Goal: Task Accomplishment & Management: Complete application form

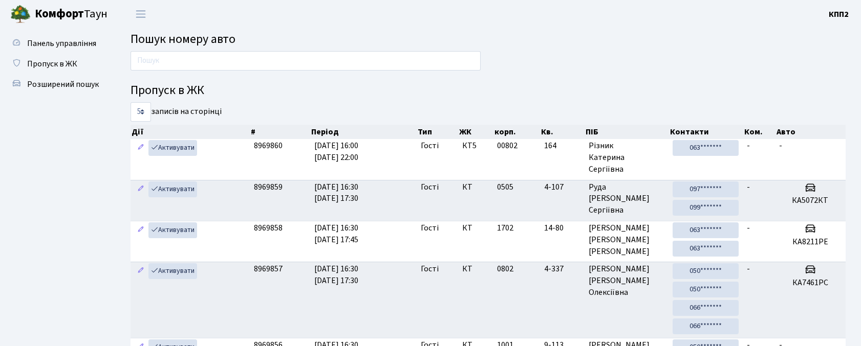
scroll to position [55, 0]
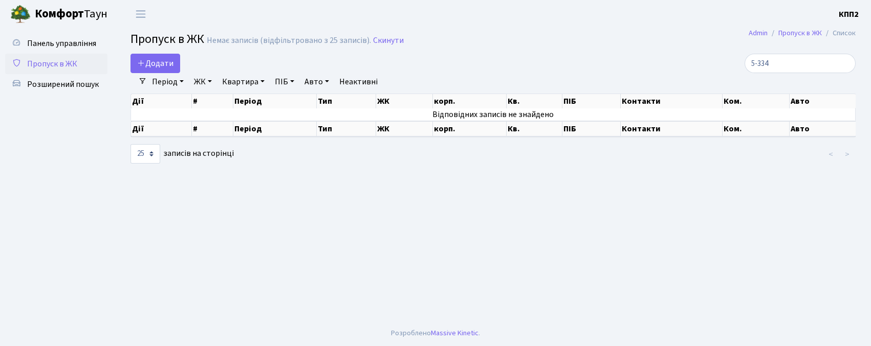
select select "25"
click at [768, 61] on input "5-334" at bounding box center [800, 63] width 111 height 19
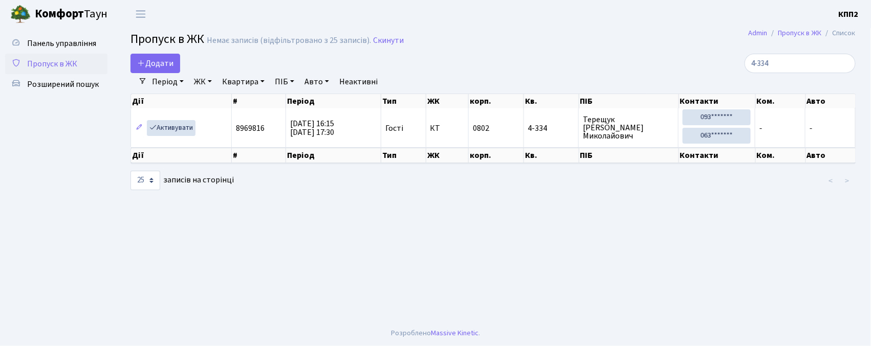
type input "-334"
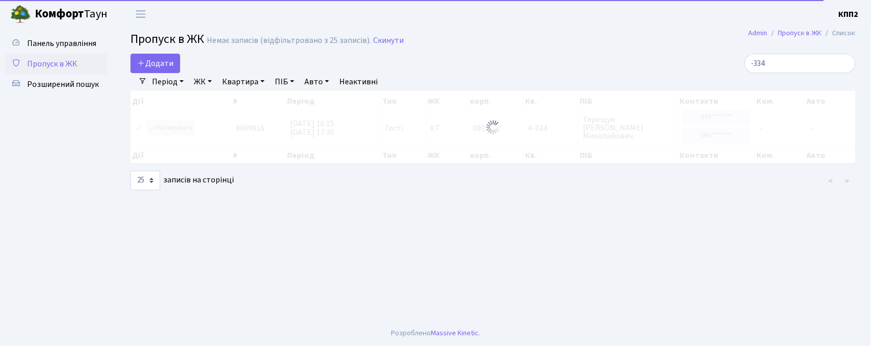
click at [842, 64] on input "-334" at bounding box center [800, 63] width 111 height 19
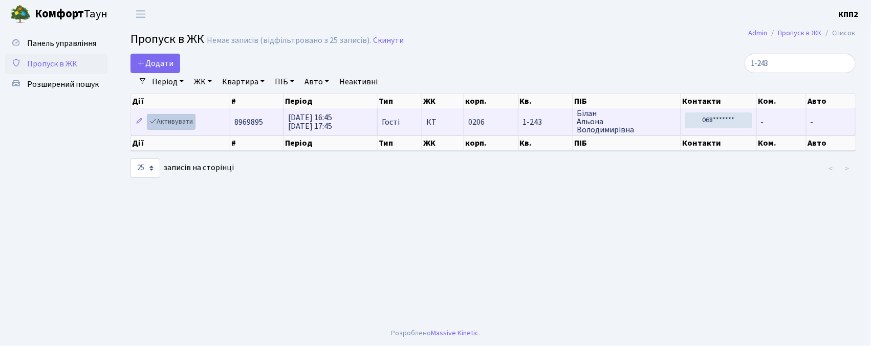
type input "1-243"
click at [166, 122] on link "Активувати" at bounding box center [171, 122] width 49 height 16
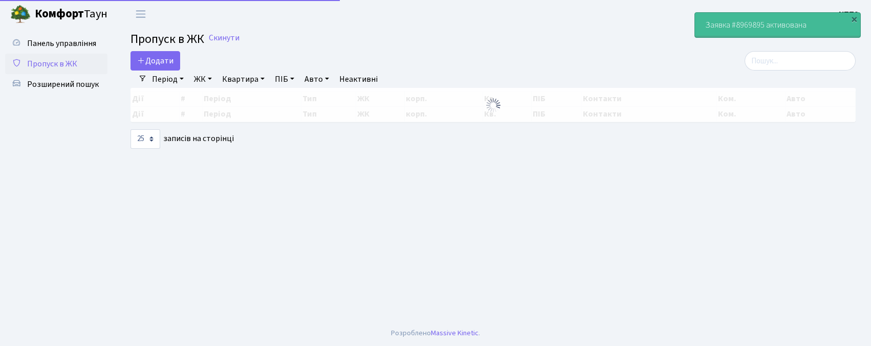
select select "25"
click input "search"
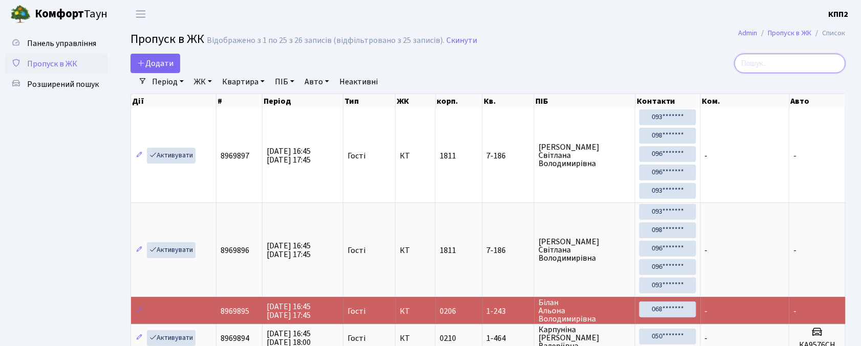
click input "search"
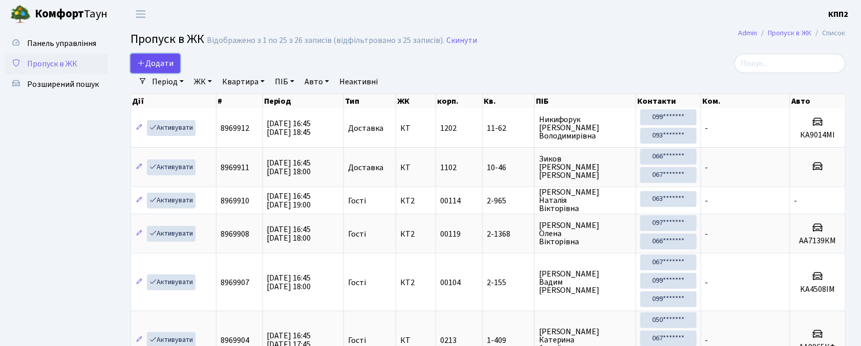
click icon
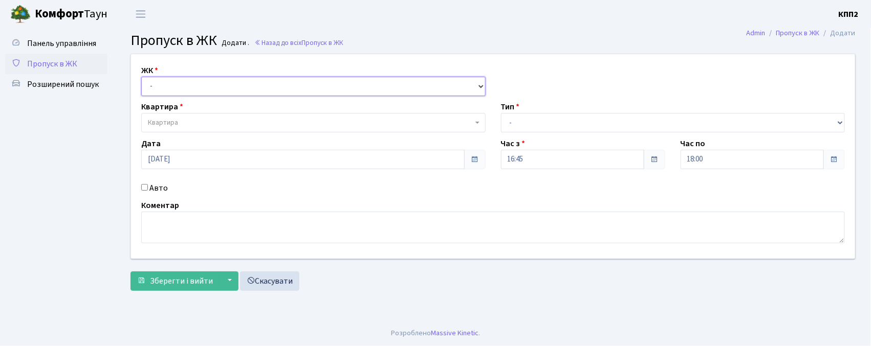
click at [217, 88] on select "- КТ, вул. Регенераторна, 4 КТ2, просп. [STREET_ADDRESS] [STREET_ADDRESS] [PERS…" at bounding box center [313, 86] width 344 height 19
select select "271"
click at [141, 77] on select "- КТ, вул. Регенераторна, 4 КТ2, просп. [STREET_ADDRESS] [STREET_ADDRESS] [PERS…" at bounding box center [313, 86] width 344 height 19
select select
click at [215, 121] on span "Квартира" at bounding box center [310, 123] width 325 height 10
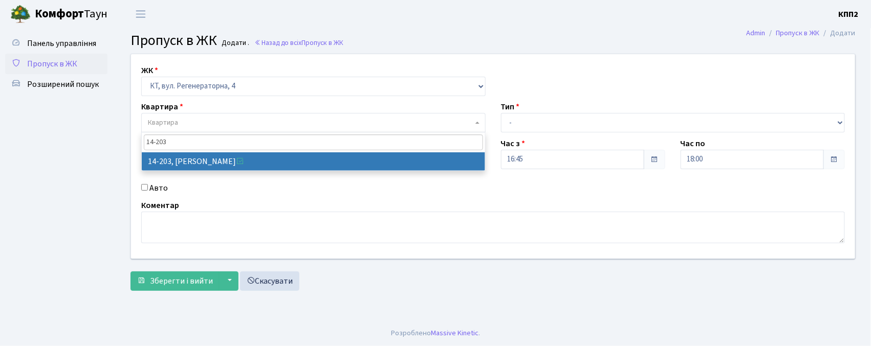
type input "14-203"
select select "7580"
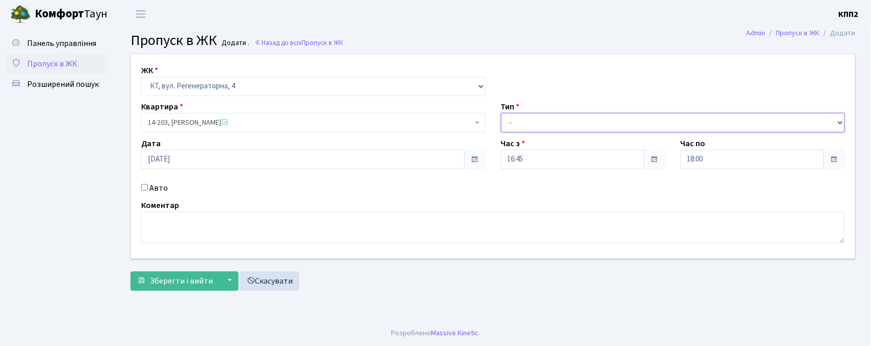
drag, startPoint x: 569, startPoint y: 125, endPoint x: 566, endPoint y: 132, distance: 6.9
click at [569, 125] on select "- Доставка Таксі Гості Сервіс" at bounding box center [673, 122] width 344 height 19
select select "1"
click at [501, 113] on select "- Доставка Таксі Гості Сервіс" at bounding box center [673, 122] width 344 height 19
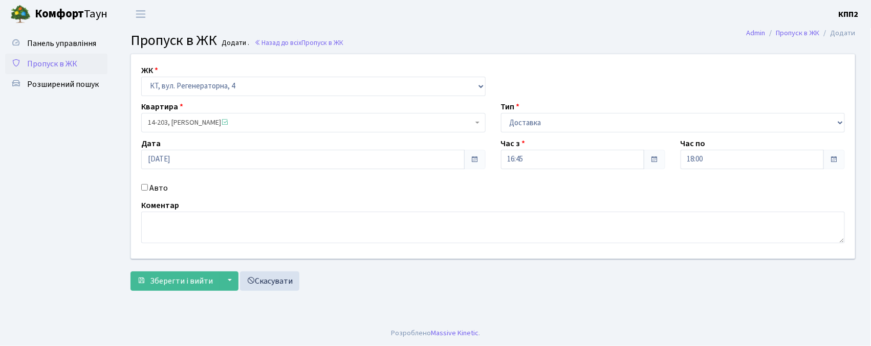
click at [151, 191] on label "Авто" at bounding box center [158, 188] width 18 height 12
click at [148, 191] on input "Авто" at bounding box center [144, 187] width 7 height 7
checkbox input "true"
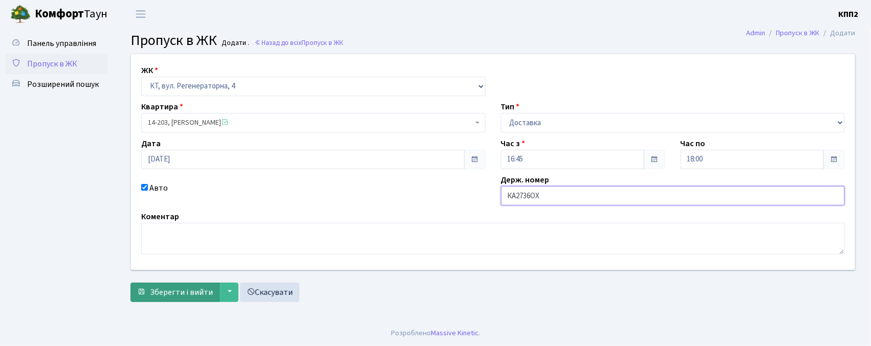
type input "КА2736ОХ"
click at [148, 291] on button "Зберегти і вийти" at bounding box center [174, 292] width 89 height 19
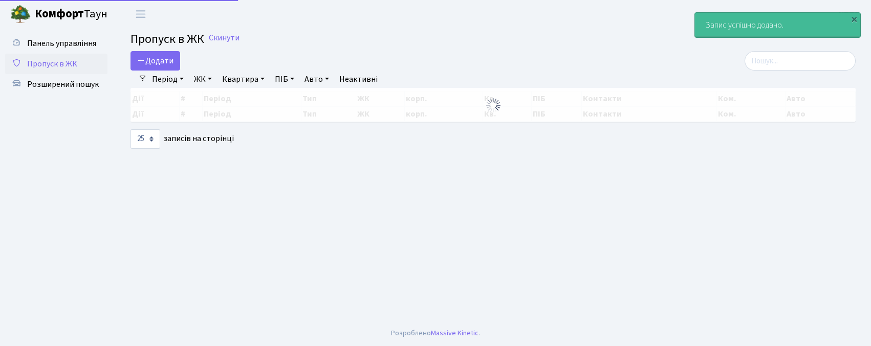
select select "25"
click at [800, 54] on input "search" at bounding box center [800, 60] width 111 height 19
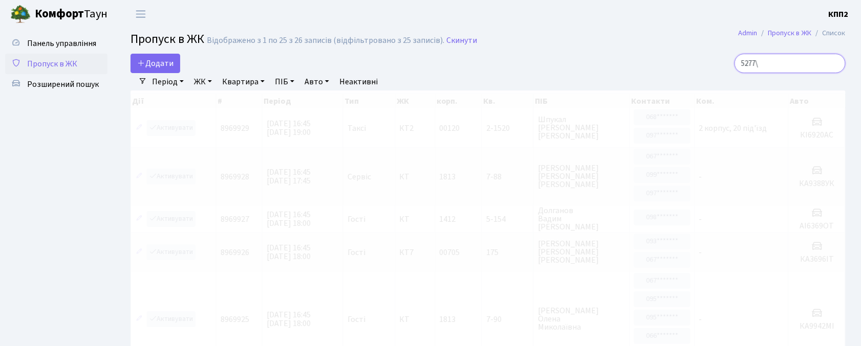
type input "5277"
click at [19, 42] on icon at bounding box center [16, 42] width 10 height 10
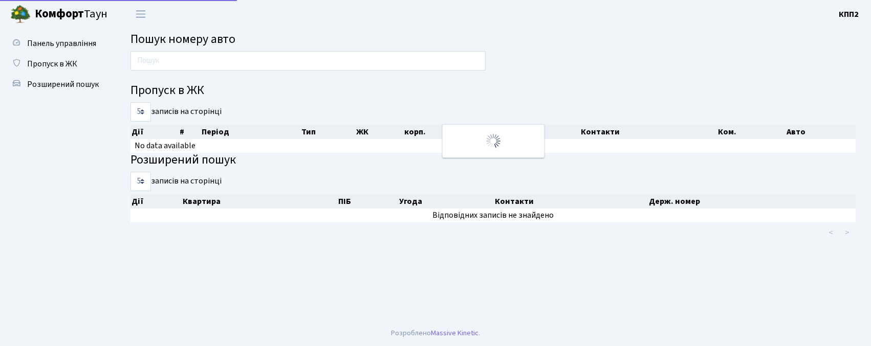
click at [136, 62] on input "text" at bounding box center [307, 60] width 355 height 19
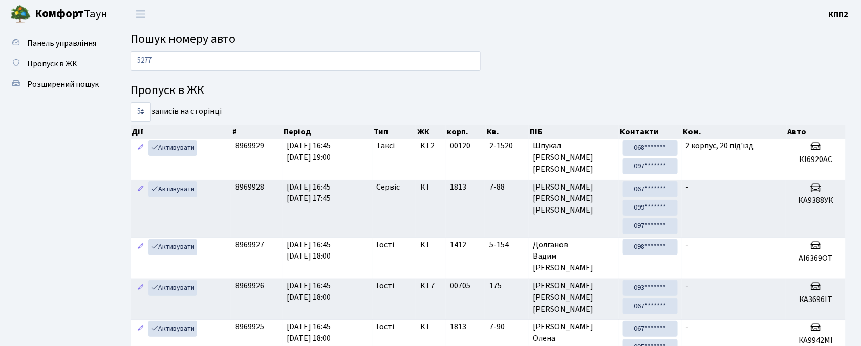
type input "5277"
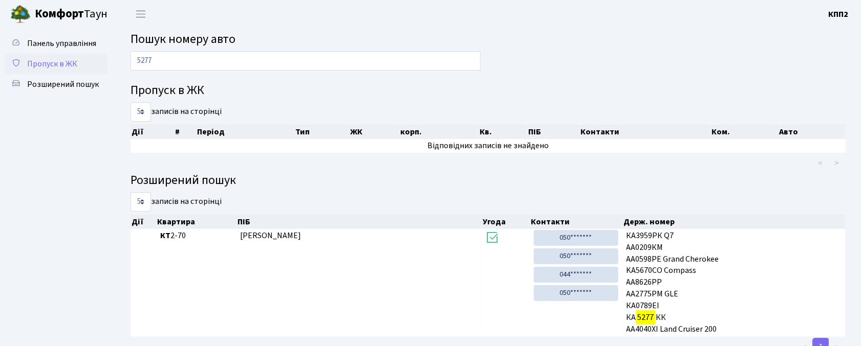
click at [45, 66] on span "Пропуск в ЖК" at bounding box center [52, 63] width 50 height 11
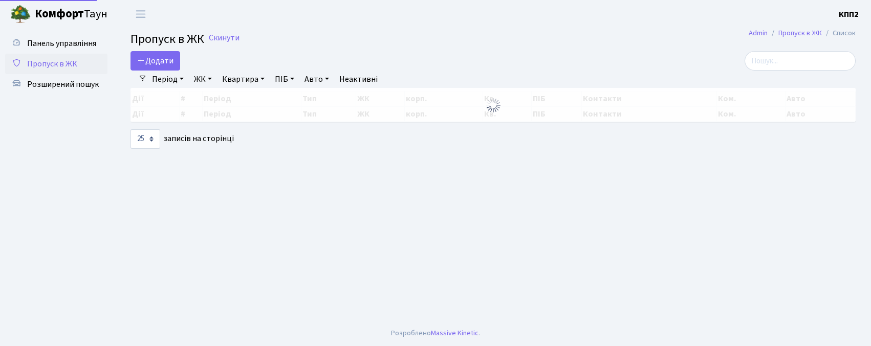
select select "25"
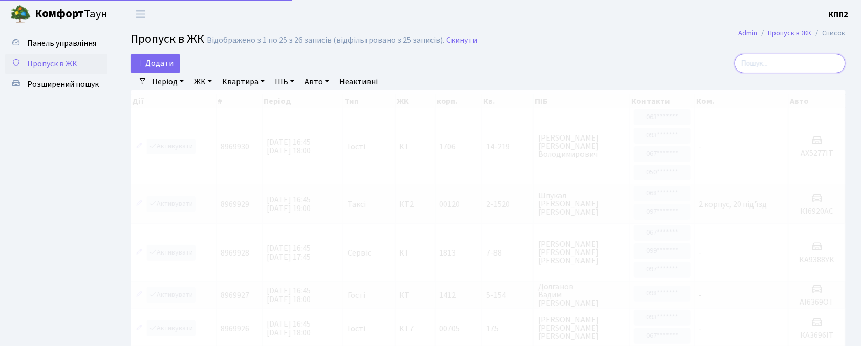
click at [791, 73] on input "search" at bounding box center [789, 63] width 111 height 19
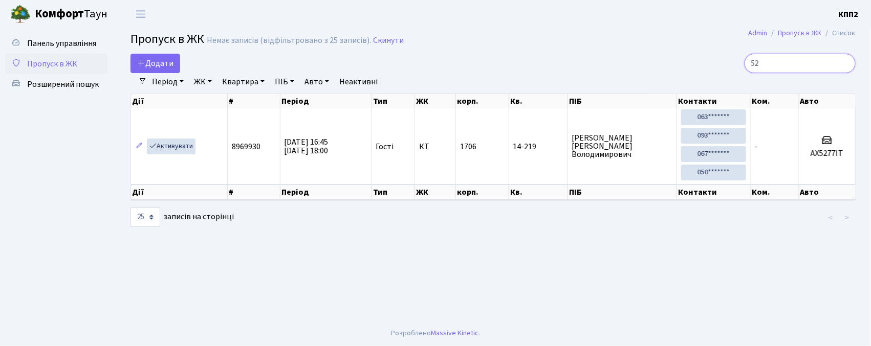
type input "5"
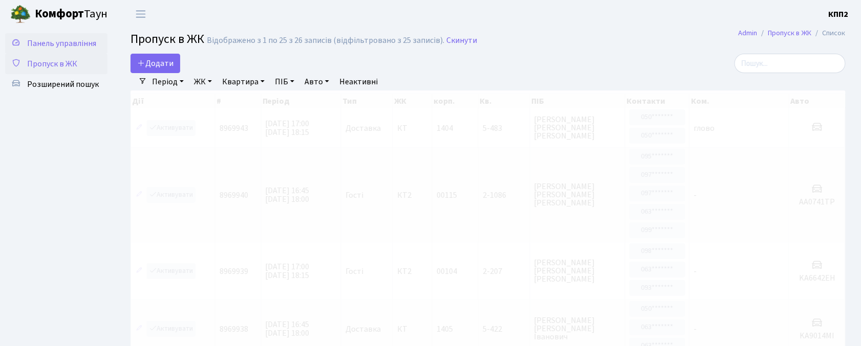
click at [59, 41] on span "Панель управління" at bounding box center [61, 43] width 69 height 11
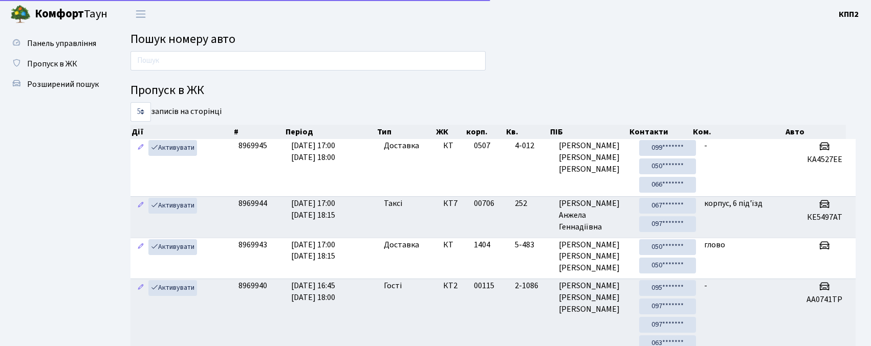
click at [221, 64] on input "text" at bounding box center [307, 60] width 355 height 19
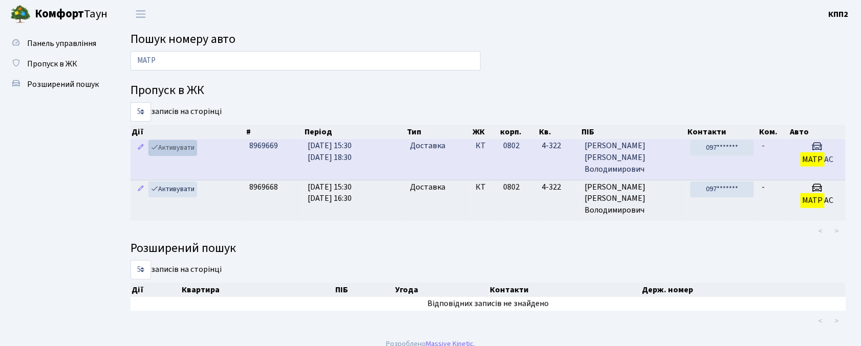
type input "МАТР"
click at [195, 146] on link "Активувати" at bounding box center [172, 148] width 49 height 16
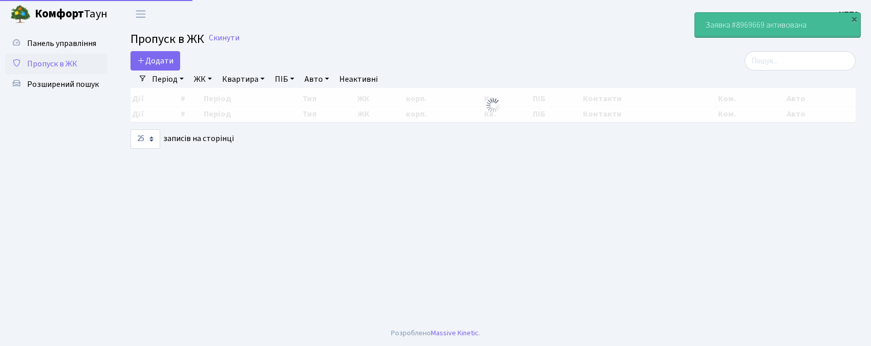
select select "25"
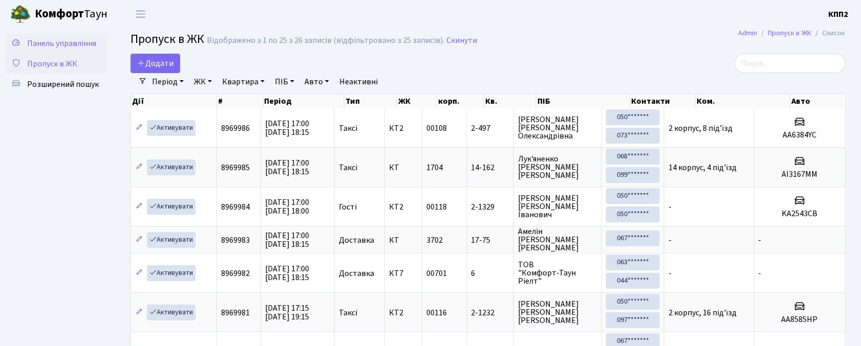
click at [76, 48] on span "Панель управління" at bounding box center [61, 43] width 69 height 11
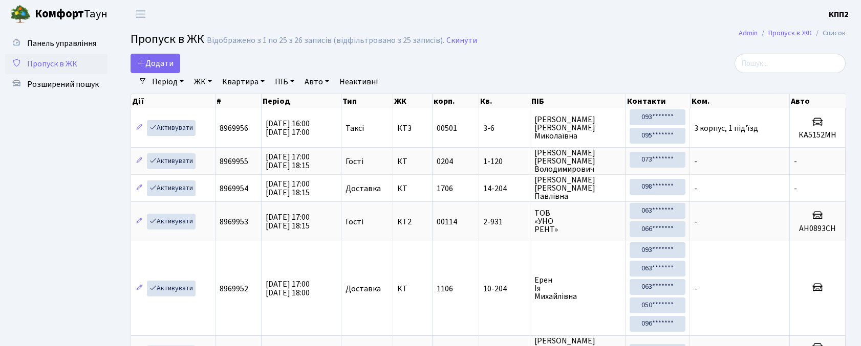
select select "25"
click at [60, 46] on span "Панель управління" at bounding box center [61, 43] width 69 height 11
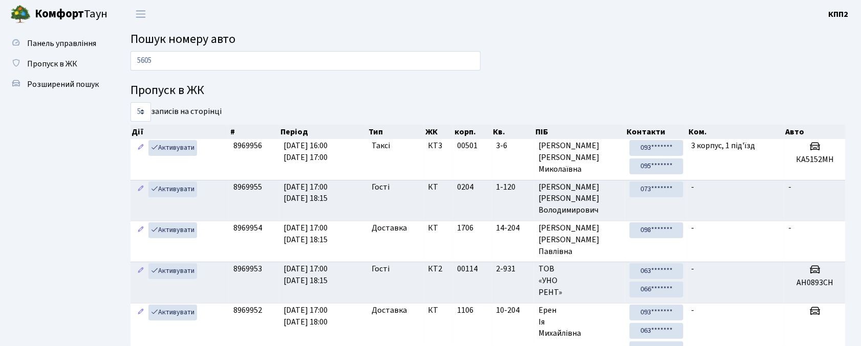
type input "5605"
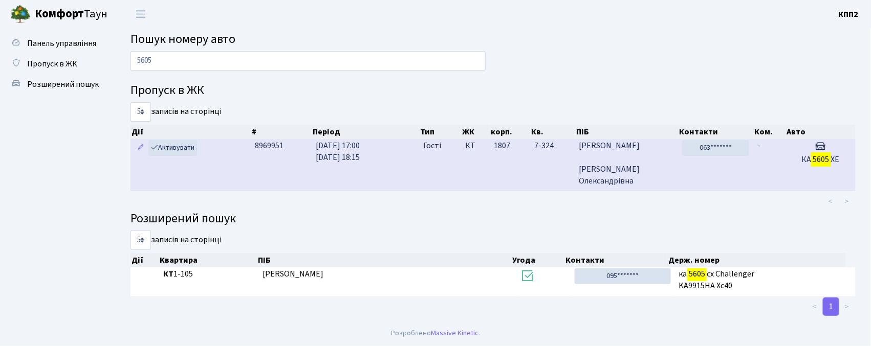
click at [522, 160] on td "1807" at bounding box center [510, 165] width 40 height 52
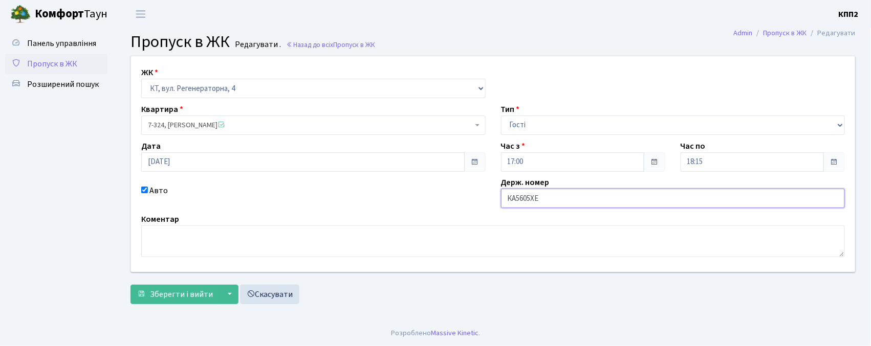
click at [546, 203] on input "КА5605ХЕ" at bounding box center [673, 198] width 344 height 19
type input "КА5605ЕХ"
click at [181, 292] on span "Зберегти і вийти" at bounding box center [181, 294] width 63 height 11
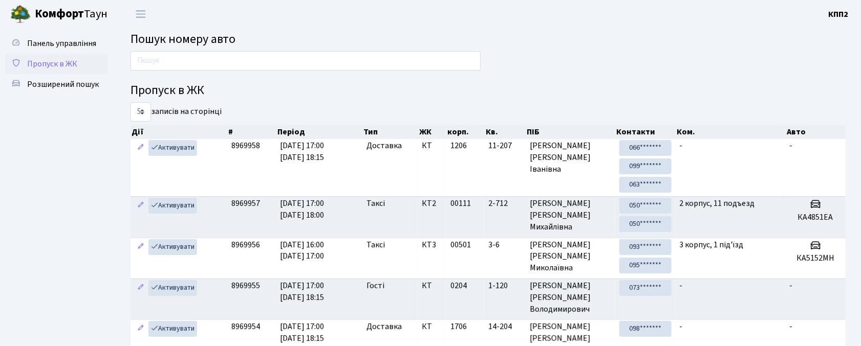
click at [29, 63] on span "Пропуск в ЖК" at bounding box center [52, 63] width 50 height 11
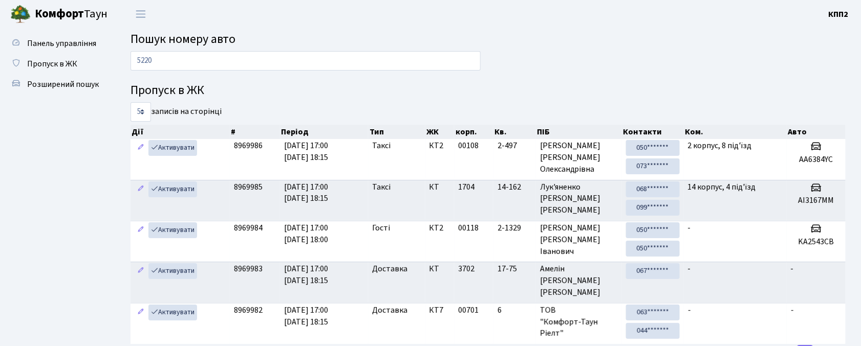
type input "5220"
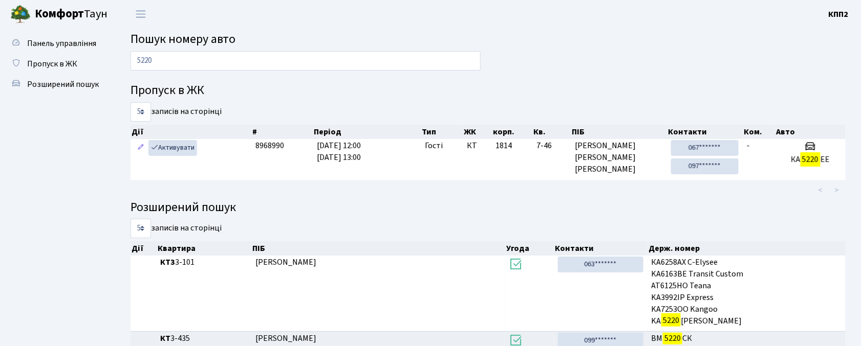
drag, startPoint x: 119, startPoint y: 60, endPoint x: 112, endPoint y: 60, distance: 7.7
click at [112, 60] on div "Панель управління Пропуск в ЖК Розширений пошук Пошук номеру авто 5220 Пропуск …" at bounding box center [430, 238] width 861 height 421
click at [19, 62] on icon at bounding box center [16, 63] width 10 height 10
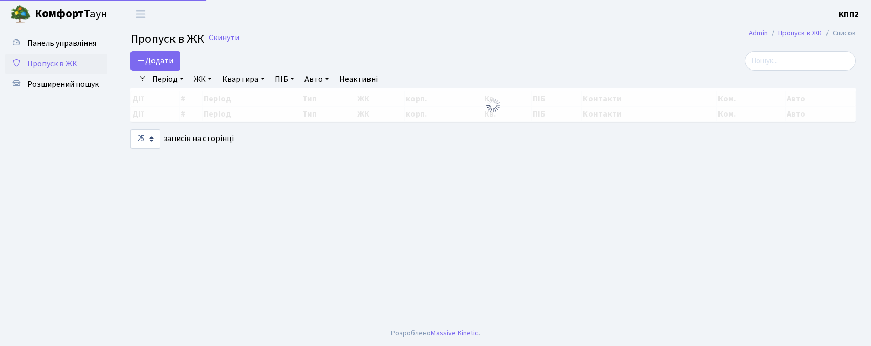
select select "25"
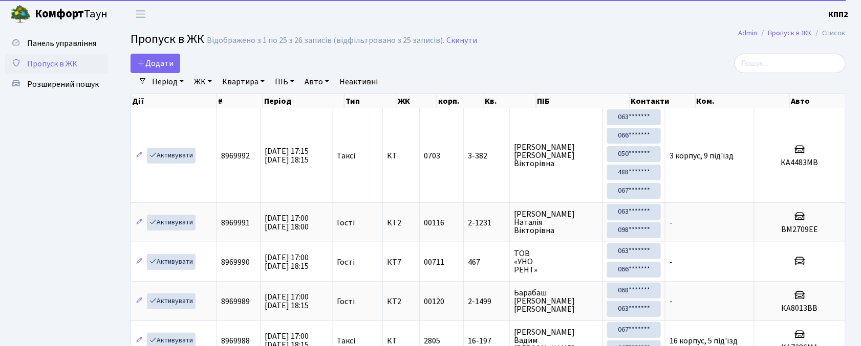
click at [74, 62] on span "Пропуск в ЖК" at bounding box center [52, 63] width 50 height 11
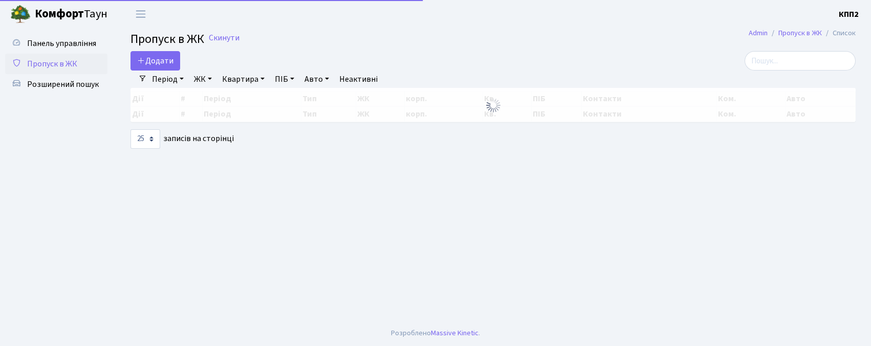
select select "25"
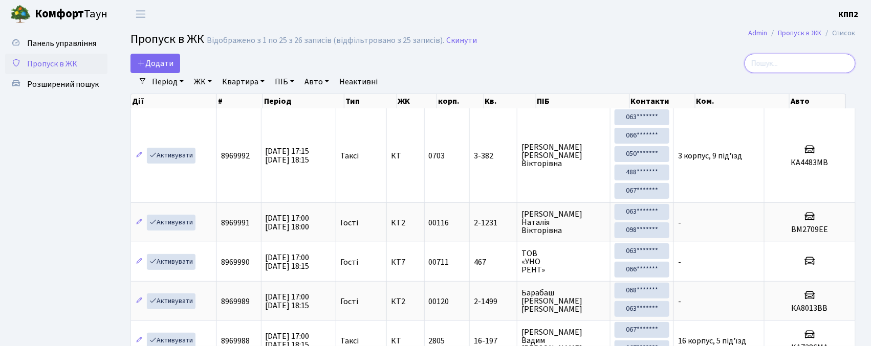
click at [775, 58] on input "search" at bounding box center [800, 63] width 111 height 19
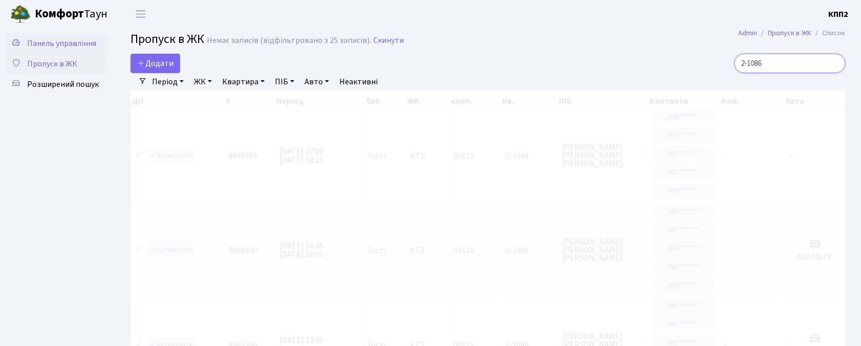
type input "2-1086"
click at [91, 41] on span "Панель управління" at bounding box center [61, 43] width 69 height 11
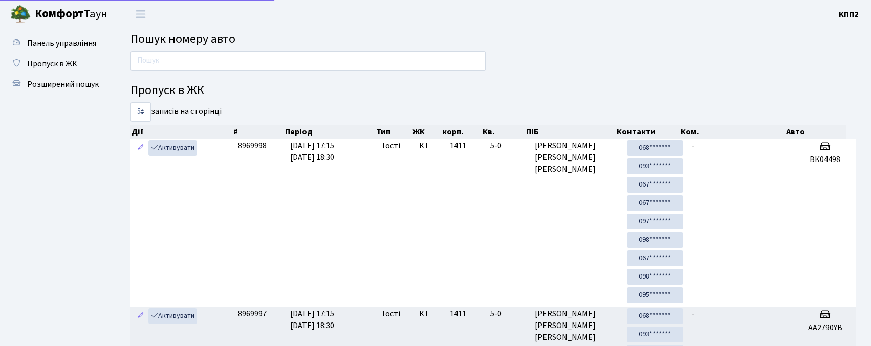
click at [223, 70] on input "text" at bounding box center [307, 60] width 355 height 19
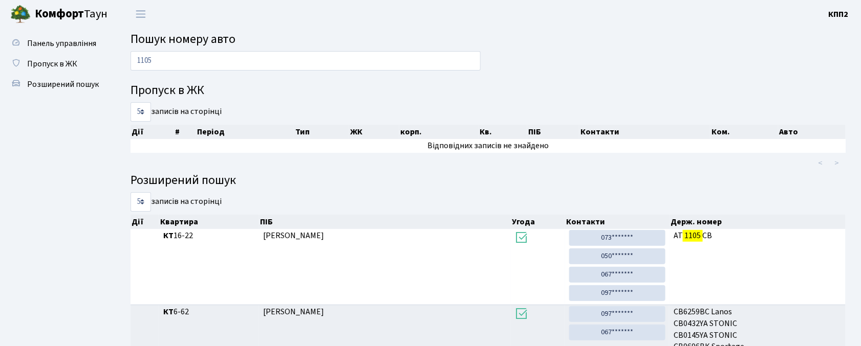
click at [182, 58] on input "1105" at bounding box center [305, 60] width 350 height 19
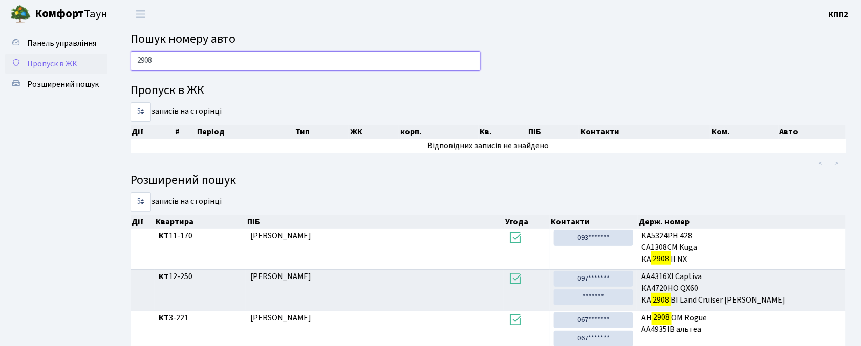
drag, startPoint x: 159, startPoint y: 59, endPoint x: 92, endPoint y: 59, distance: 66.5
click at [92, 59] on div "Панель управління Пропуск в ЖК Розширений пошук Пошук номеру авто 2908 Пропуск …" at bounding box center [430, 218] width 861 height 380
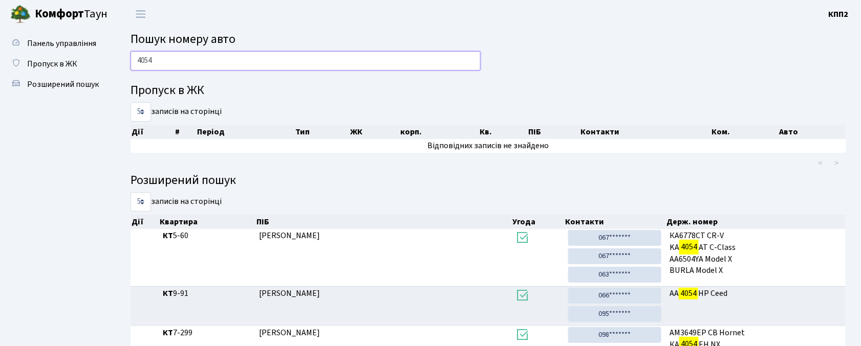
drag, startPoint x: 177, startPoint y: 53, endPoint x: 116, endPoint y: 52, distance: 61.4
click at [116, 52] on div "4054 Пропуск в ЖК 5 10 25 50 записів на сторінці Дії # Період Тип ЖК корп. Кв. …" at bounding box center [488, 231] width 746 height 360
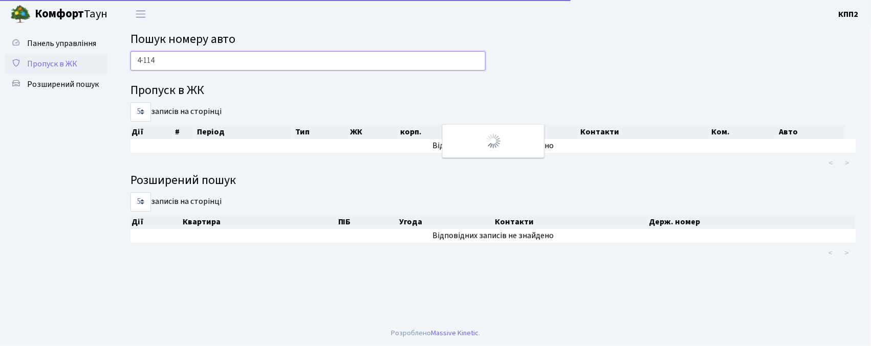
type input "4-114"
click at [46, 67] on span "Пропуск в ЖК" at bounding box center [52, 63] width 50 height 11
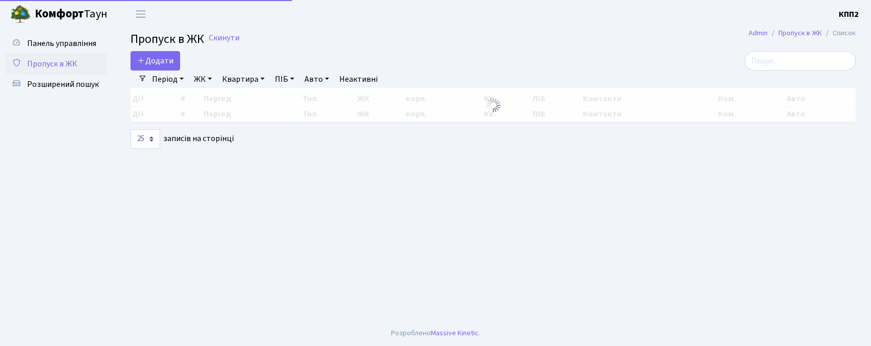
select select "25"
click at [788, 60] on input "search" at bounding box center [800, 60] width 111 height 19
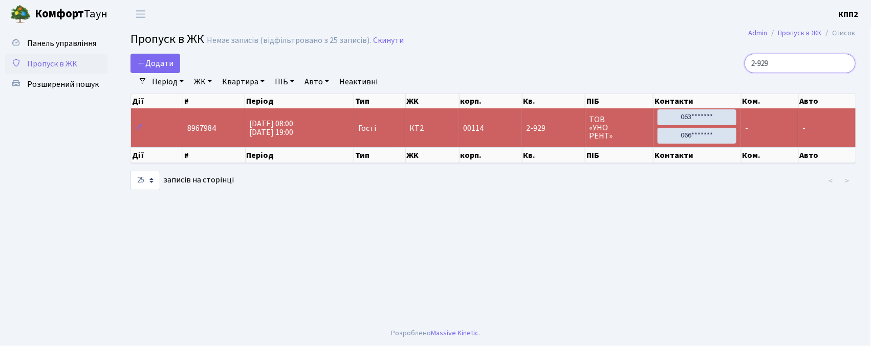
type input "2-929"
click at [52, 61] on span "Пропуск в ЖК" at bounding box center [52, 63] width 50 height 11
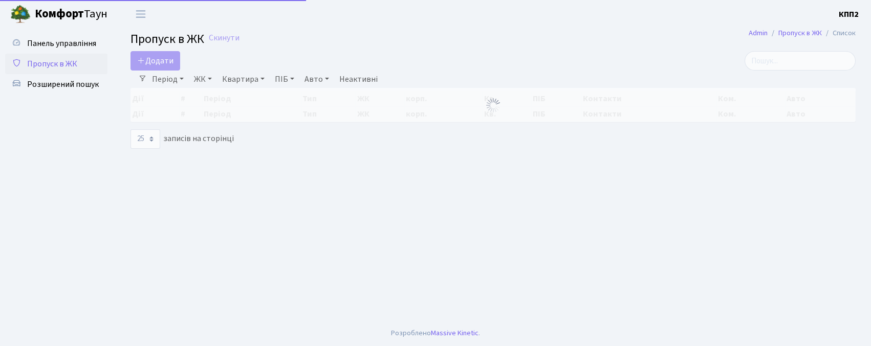
select select "25"
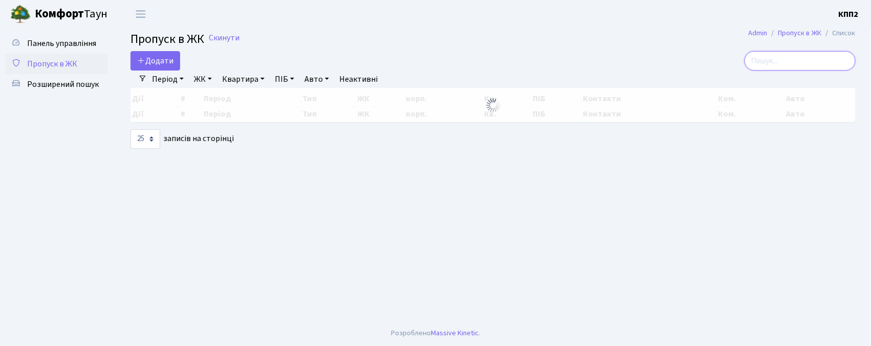
click at [797, 66] on input "search" at bounding box center [800, 60] width 111 height 19
select select "25"
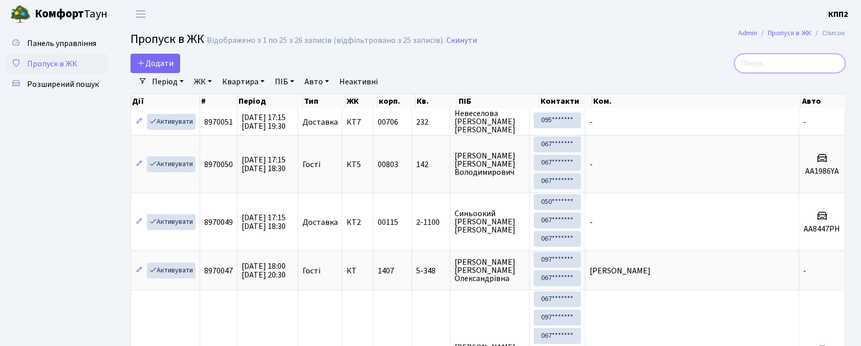
drag, startPoint x: 785, startPoint y: 70, endPoint x: 780, endPoint y: 68, distance: 5.5
click at [785, 70] on input "search" at bounding box center [789, 63] width 111 height 19
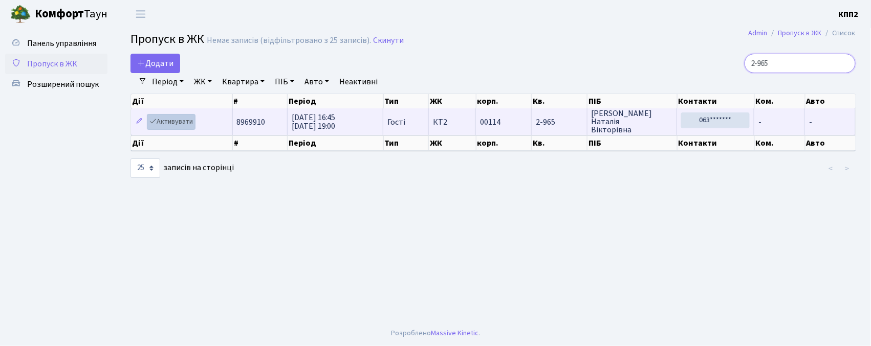
type input "2-965"
click at [156, 125] on icon at bounding box center [152, 121] width 7 height 7
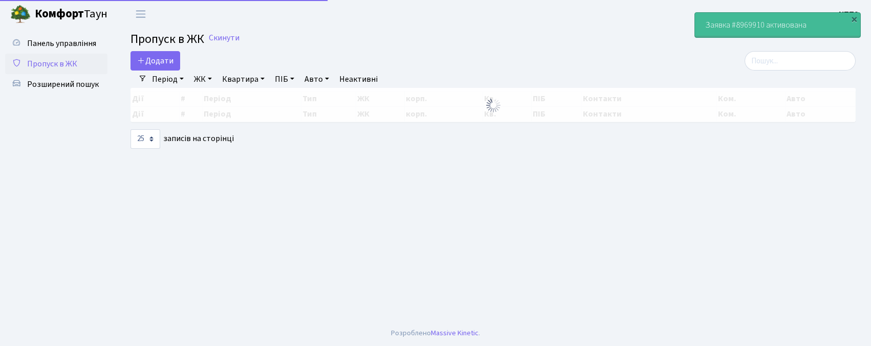
select select "25"
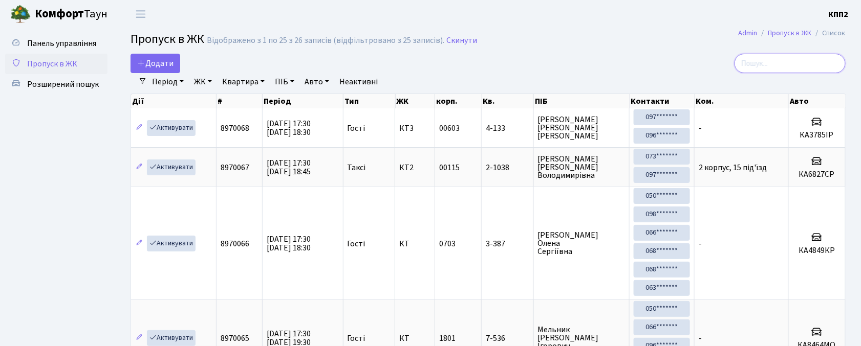
click at [809, 66] on input "search" at bounding box center [789, 63] width 111 height 19
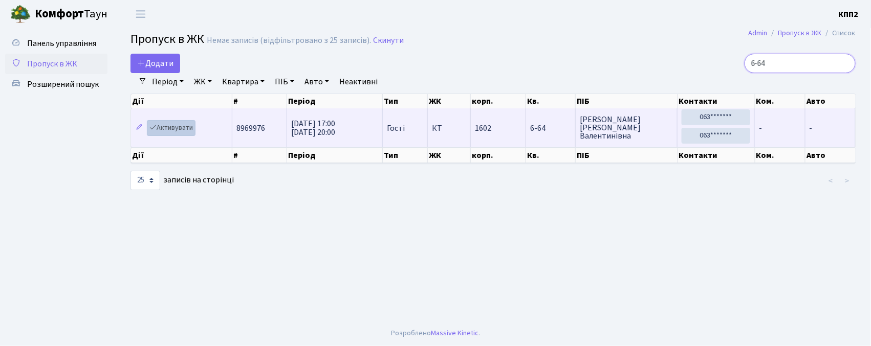
type input "6-64"
click at [172, 131] on link "Активувати" at bounding box center [171, 128] width 49 height 16
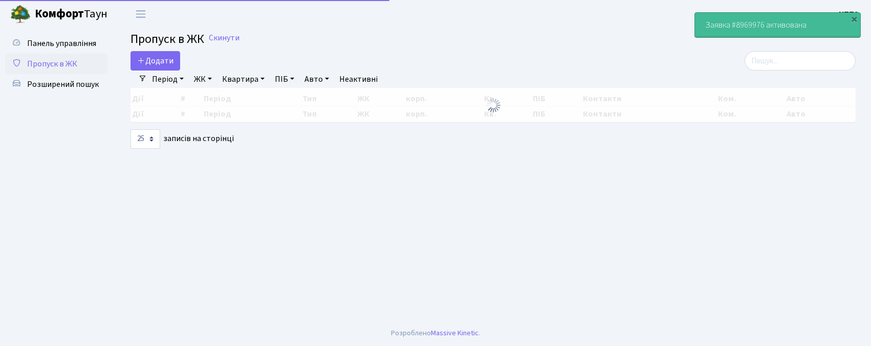
select select "25"
click at [776, 61] on input "search" at bounding box center [800, 60] width 111 height 19
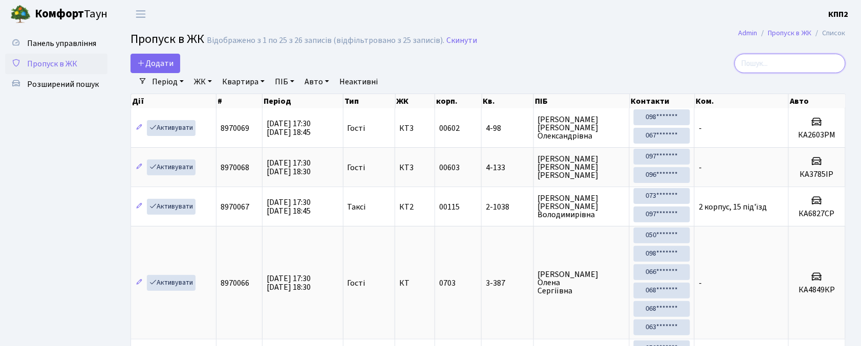
click at [780, 64] on input "search" at bounding box center [789, 63] width 111 height 19
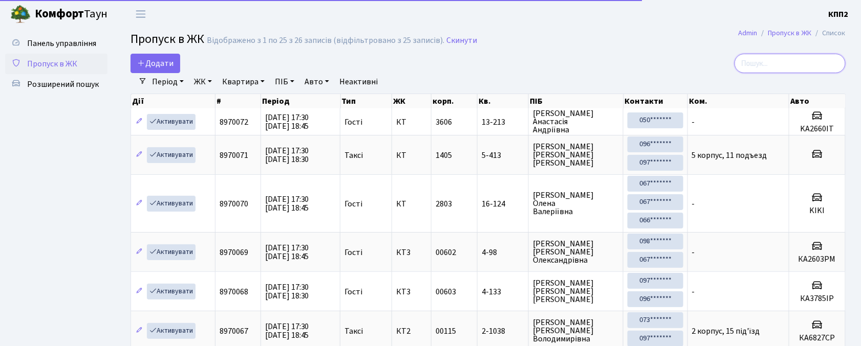
click at [774, 58] on input "search" at bounding box center [789, 63] width 111 height 19
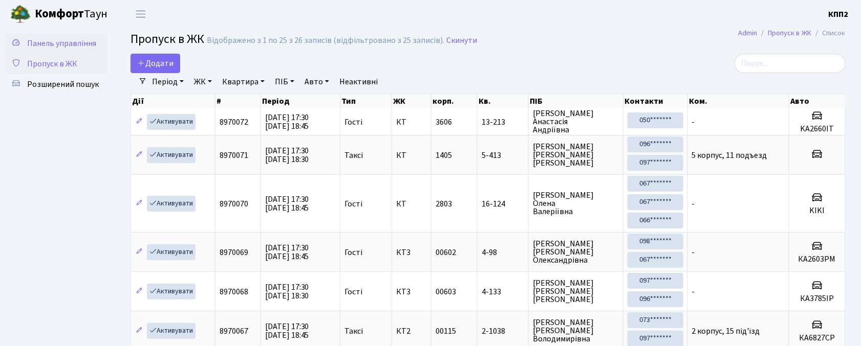
click at [40, 43] on span "Панель управління" at bounding box center [61, 43] width 69 height 11
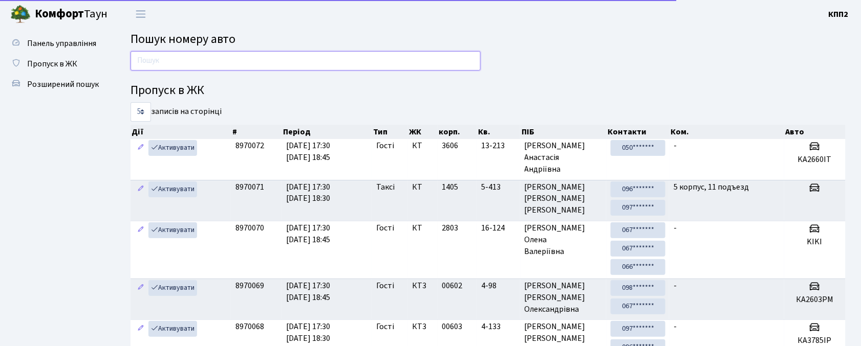
click at [198, 63] on input "text" at bounding box center [305, 60] width 350 height 19
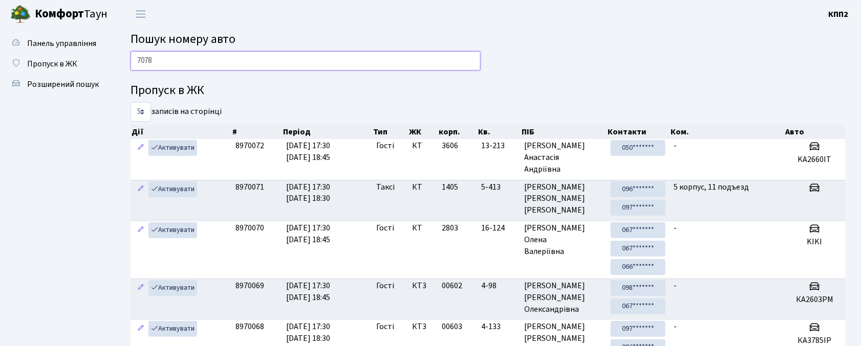
type input "7078"
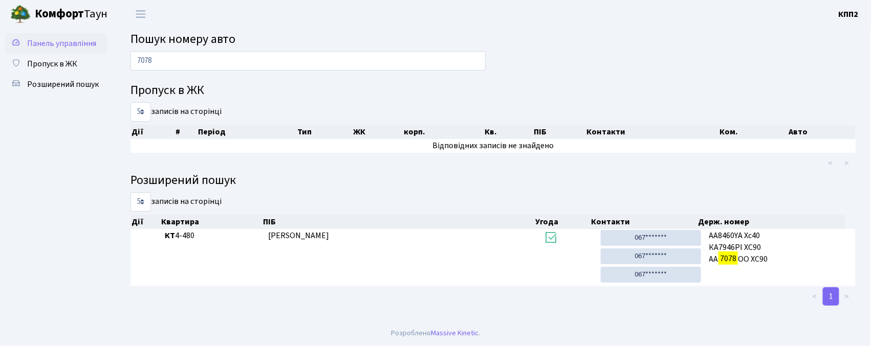
click at [49, 43] on span "Панель управління" at bounding box center [61, 43] width 69 height 11
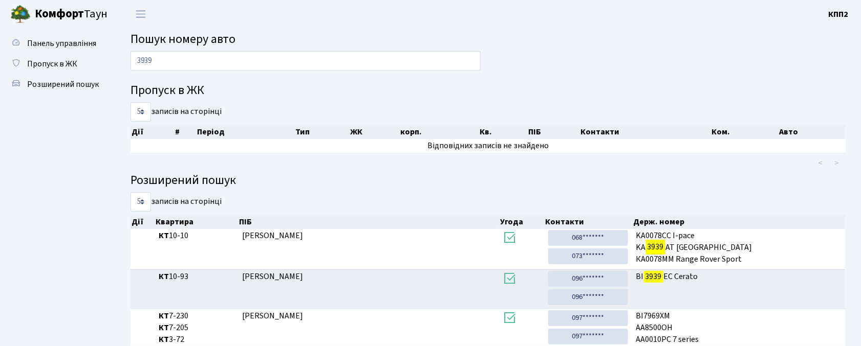
click at [180, 55] on input "3939" at bounding box center [305, 60] width 350 height 19
click at [179, 55] on input "3939" at bounding box center [305, 60] width 350 height 19
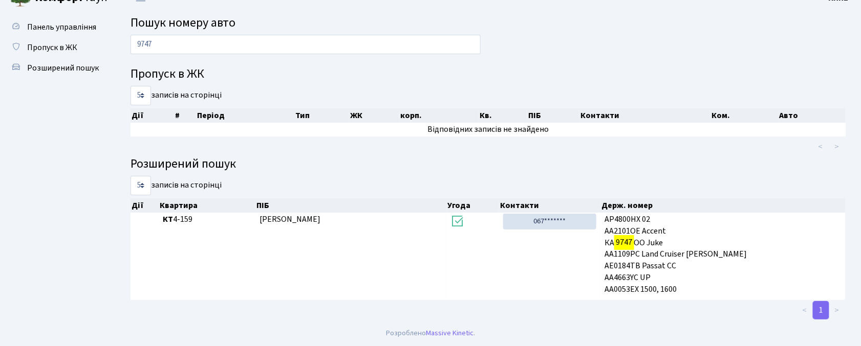
scroll to position [15, 0]
click at [203, 56] on div "9747" at bounding box center [305, 48] width 365 height 25
click at [199, 48] on input "9747" at bounding box center [305, 45] width 350 height 19
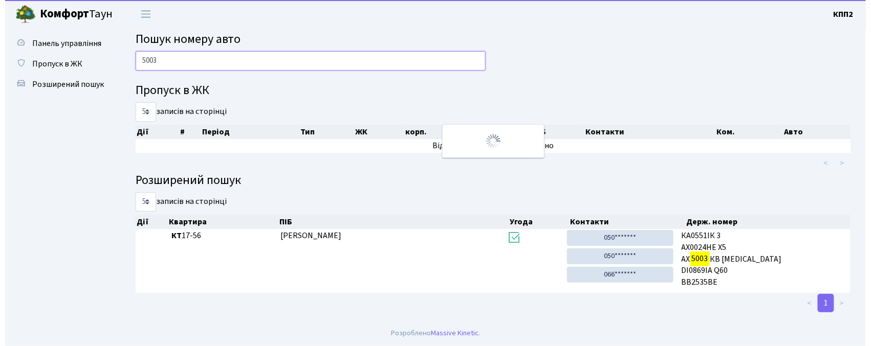
scroll to position [0, 0]
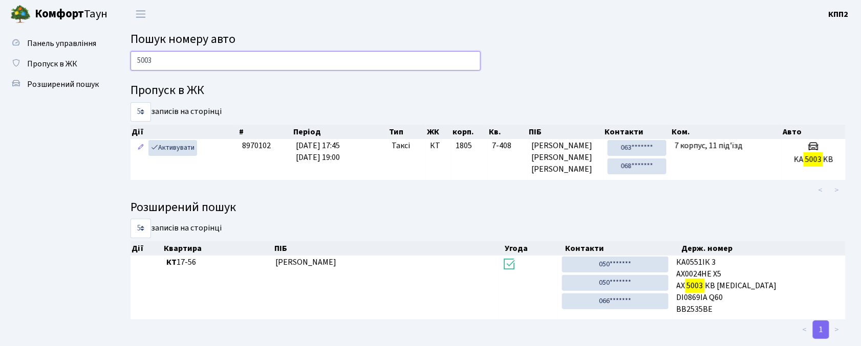
click at [222, 54] on input "5003" at bounding box center [305, 60] width 350 height 19
type input "3854"
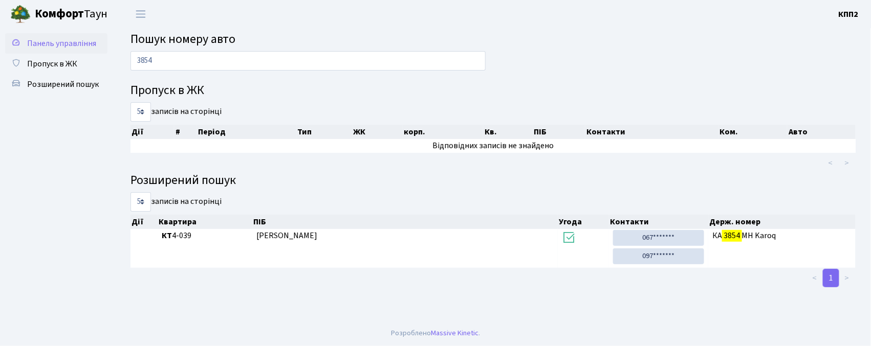
click at [41, 39] on span "Панель управління" at bounding box center [61, 43] width 69 height 11
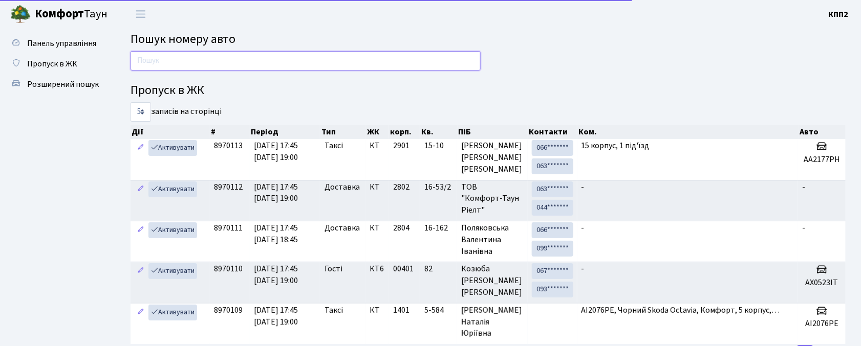
drag, startPoint x: 0, startPoint y: 0, endPoint x: 154, endPoint y: 56, distance: 163.8
click at [154, 56] on input "text" at bounding box center [305, 60] width 350 height 19
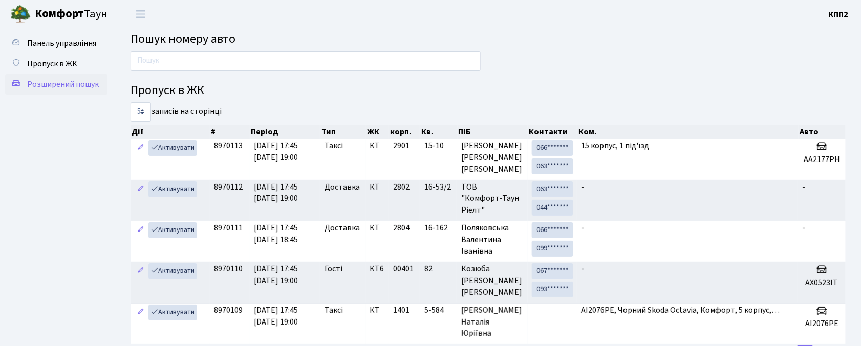
click at [71, 74] on link "Розширений пошук" at bounding box center [56, 84] width 102 height 20
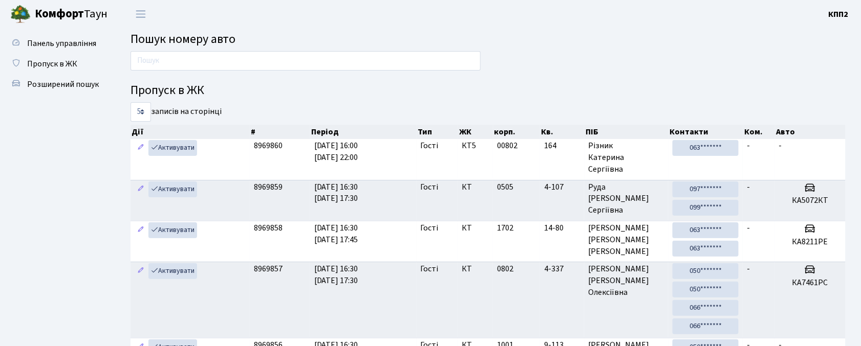
click at [54, 59] on span "Пропуск в ЖК" at bounding box center [52, 63] width 50 height 11
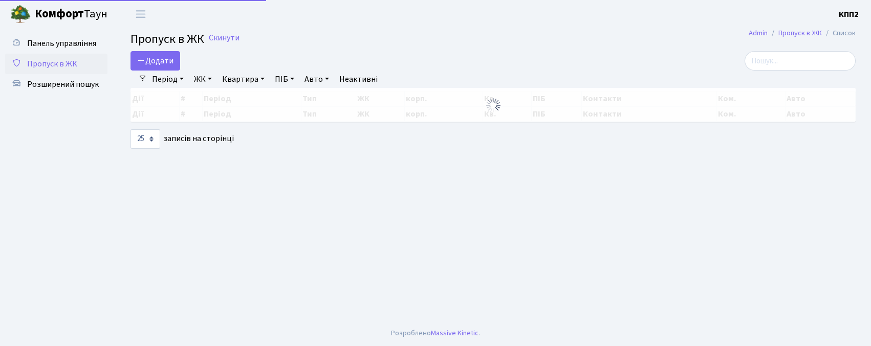
select select "25"
click at [151, 61] on span "Додати" at bounding box center [155, 60] width 36 height 11
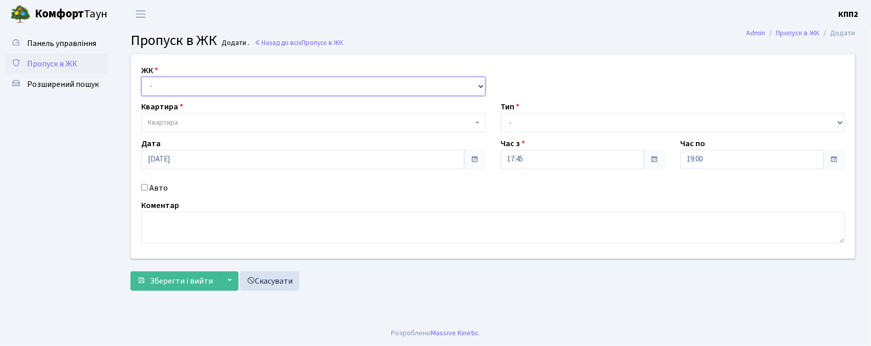
drag, startPoint x: 0, startPoint y: 0, endPoint x: 172, endPoint y: 95, distance: 197.0
click at [172, 84] on select "- КТ, вул. Регенераторна, 4 КТ2, просп. Соборності, 17 КТ3, вул. Березнева, 16 …" at bounding box center [313, 86] width 344 height 19
select select "271"
click at [141, 77] on select "- КТ, вул. Регенераторна, 4 КТ2, просп. Соборності, 17 КТ3, вул. Березнева, 16 …" at bounding box center [313, 86] width 344 height 19
select select
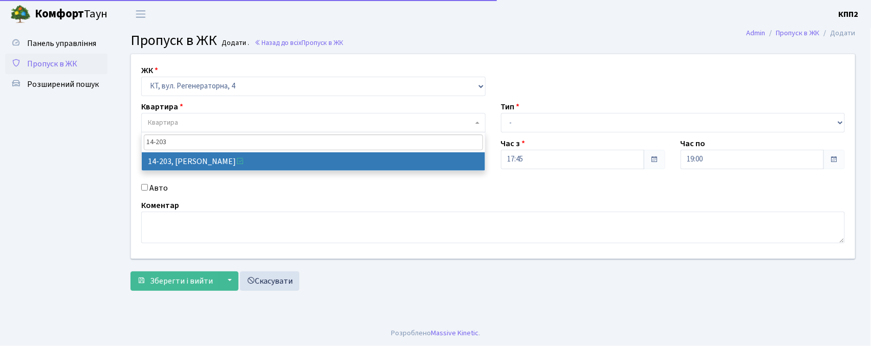
type input "14-203"
select select "7580"
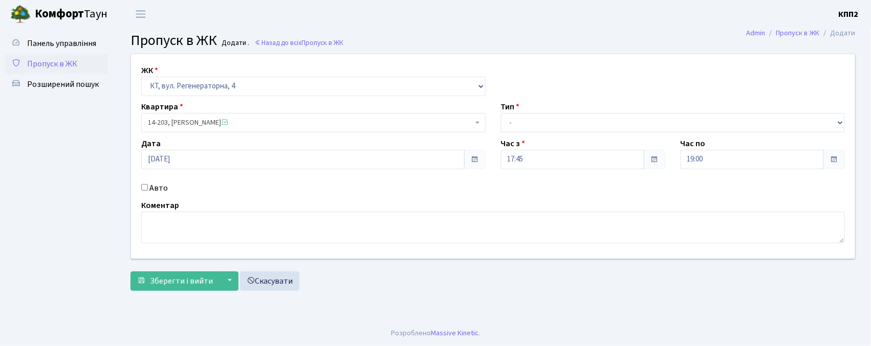
click at [157, 187] on label "Авто" at bounding box center [158, 188] width 18 height 12
click at [148, 187] on input "Авто" at bounding box center [144, 187] width 7 height 7
checkbox input "true"
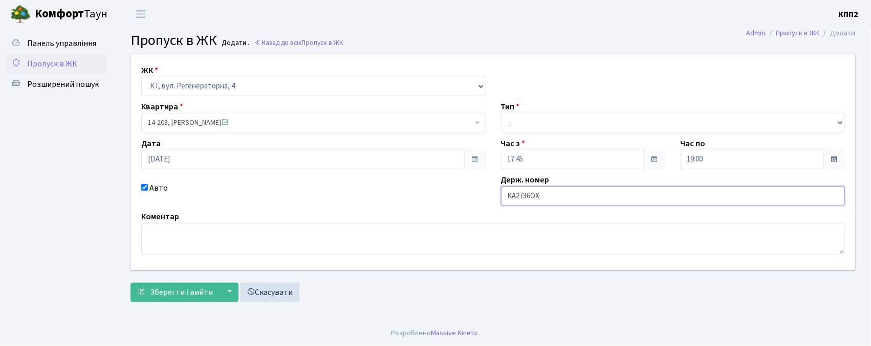
type input "КА2736ОХ"
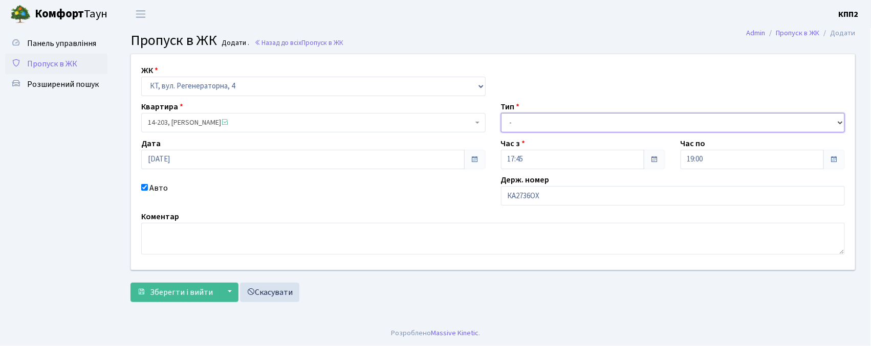
click at [546, 119] on select "- Доставка Таксі Гості Сервіс" at bounding box center [673, 122] width 344 height 19
select select "3"
click at [501, 113] on select "- Доставка Таксі Гості Сервіс" at bounding box center [673, 122] width 344 height 19
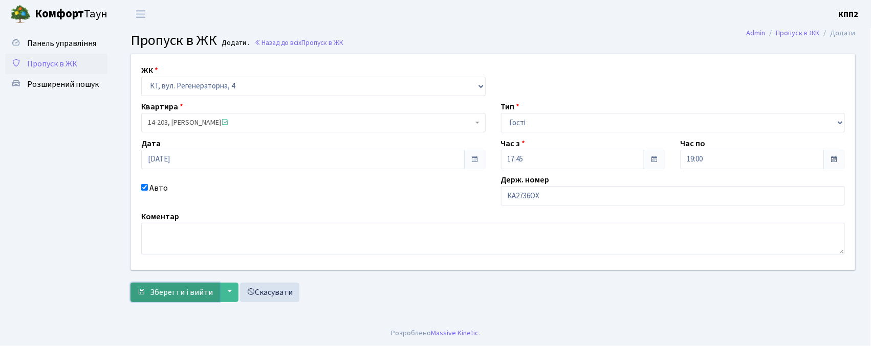
click at [162, 292] on span "Зберегти і вийти" at bounding box center [181, 292] width 63 height 11
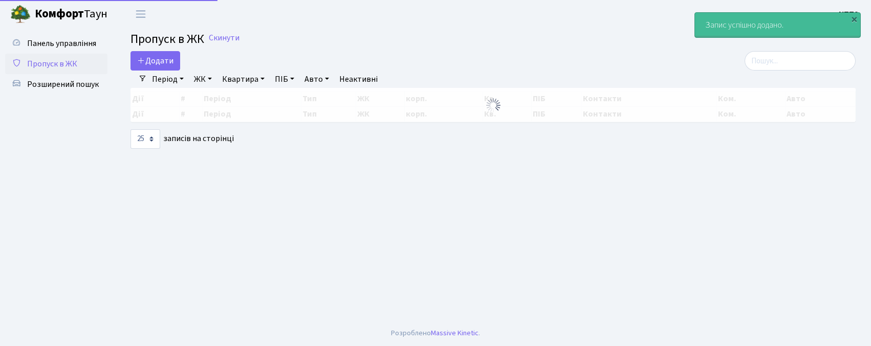
select select "25"
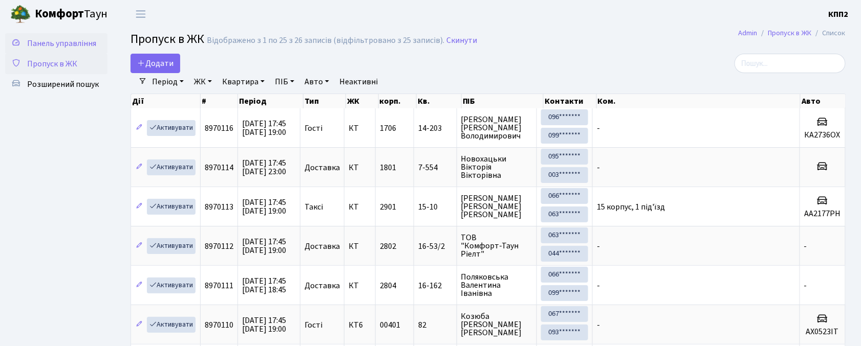
click at [50, 48] on span "Панель управління" at bounding box center [61, 43] width 69 height 11
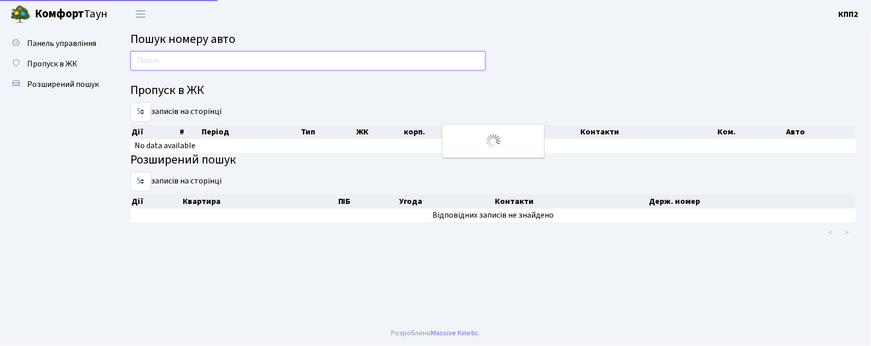
drag, startPoint x: 0, startPoint y: 0, endPoint x: 176, endPoint y: 52, distance: 183.6
click at [176, 52] on input "text" at bounding box center [307, 60] width 355 height 19
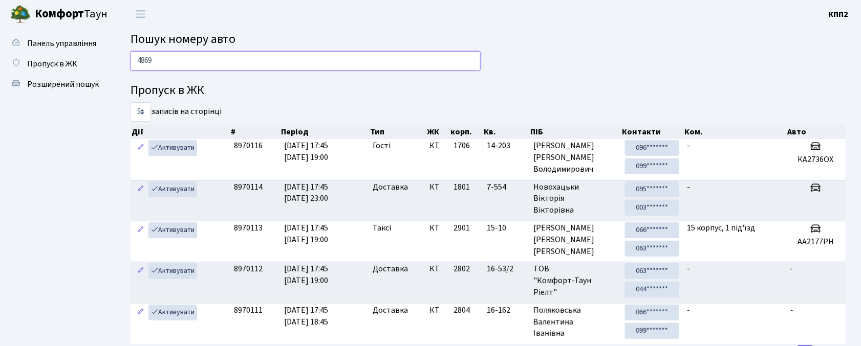
type input "4869"
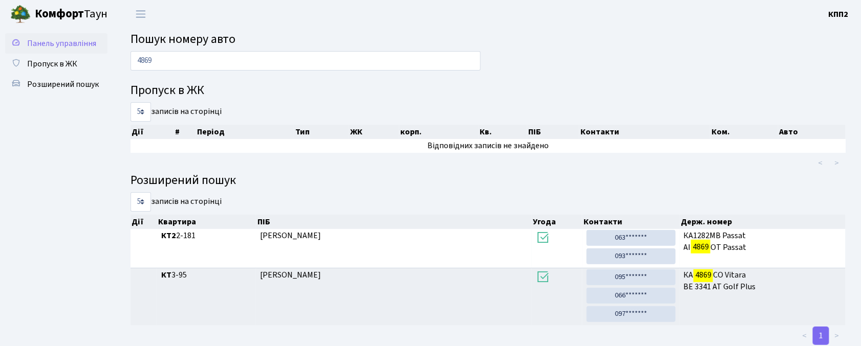
click at [67, 41] on span "Панель управління" at bounding box center [61, 43] width 69 height 11
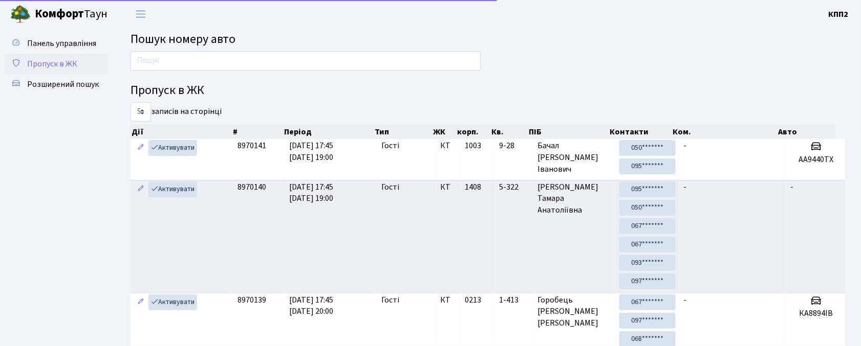
click at [39, 59] on span "Пропуск в ЖК" at bounding box center [52, 63] width 50 height 11
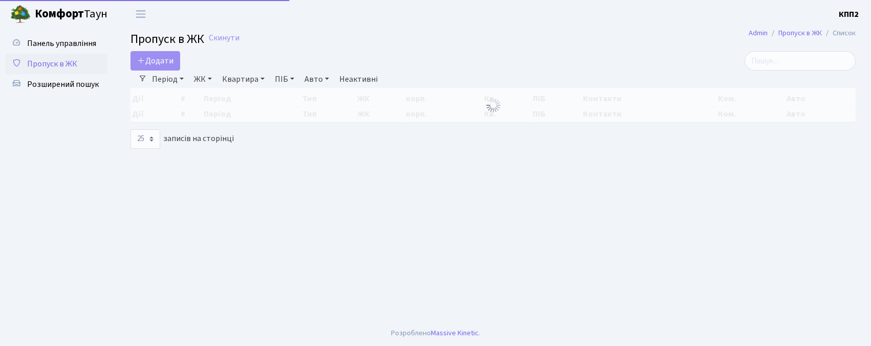
select select "25"
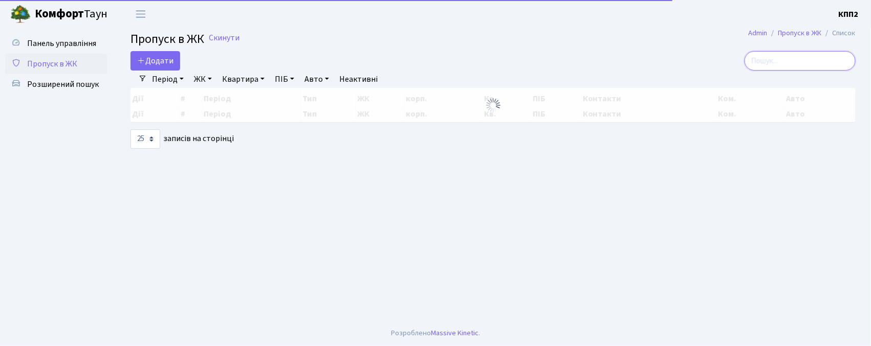
click at [813, 58] on input "search" at bounding box center [800, 60] width 111 height 19
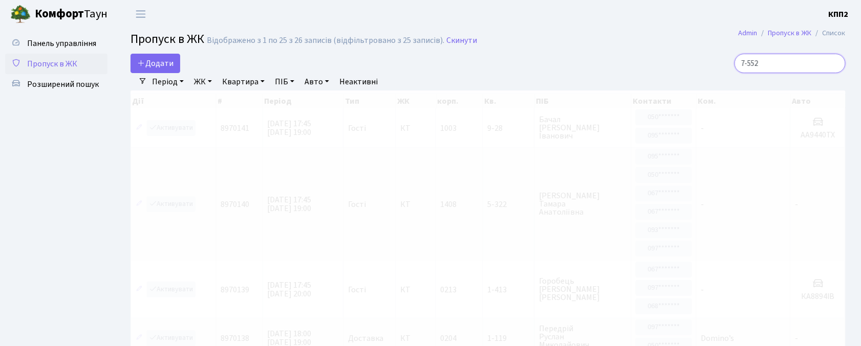
click at [799, 63] on input "7-552" at bounding box center [789, 63] width 111 height 19
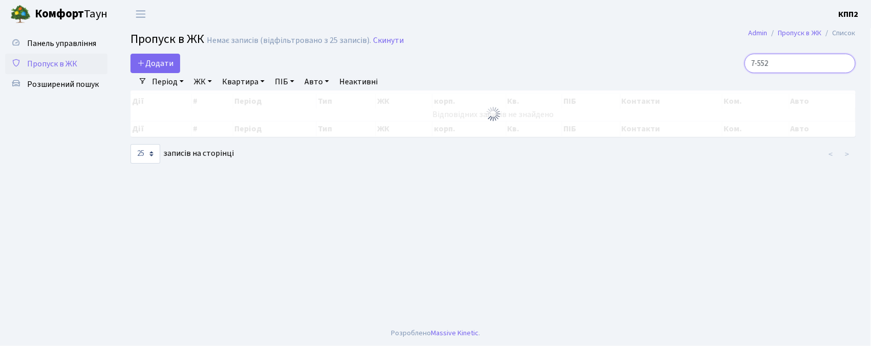
drag, startPoint x: 797, startPoint y: 61, endPoint x: 590, endPoint y: 49, distance: 207.1
click at [591, 49] on main "Admin Пропуск в ЖК Список Пропуск в ЖК Немає записів (відфільтровано з 25 запис…" at bounding box center [493, 174] width 756 height 293
type input "1"
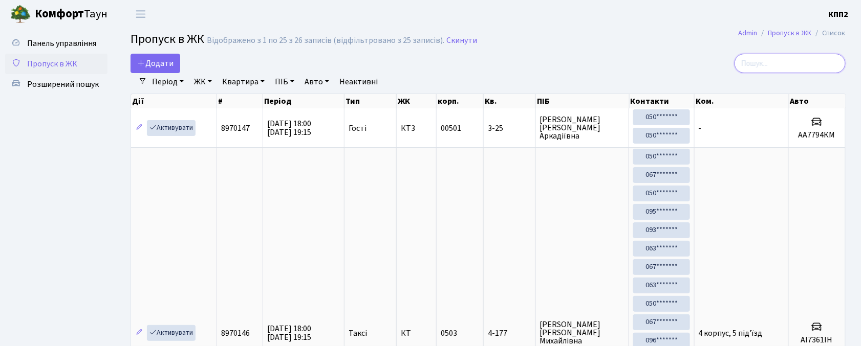
drag, startPoint x: 776, startPoint y: 59, endPoint x: 486, endPoint y: 46, distance: 290.5
click at [770, 62] on input "search" at bounding box center [789, 63] width 111 height 19
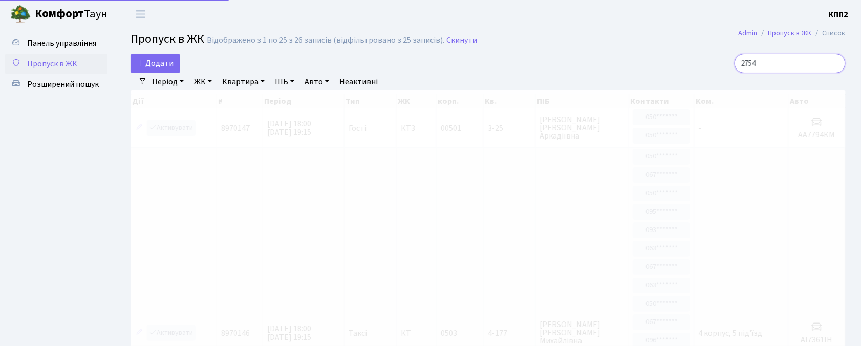
type input "2754"
click at [68, 43] on span "Панель управління" at bounding box center [61, 43] width 69 height 11
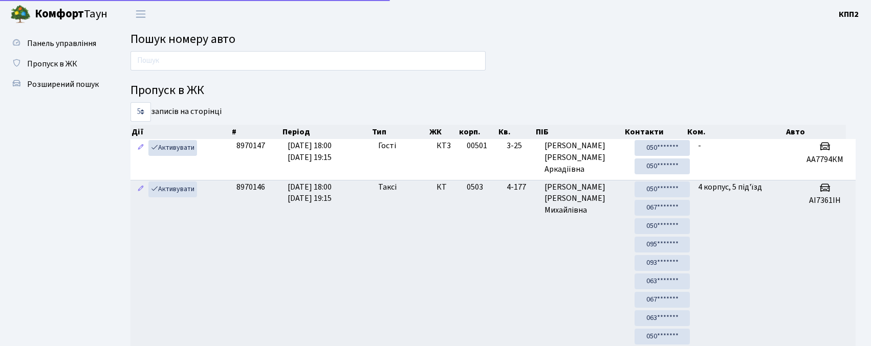
click at [195, 59] on input "text" at bounding box center [307, 60] width 355 height 19
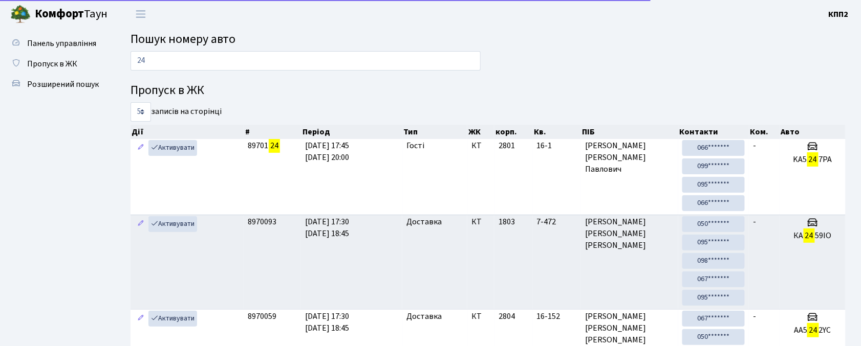
type input "2"
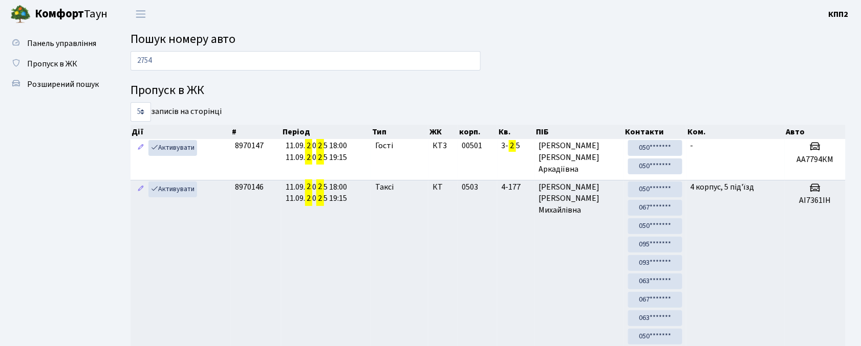
type input "2754"
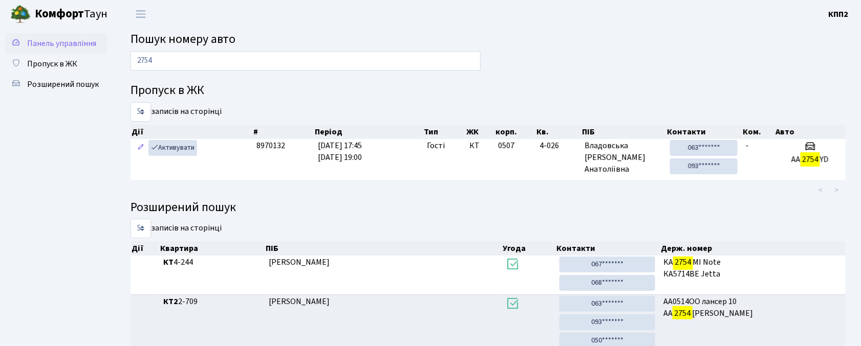
click at [52, 40] on span "Панель управління" at bounding box center [61, 43] width 69 height 11
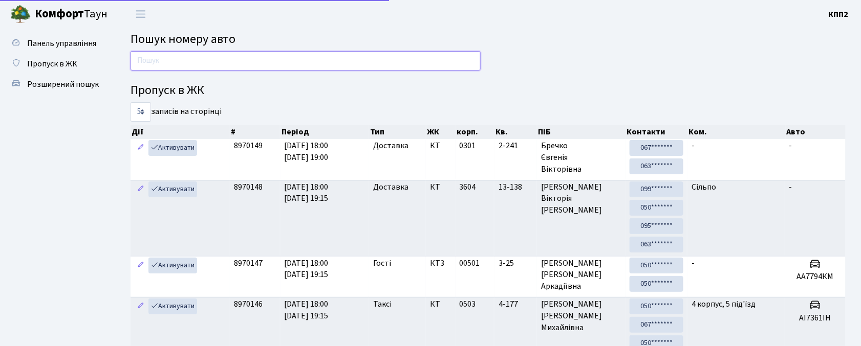
click at [198, 56] on input "text" at bounding box center [305, 60] width 350 height 19
click at [35, 56] on link "Пропуск в ЖК" at bounding box center [56, 64] width 102 height 20
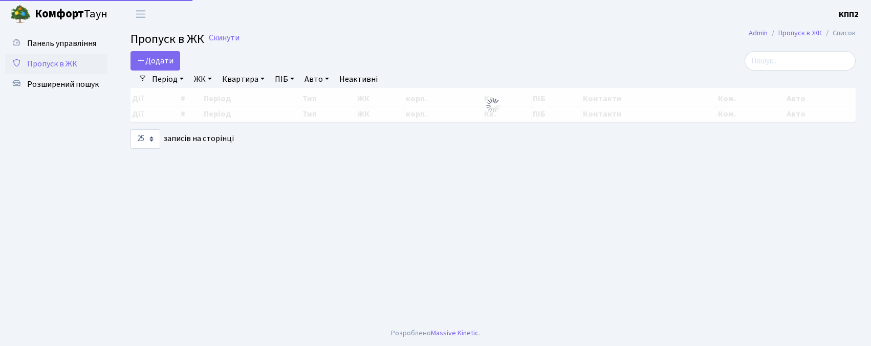
select select "25"
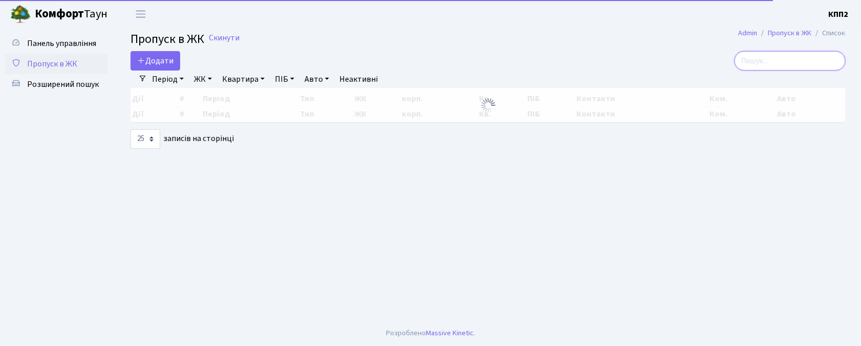
click at [775, 61] on input "search" at bounding box center [789, 60] width 111 height 19
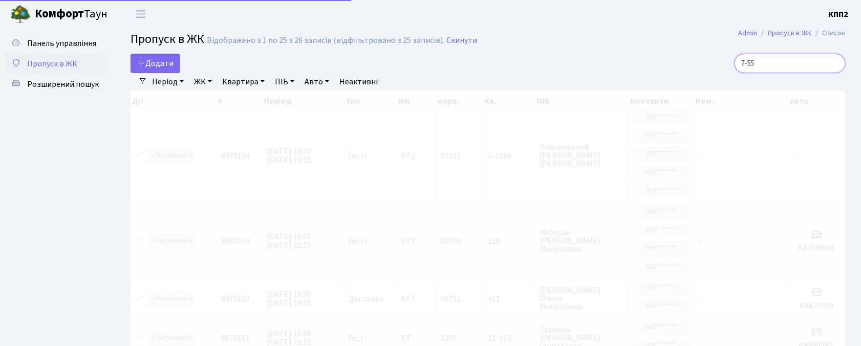
type input "7-552"
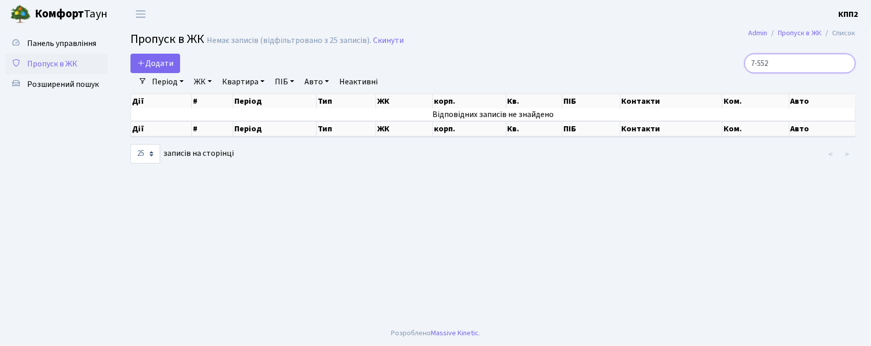
drag, startPoint x: 701, startPoint y: 37, endPoint x: 628, endPoint y: 29, distance: 73.2
click at [628, 29] on main "Admin Пропуск в ЖК Список Пропуск в ЖК Немає записів (відфільтровано з 25 запис…" at bounding box center [493, 174] width 756 height 293
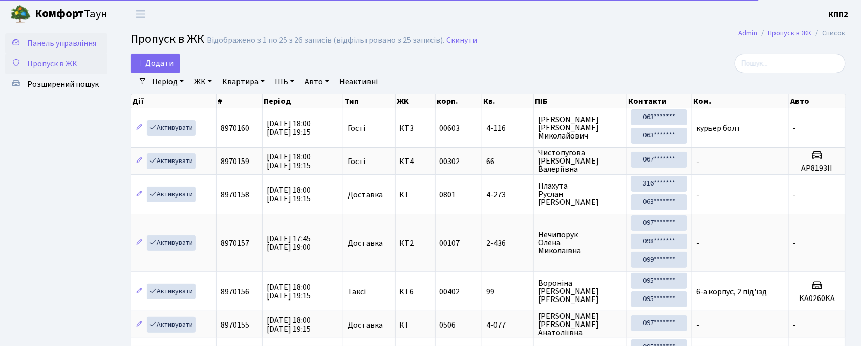
click at [54, 39] on span "Панель управління" at bounding box center [61, 43] width 69 height 11
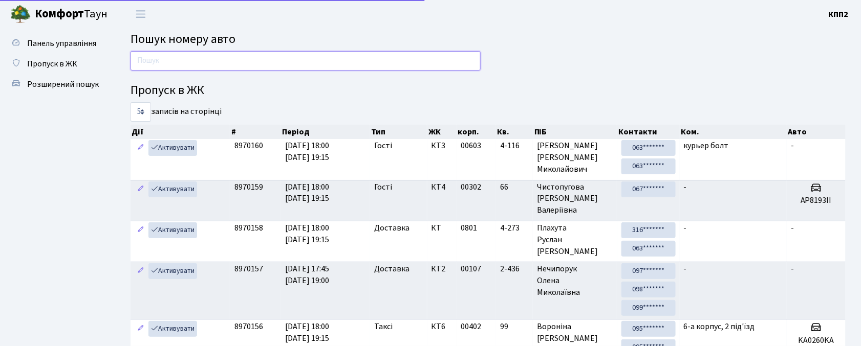
drag, startPoint x: 0, startPoint y: 0, endPoint x: 267, endPoint y: 64, distance: 274.8
click at [267, 64] on input "text" at bounding box center [305, 60] width 350 height 19
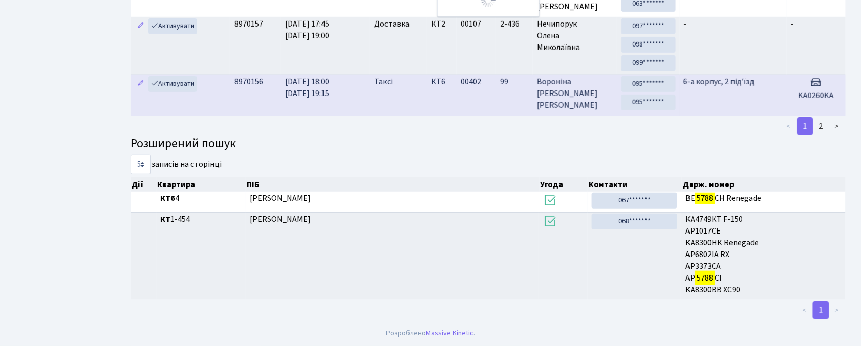
scroll to position [55, 0]
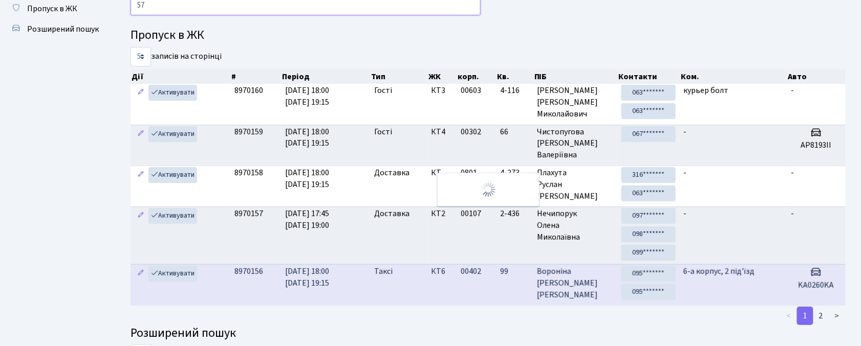
type input "5"
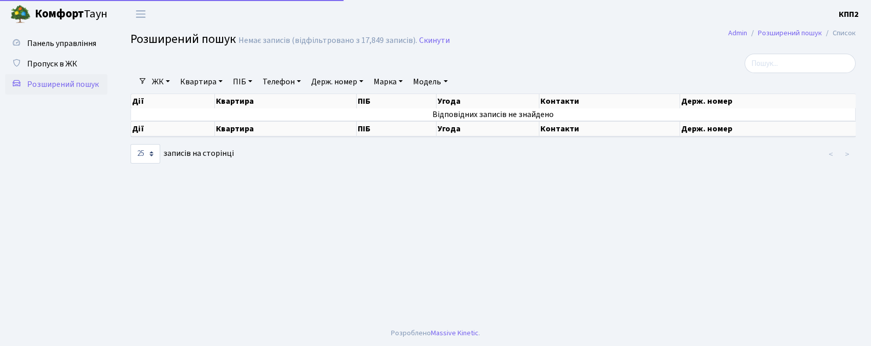
select select "25"
click at [77, 70] on link "Пропуск в ЖК" at bounding box center [56, 64] width 102 height 20
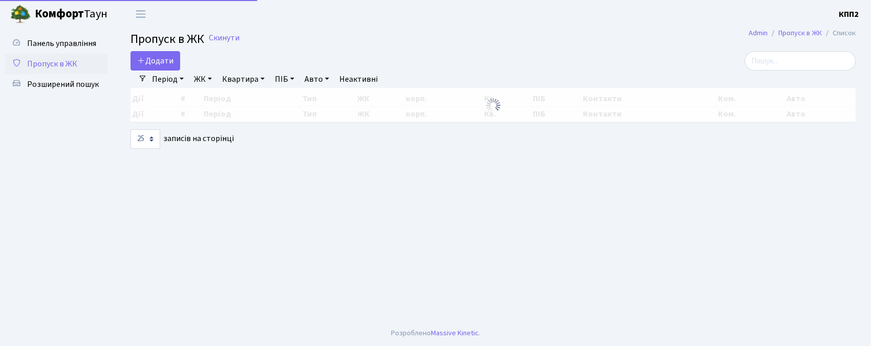
select select "25"
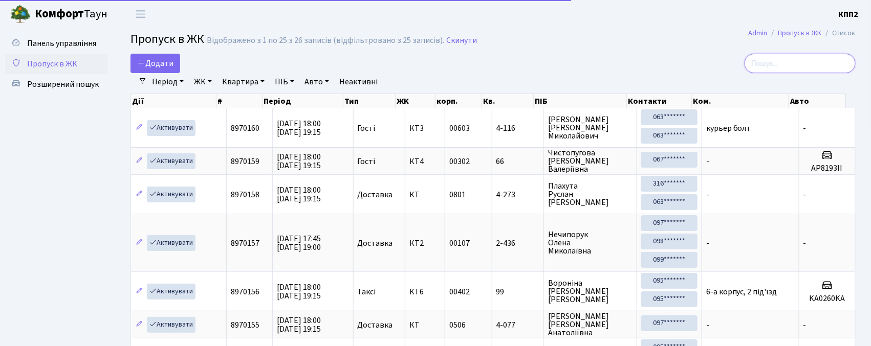
click at [805, 67] on input "search" at bounding box center [800, 63] width 111 height 19
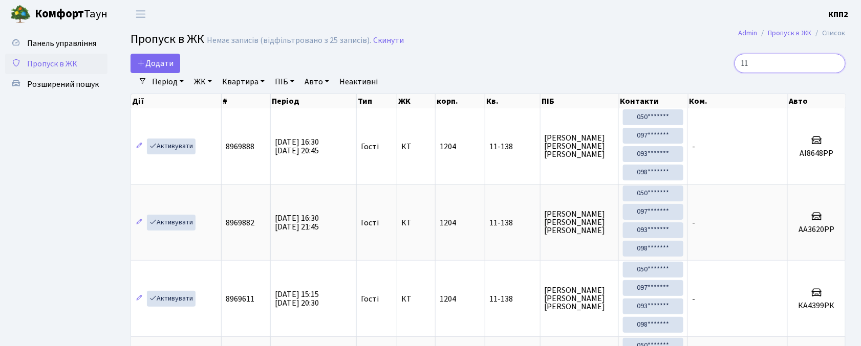
type input "1"
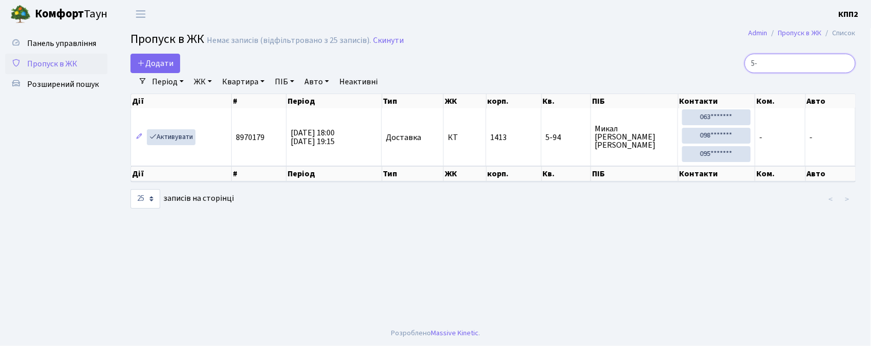
type input "5"
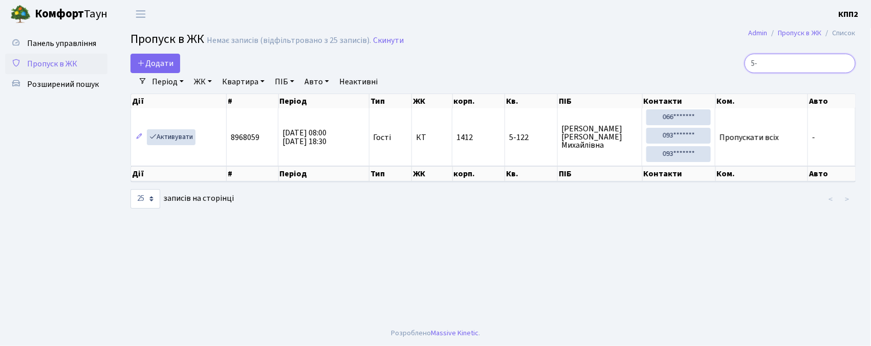
type input "5"
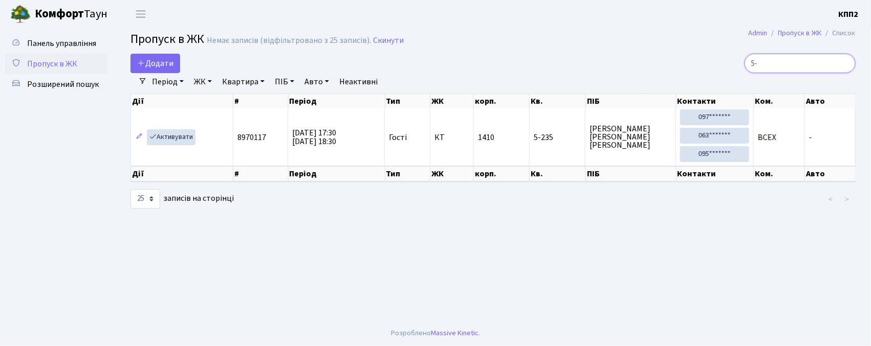
type input "5"
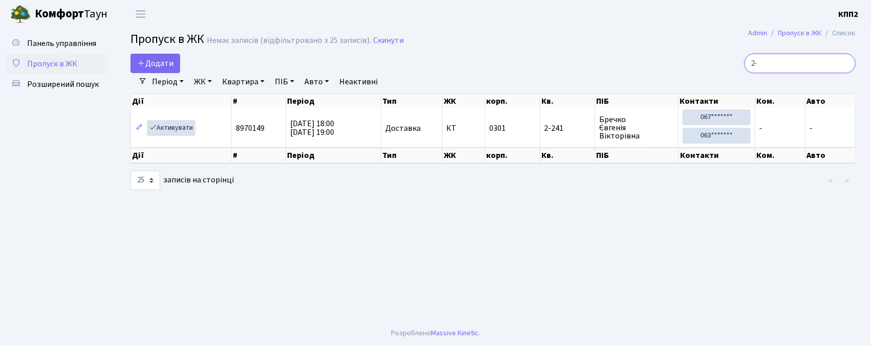
type input "2"
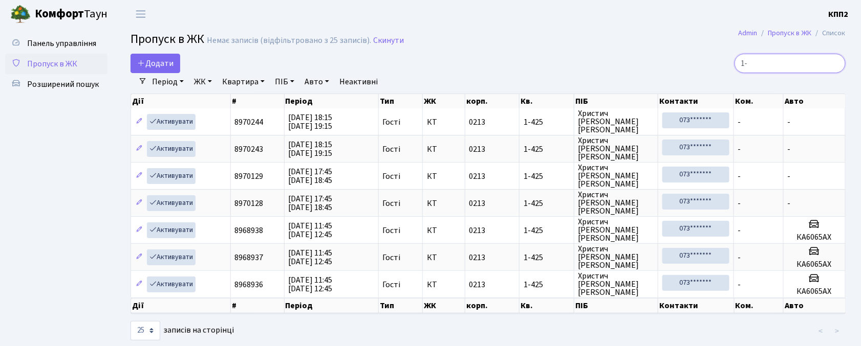
type input "1"
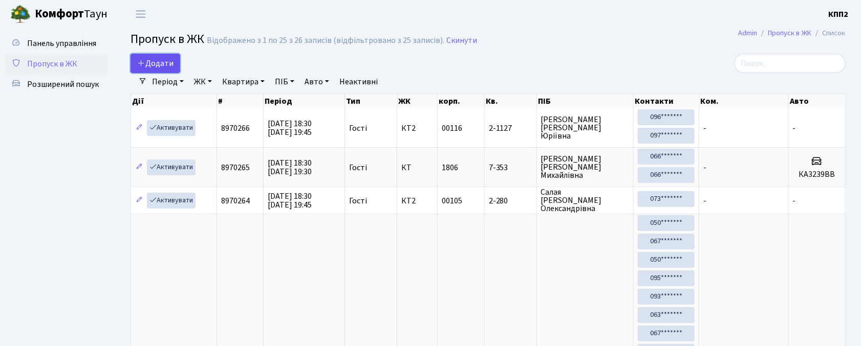
click at [144, 58] on span "Додати" at bounding box center [155, 63] width 36 height 11
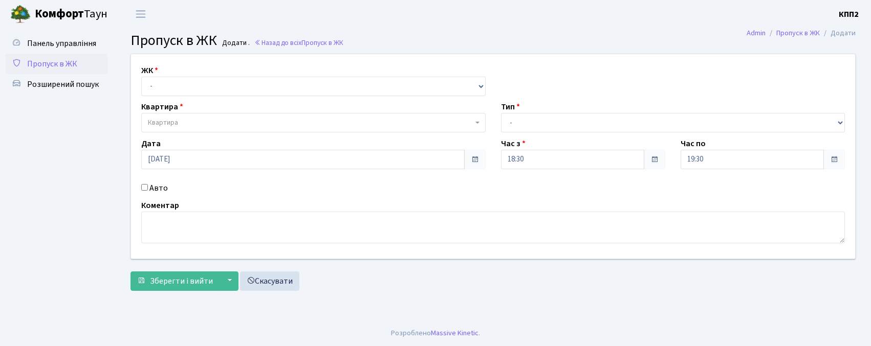
click at [254, 77] on div "ЖК - КТ, вул. Регенераторна, 4 КТ2, просп. [STREET_ADDRESS] [STREET_ADDRESS] [P…" at bounding box center [314, 80] width 360 height 32
drag, startPoint x: 251, startPoint y: 84, endPoint x: 254, endPoint y: 95, distance: 11.3
click at [252, 86] on select "- КТ, вул. Регенераторна, 4 КТ2, просп. [STREET_ADDRESS] [STREET_ADDRESS] [PERS…" at bounding box center [313, 86] width 344 height 19
select select "271"
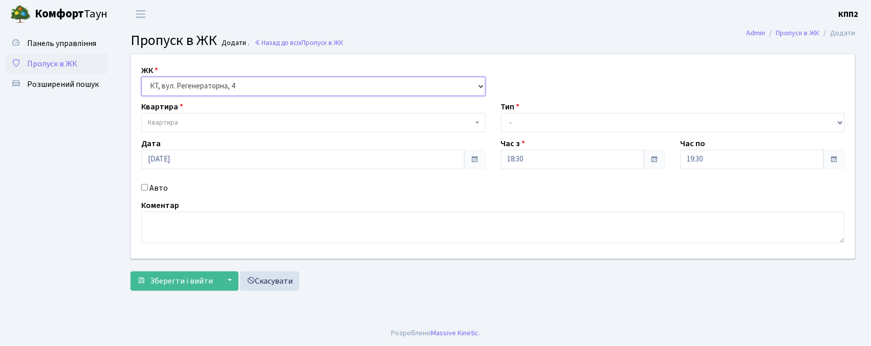
click at [141, 77] on select "- КТ, вул. Регенераторна, 4 КТ2, просп. [STREET_ADDRESS] [STREET_ADDRESS] [PERS…" at bounding box center [313, 86] width 344 height 19
select select
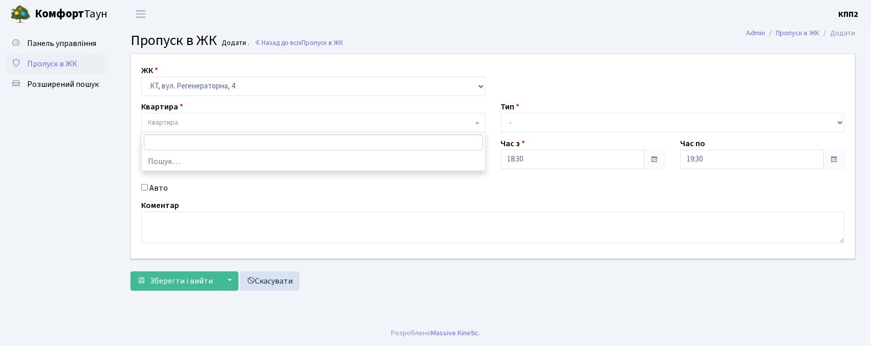
click at [267, 119] on span "Квартира" at bounding box center [310, 123] width 325 height 10
click at [156, 189] on label "Авто" at bounding box center [158, 188] width 18 height 12
click at [148, 189] on input "Авто" at bounding box center [144, 187] width 7 height 7
checkbox input "true"
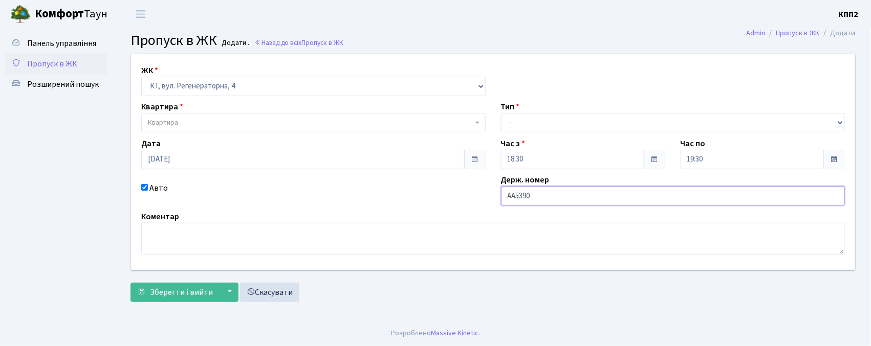
type input "АА5390РС"
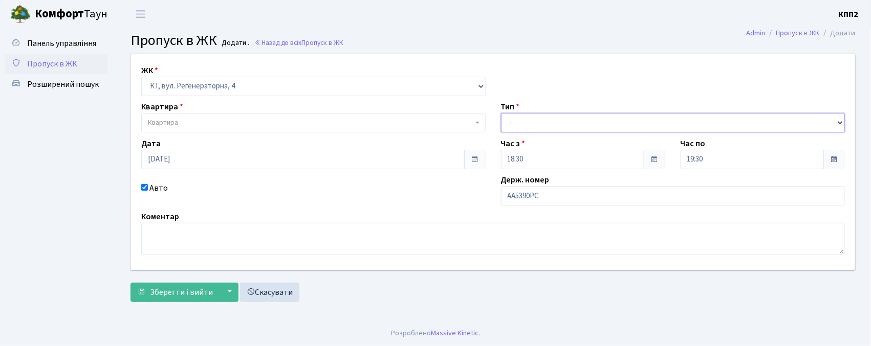
drag, startPoint x: 527, startPoint y: 127, endPoint x: 531, endPoint y: 132, distance: 6.2
click at [529, 129] on select "- Доставка Таксі Гості Сервіс" at bounding box center [673, 122] width 344 height 19
select select "1"
click at [501, 113] on select "- Доставка Таксі Гості Сервіс" at bounding box center [673, 122] width 344 height 19
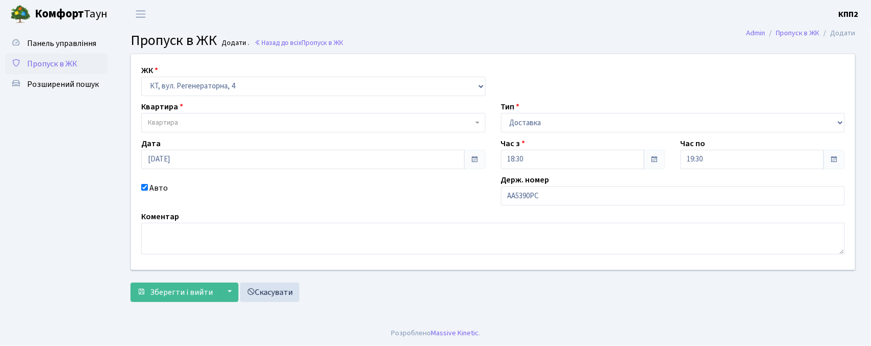
click at [159, 121] on span "Квартира" at bounding box center [163, 123] width 30 height 10
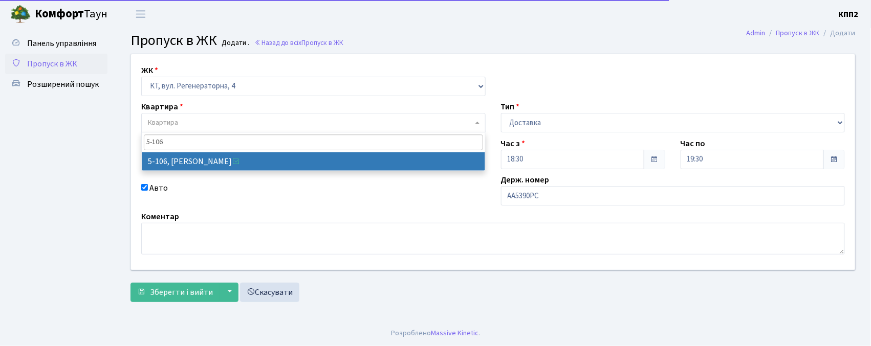
type input "5-106"
select select "2428"
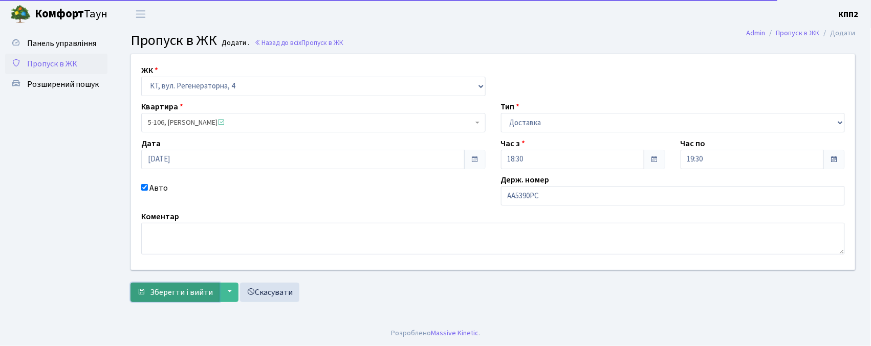
drag, startPoint x: 183, startPoint y: 299, endPoint x: 186, endPoint y: 295, distance: 5.4
click at [183, 299] on button "Зберегти і вийти" at bounding box center [174, 292] width 89 height 19
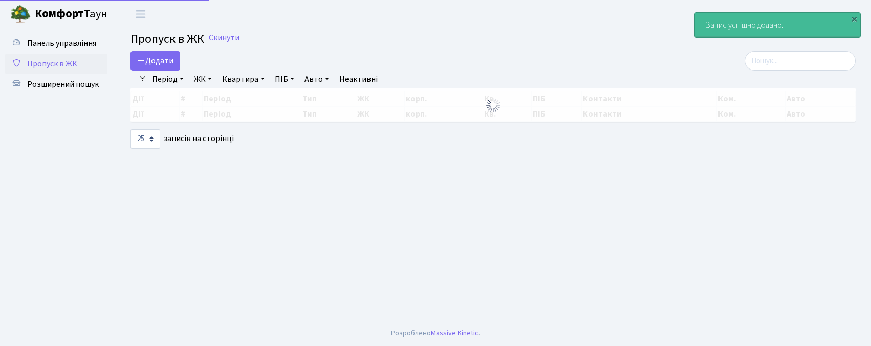
select select "25"
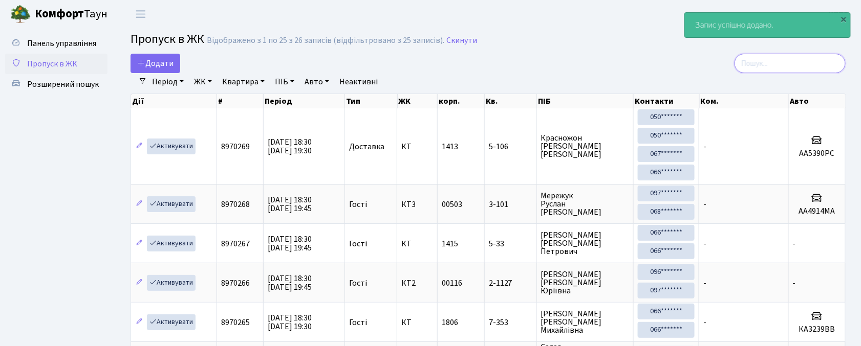
click at [791, 72] on input "search" at bounding box center [789, 63] width 111 height 19
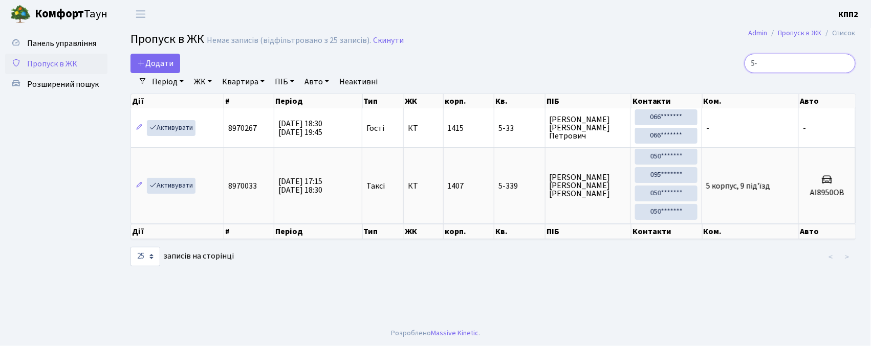
type input "5"
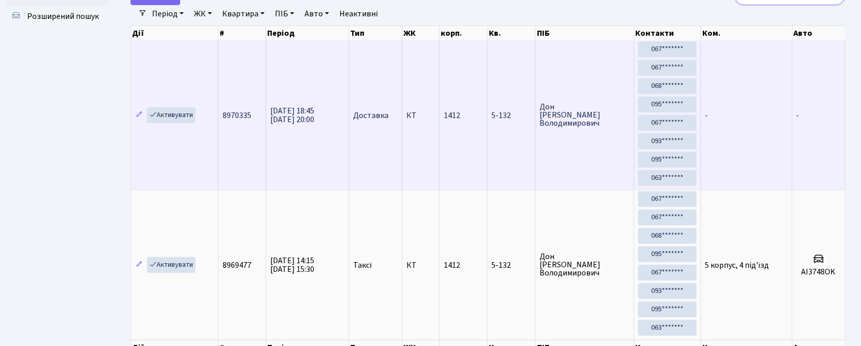
scroll to position [58, 0]
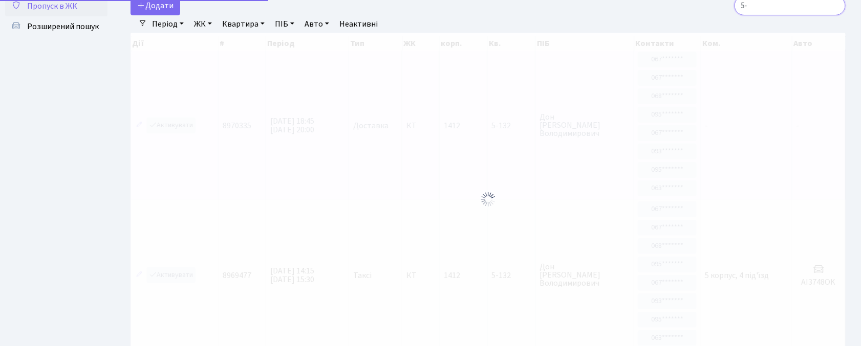
type input "5"
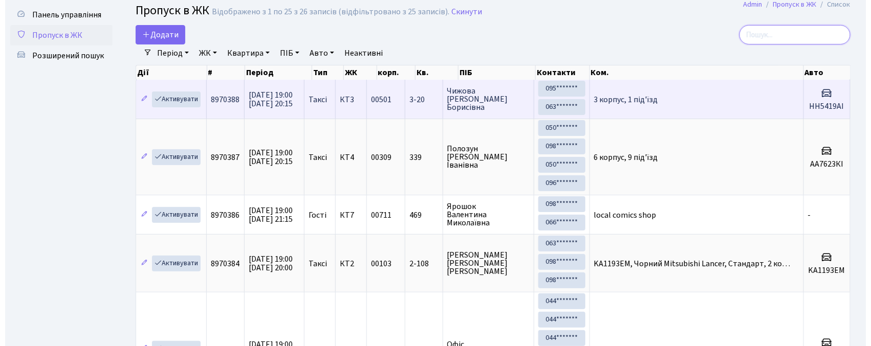
scroll to position [0, 0]
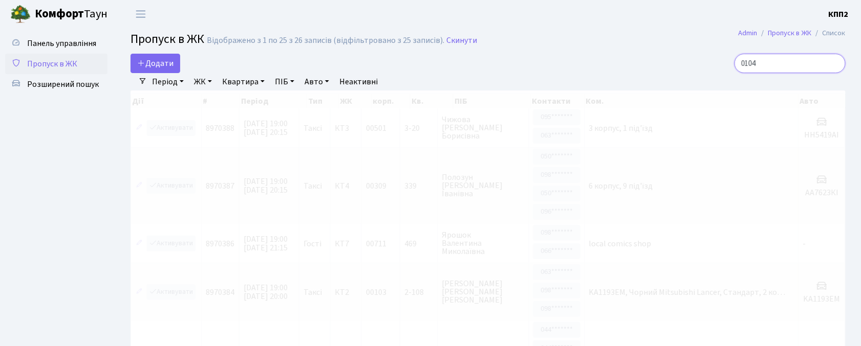
type input "0104"
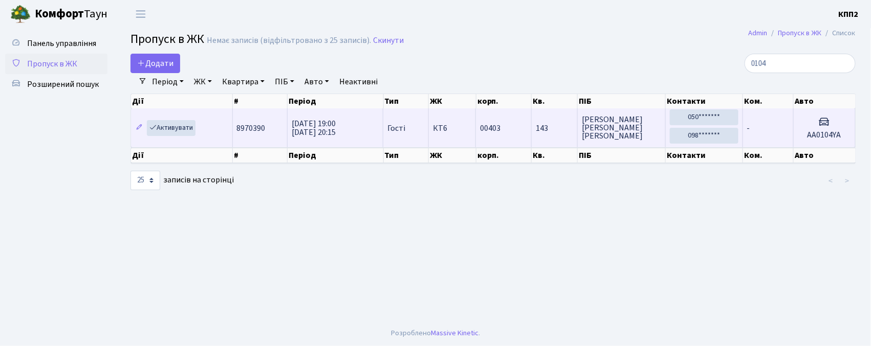
click at [643, 138] on span "[PERSON_NAME]" at bounding box center [621, 128] width 79 height 25
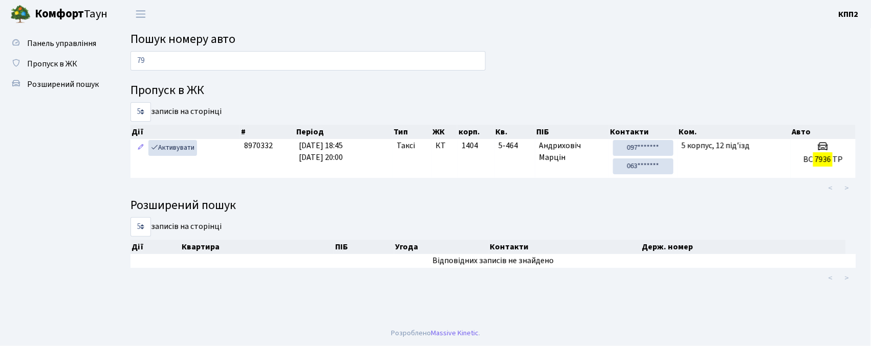
type input "7"
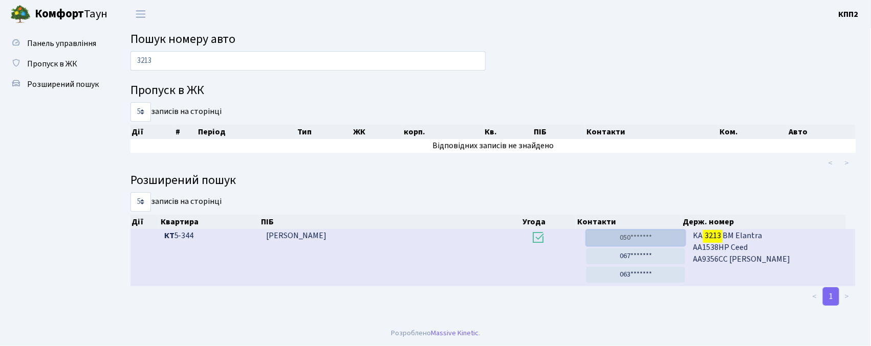
click at [646, 238] on link "050*******" at bounding box center [635, 238] width 99 height 16
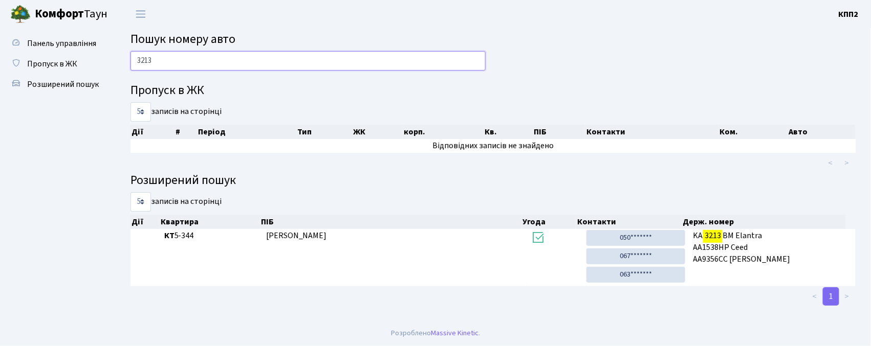
click at [339, 59] on input "3213" at bounding box center [307, 60] width 355 height 19
type input "3"
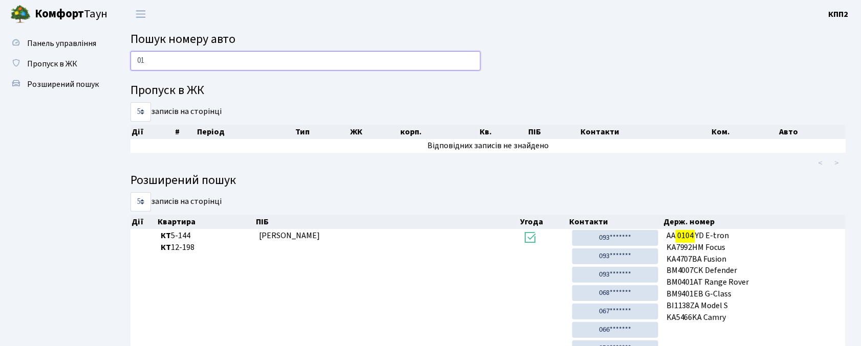
type input "0"
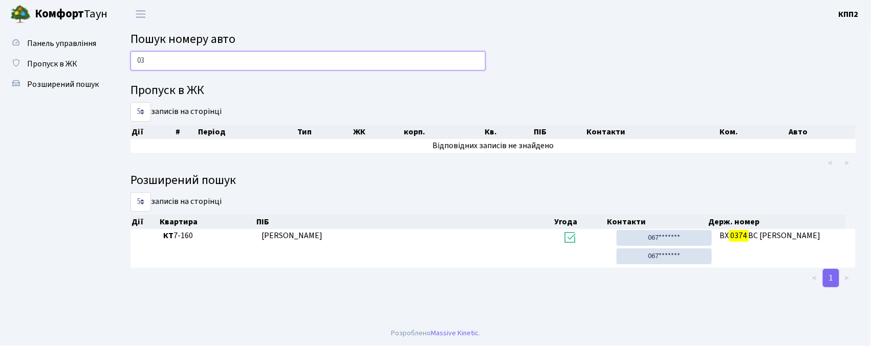
type input "0"
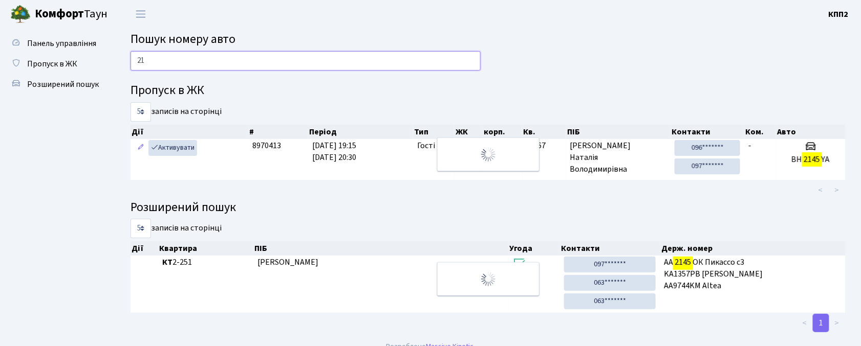
type input "2"
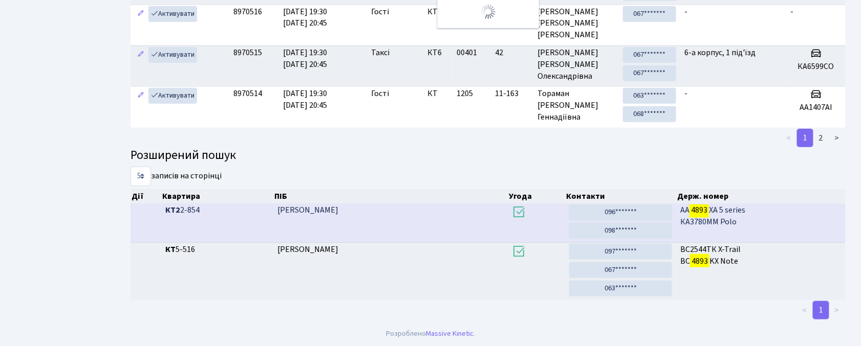
scroll to position [55, 0]
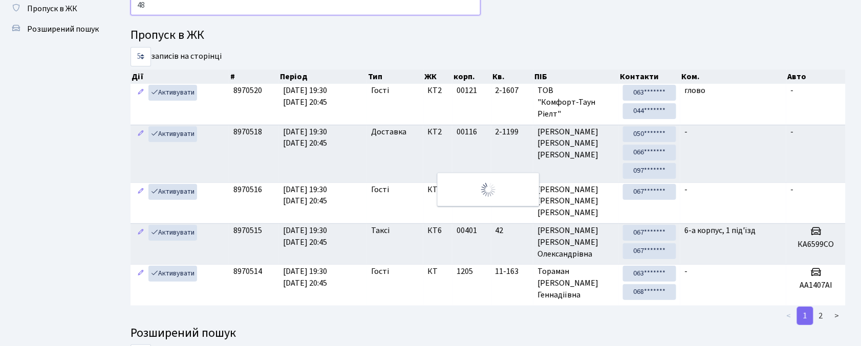
type input "4"
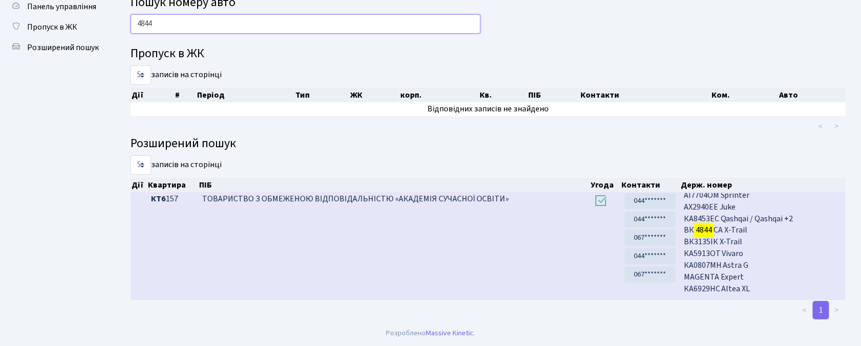
scroll to position [273, 0]
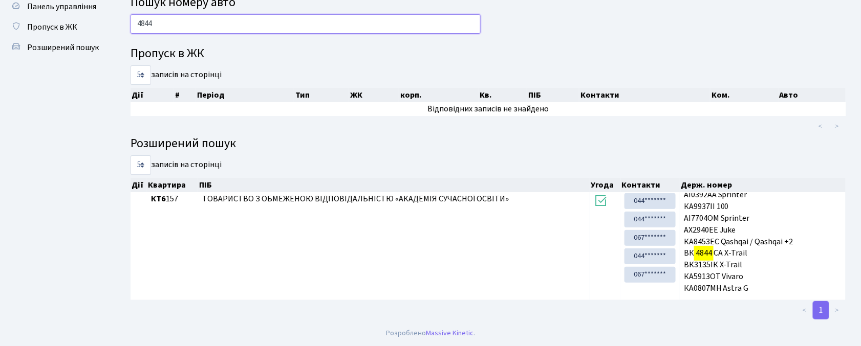
type input "4844"
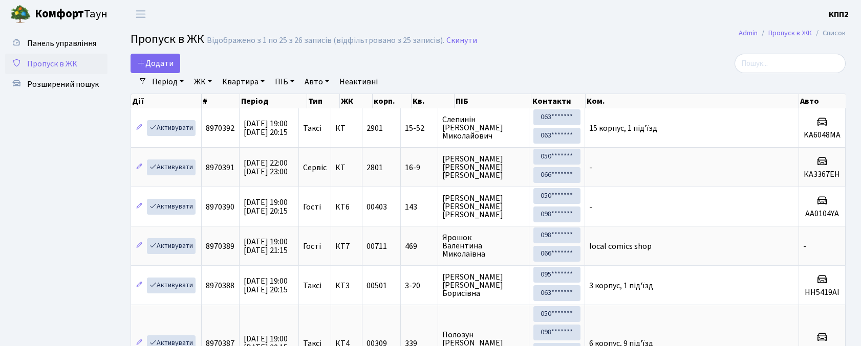
select select "25"
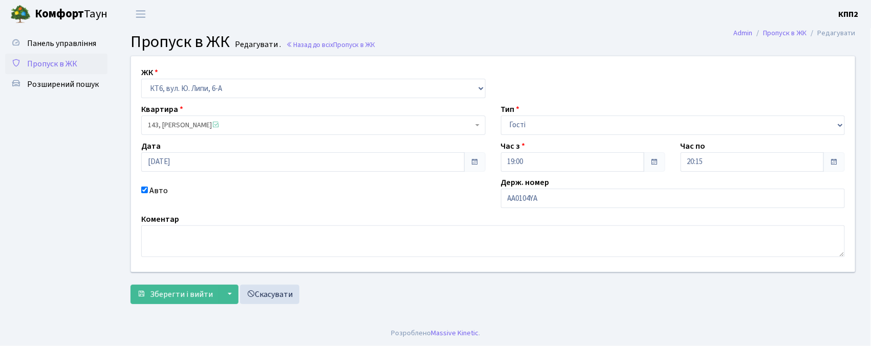
click at [568, 213] on div "Коментар" at bounding box center [493, 235] width 719 height 44
click at [568, 203] on input "АА0104YA" at bounding box center [673, 198] width 344 height 19
click at [529, 199] on input "АА0104Y" at bounding box center [673, 198] width 344 height 19
type input "АА0104АY"
click at [194, 292] on span "Зберегти і вийти" at bounding box center [181, 294] width 63 height 11
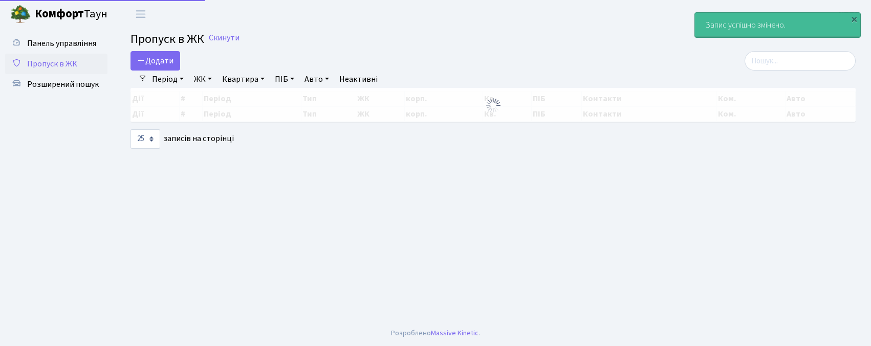
select select "25"
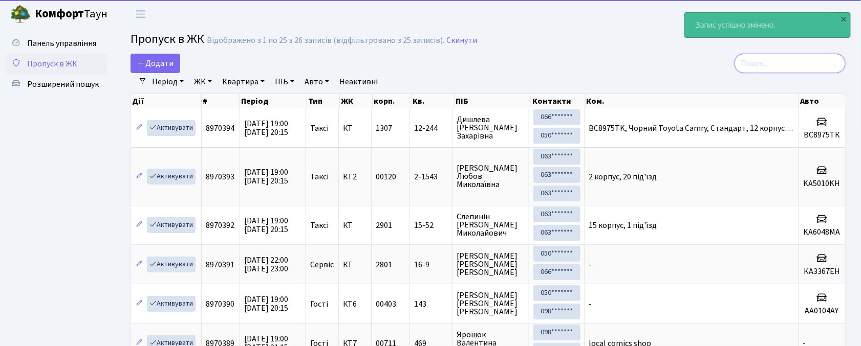
click at [807, 61] on input "search" at bounding box center [789, 63] width 111 height 19
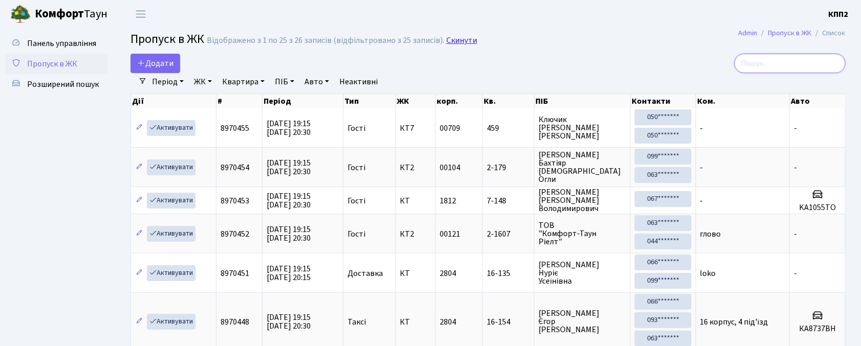
type input "2"
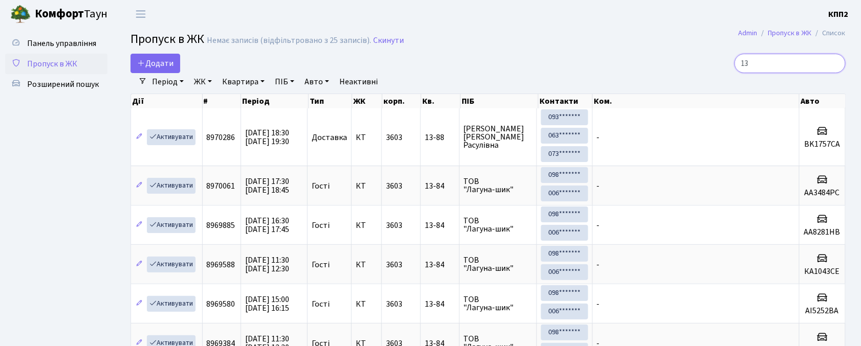
type input "1"
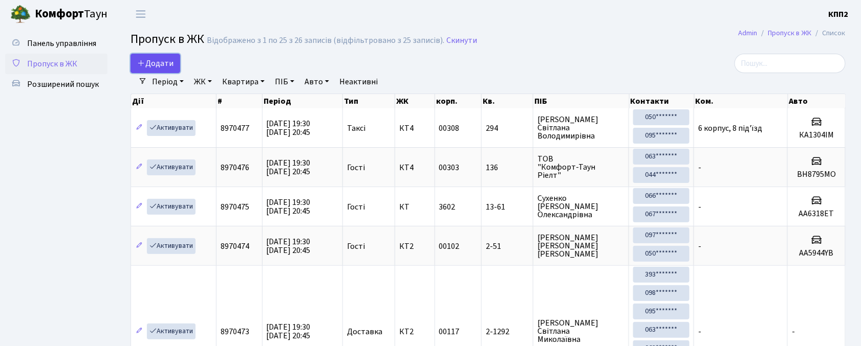
click at [168, 58] on span "Додати" at bounding box center [155, 63] width 36 height 11
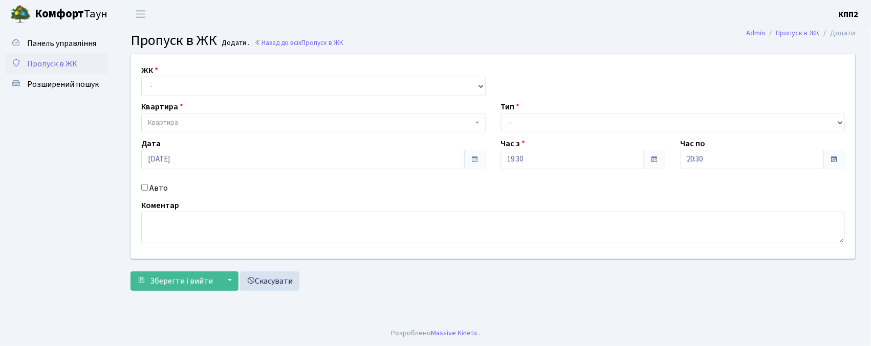
select select "271"
click at [141, 77] on select "- КТ, вул. Регенераторна, 4 КТ2, просп. [STREET_ADDRESS] [STREET_ADDRESS] [PERS…" at bounding box center [313, 86] width 344 height 19
select select
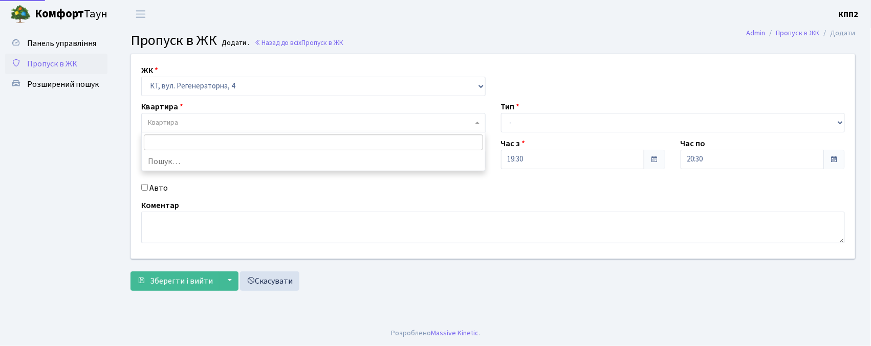
click at [202, 125] on span "Квартира" at bounding box center [310, 123] width 325 height 10
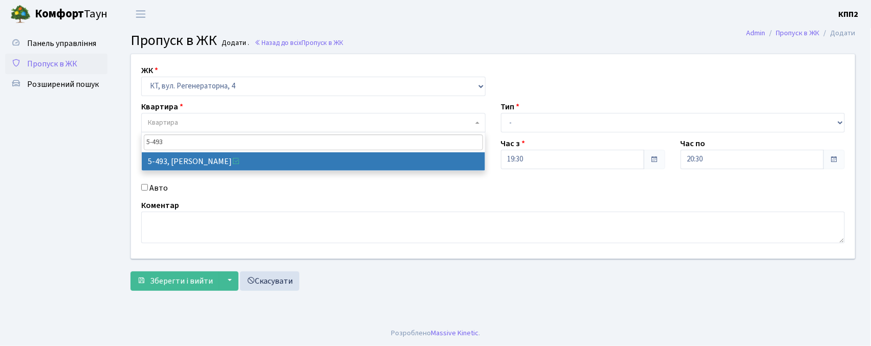
type input "5-493"
select select "2021"
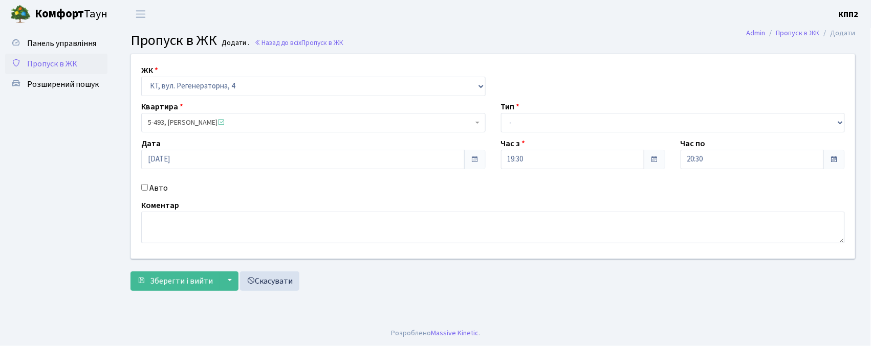
click at [149, 189] on label "Авто" at bounding box center [158, 188] width 18 height 12
click at [148, 189] on input "Авто" at bounding box center [144, 187] width 7 height 7
checkbox input "true"
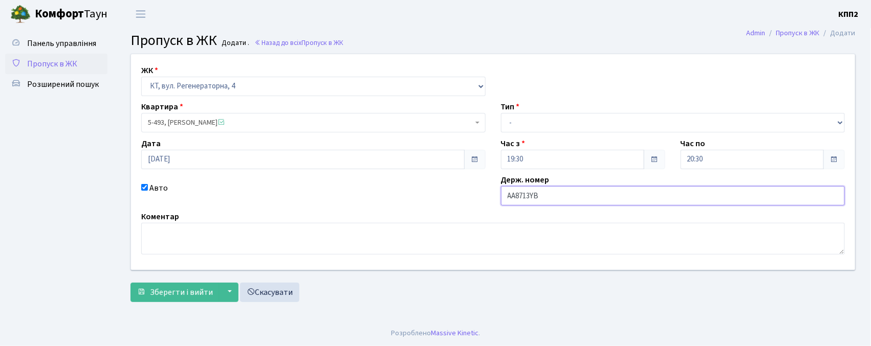
type input "АА8713YB"
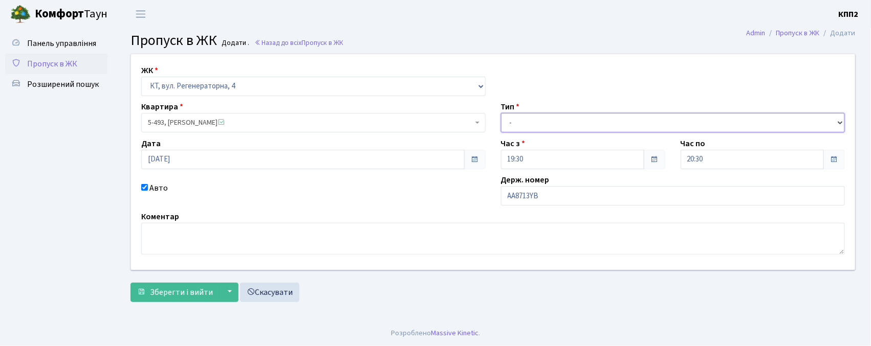
drag, startPoint x: 527, startPoint y: 123, endPoint x: 535, endPoint y: 130, distance: 10.2
click at [527, 123] on select "- Доставка Таксі Гості Сервіс" at bounding box center [673, 122] width 344 height 19
select select "2"
click at [501, 113] on select "- Доставка Таксі Гості Сервіс" at bounding box center [673, 122] width 344 height 19
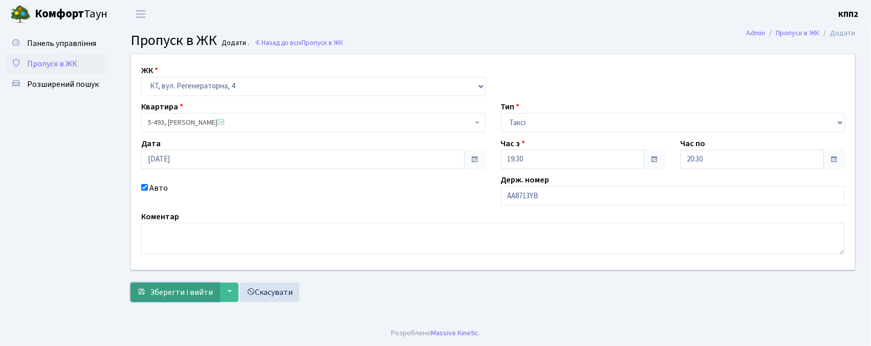
click at [187, 290] on span "Зберегти і вийти" at bounding box center [181, 292] width 63 height 11
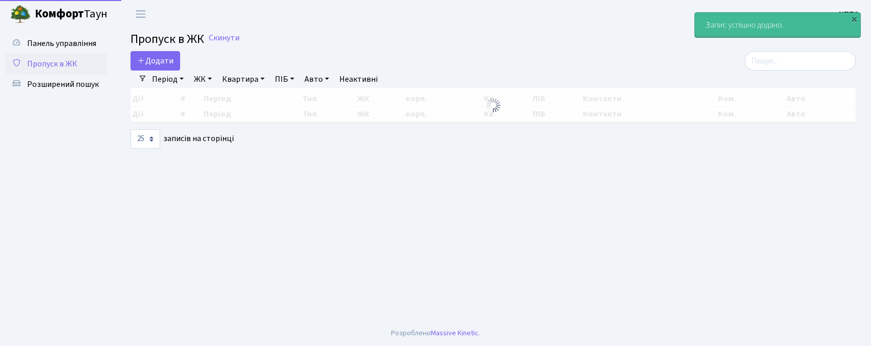
select select "25"
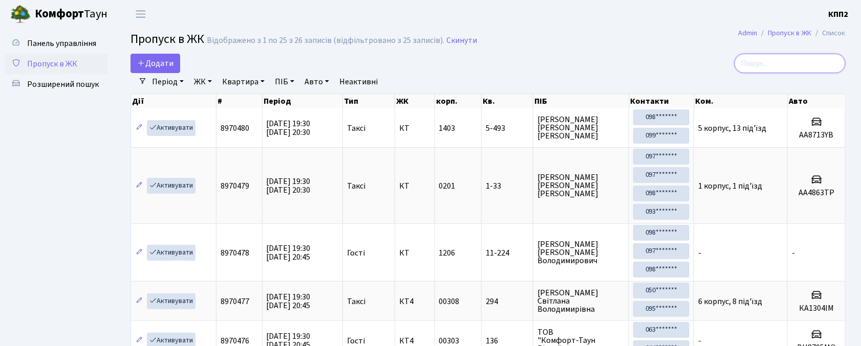
click at [772, 71] on input "search" at bounding box center [789, 63] width 111 height 19
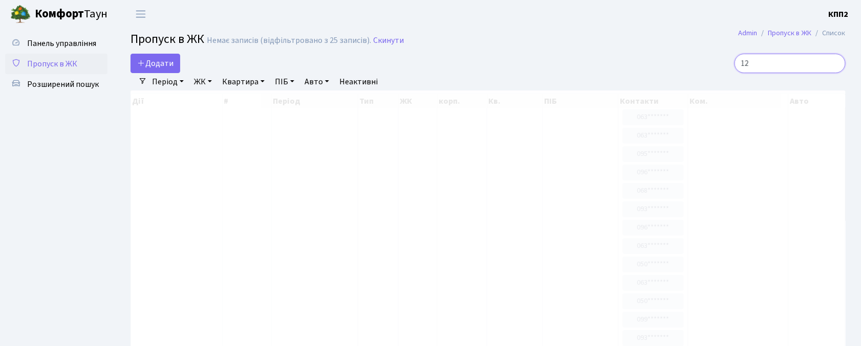
type input "1"
click at [166, 58] on span "Додати" at bounding box center [155, 63] width 36 height 11
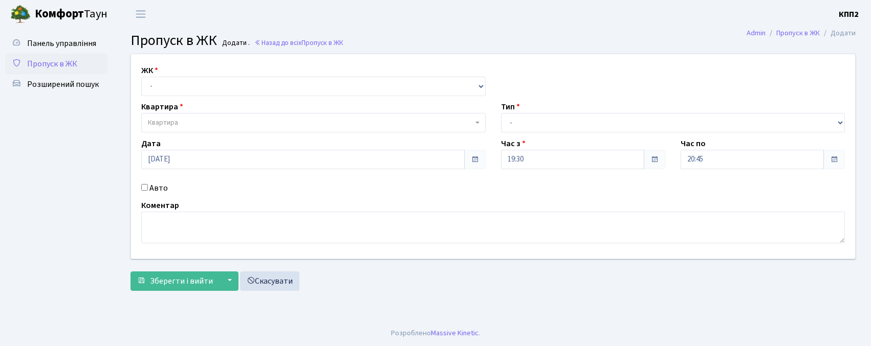
click at [225, 84] on select "- КТ, вул. Регенераторна, 4 КТ2, просп. Соборності, 17 КТ3, вул. Березнева, 16 …" at bounding box center [313, 86] width 344 height 19
select select "271"
click at [141, 77] on select "- КТ, вул. Регенераторна, 4 КТ2, просп. Соборності, 17 КТ3, вул. Березнева, 16 …" at bounding box center [313, 86] width 344 height 19
select select
click at [235, 119] on span "Квартира" at bounding box center [310, 123] width 325 height 10
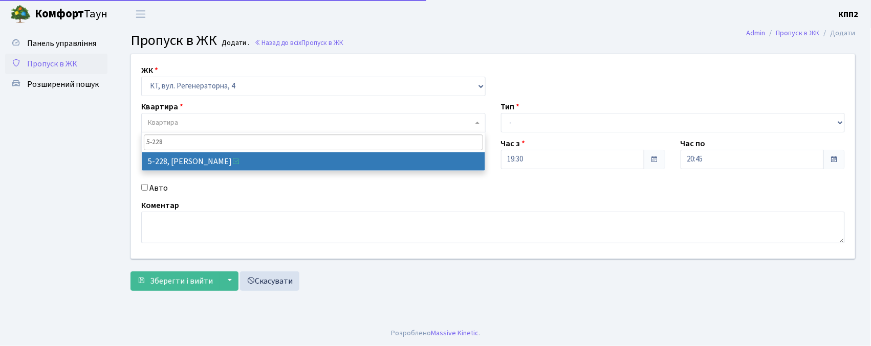
type input "5-228"
select select "2306"
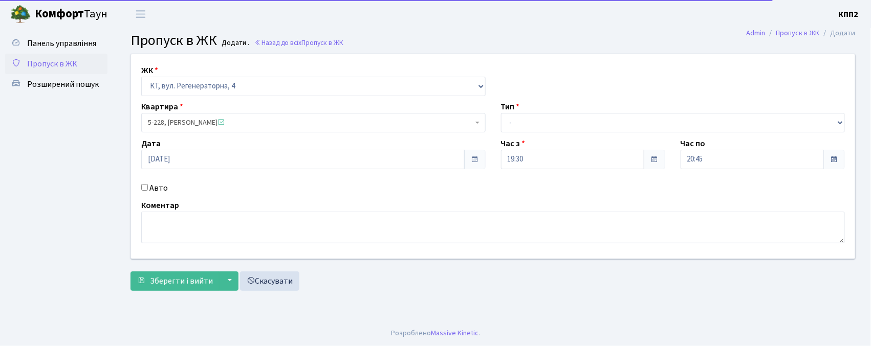
click at [160, 189] on label "Авто" at bounding box center [158, 188] width 18 height 12
click at [148, 189] on input "Авто" at bounding box center [144, 187] width 7 height 7
checkbox input "true"
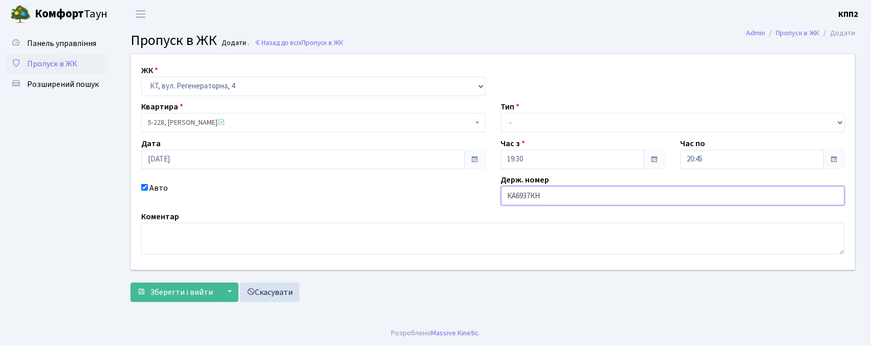
type input "КА6937КН"
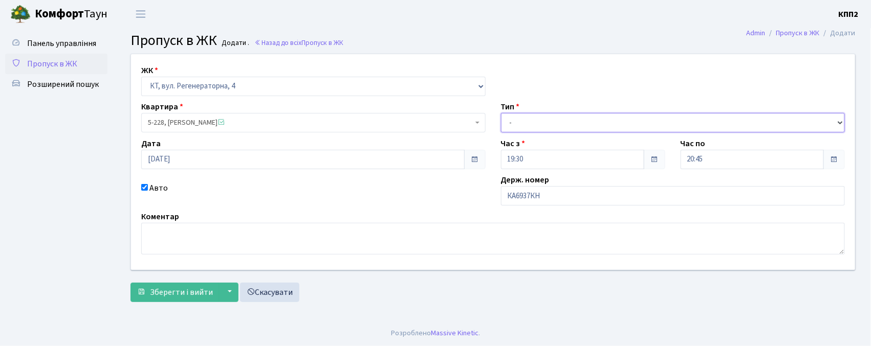
click at [580, 129] on select "- Доставка Таксі Гості Сервіс" at bounding box center [673, 122] width 344 height 19
select select "2"
click at [501, 113] on select "- Доставка Таксі Гості Сервіс" at bounding box center [673, 122] width 344 height 19
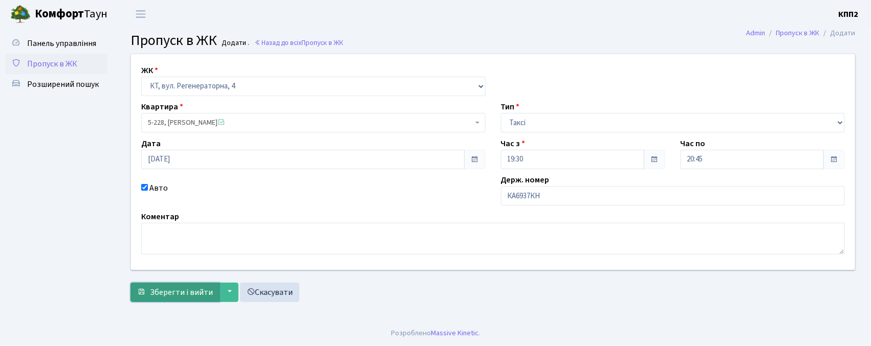
click at [140, 285] on button "Зберегти і вийти" at bounding box center [174, 292] width 89 height 19
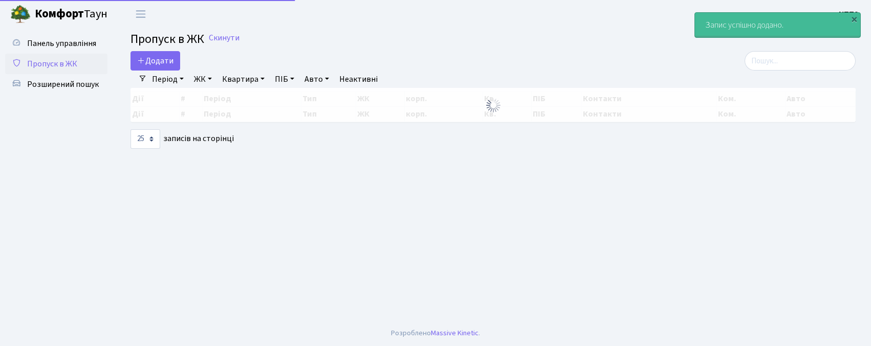
select select "25"
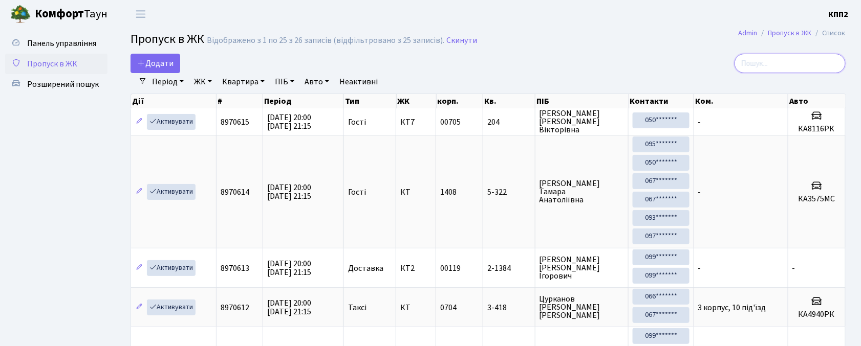
click at [809, 60] on input "search" at bounding box center [789, 63] width 111 height 19
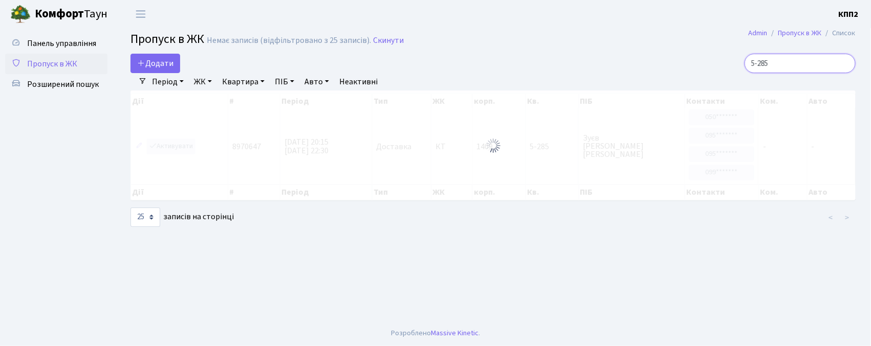
type input "5-285"
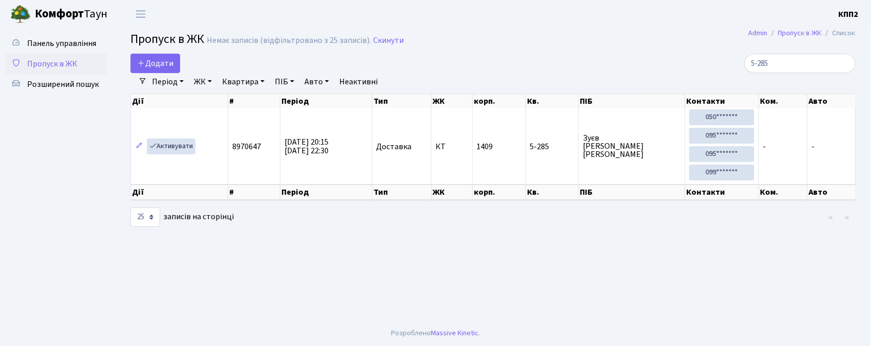
click at [61, 58] on span "Пропуск в ЖК" at bounding box center [52, 63] width 50 height 11
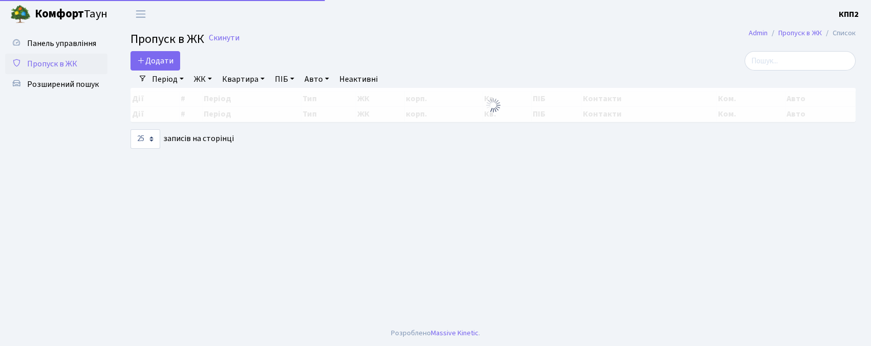
select select "25"
click at [48, 45] on span "Панель управління" at bounding box center [61, 43] width 69 height 11
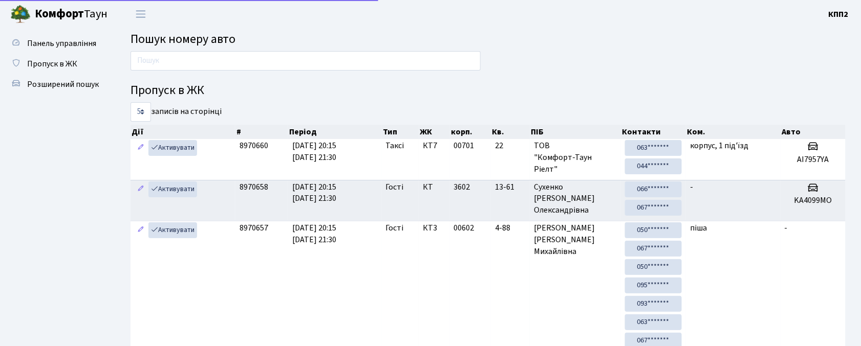
click at [393, 64] on input "text" at bounding box center [305, 60] width 350 height 19
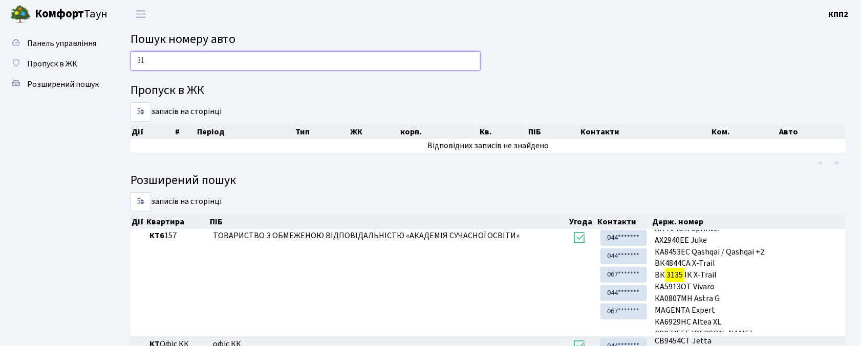
type input "3"
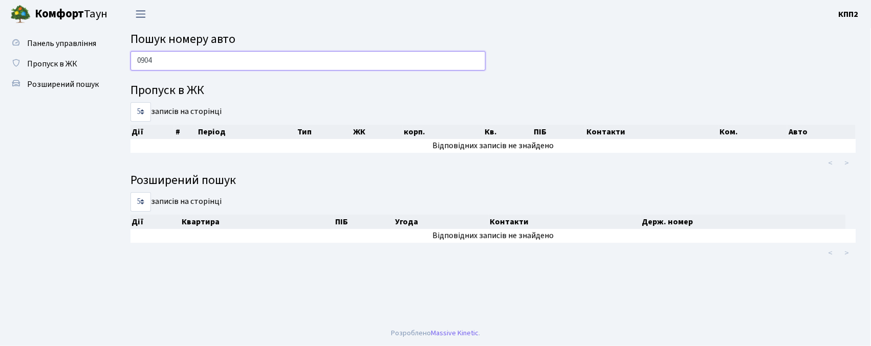
type input "0904"
click at [143, 8] on span "Переключити навігацію" at bounding box center [140, 14] width 15 height 12
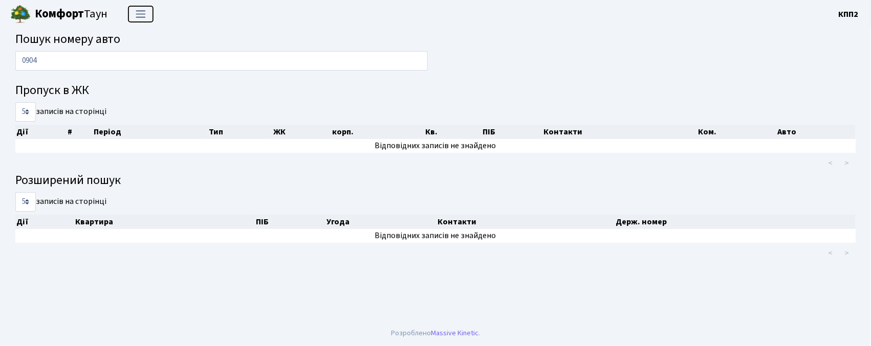
click at [135, 18] on span "Переключити навігацію" at bounding box center [140, 14] width 15 height 12
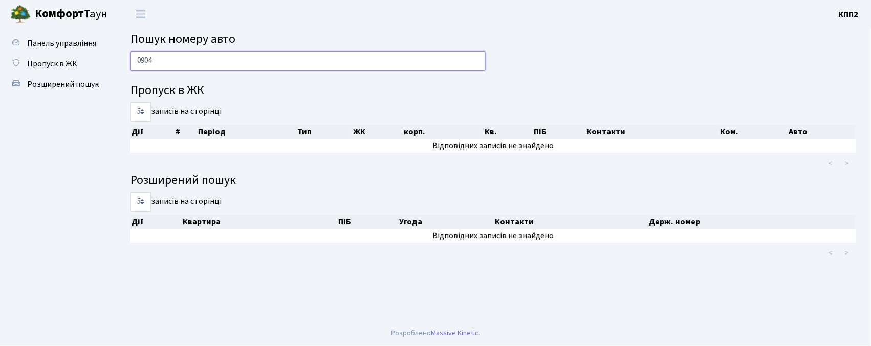
drag, startPoint x: 156, startPoint y: 59, endPoint x: 117, endPoint y: 77, distance: 42.6
click at [117, 77] on div "0904 Пропуск в ЖК 5 10 25 50 записів на сторінці Дії # Період Тип ЖК корп. Кв. …" at bounding box center [493, 157] width 756 height 212
click at [30, 44] on span "Панель управління" at bounding box center [61, 43] width 69 height 11
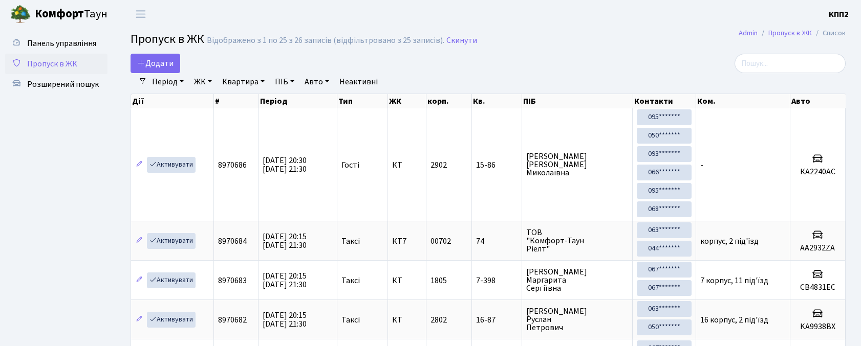
select select "25"
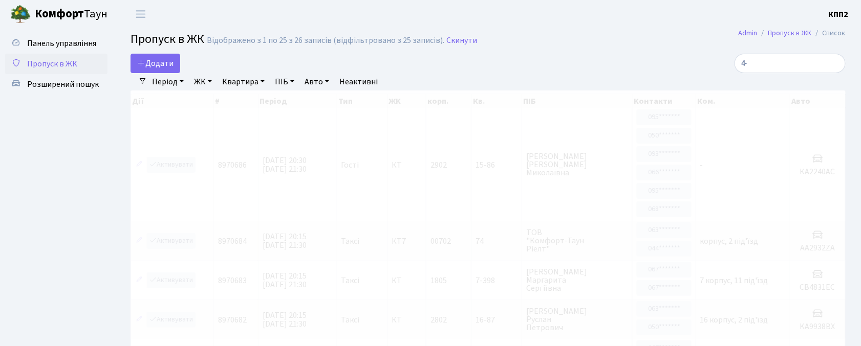
type input "4"
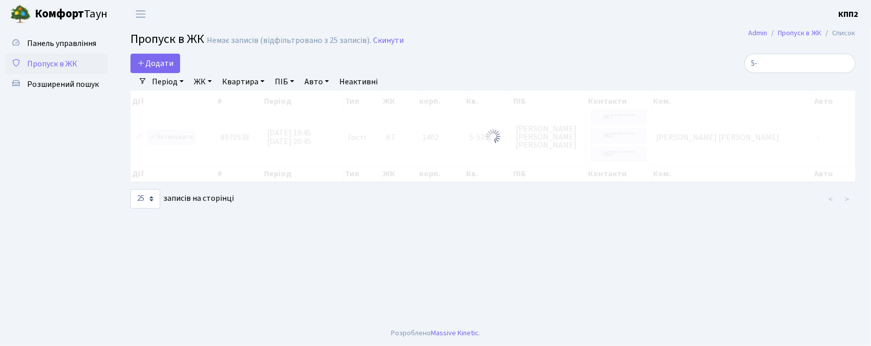
type input "5"
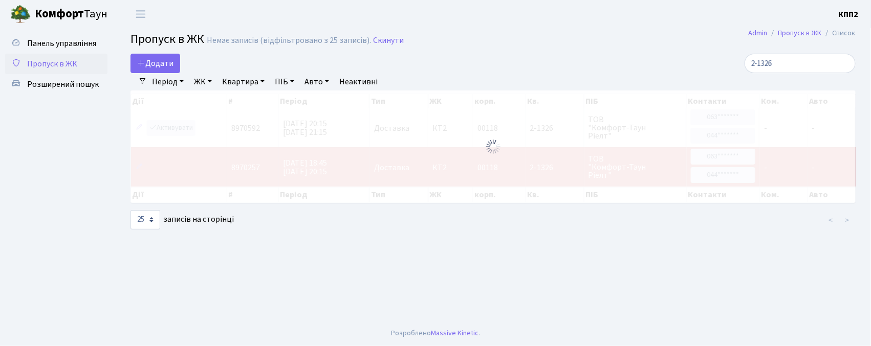
type input "2-1326"
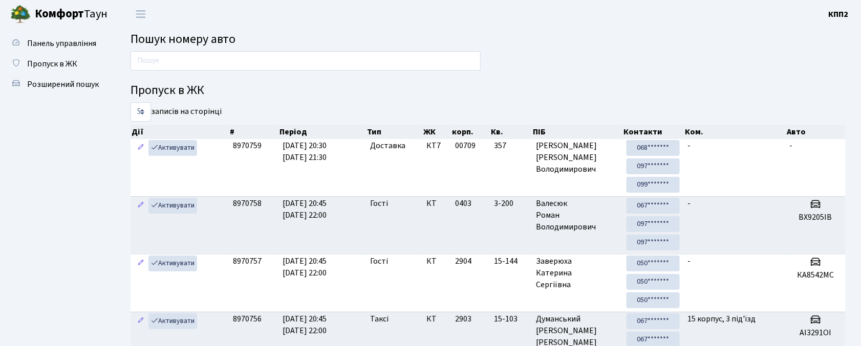
drag, startPoint x: 67, startPoint y: 66, endPoint x: 170, endPoint y: 50, distance: 105.0
click at [67, 64] on span "Пропуск в ЖК" at bounding box center [52, 63] width 50 height 11
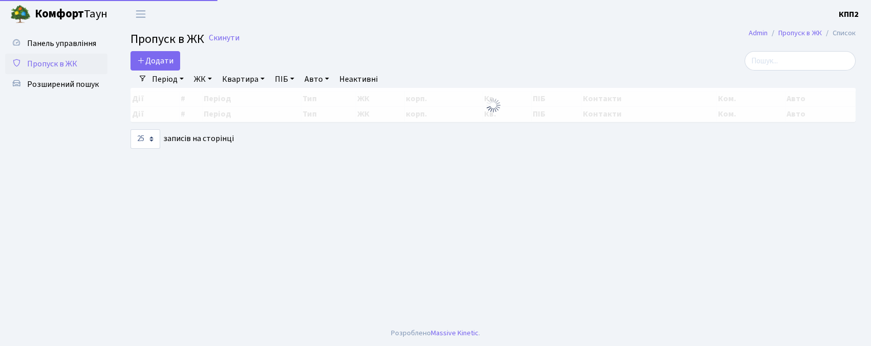
select select "25"
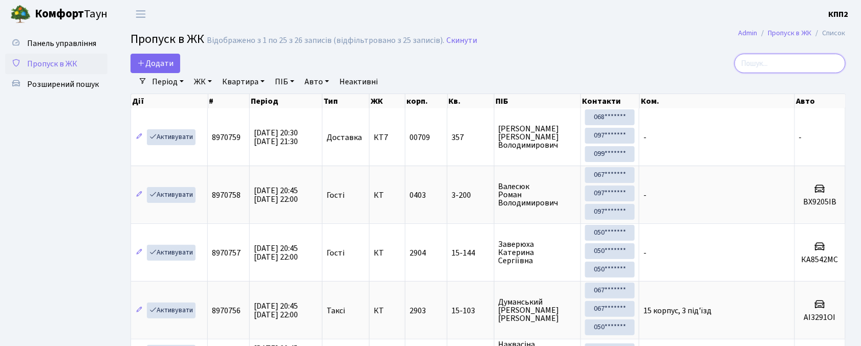
click at [779, 55] on input "search" at bounding box center [789, 63] width 111 height 19
paste input "0904"
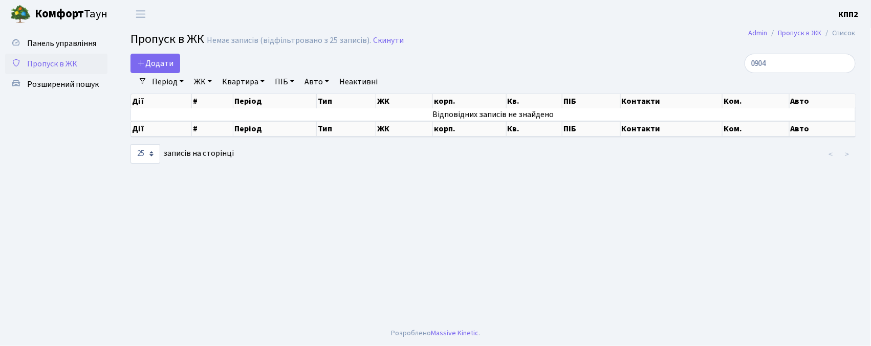
click at [170, 85] on link "Період" at bounding box center [168, 81] width 40 height 17
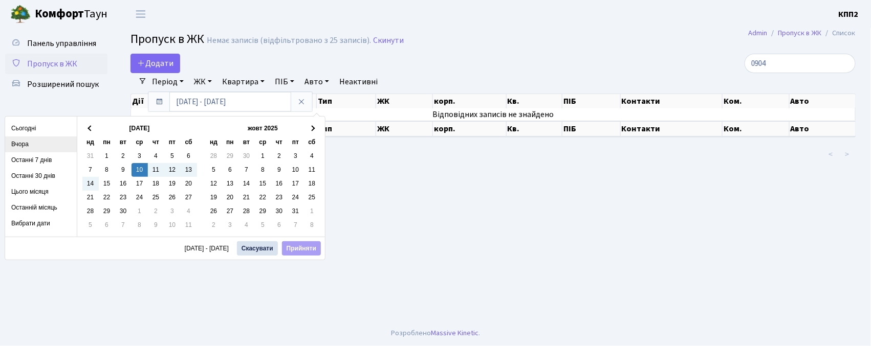
click at [31, 150] on li "Вчора" at bounding box center [41, 145] width 72 height 16
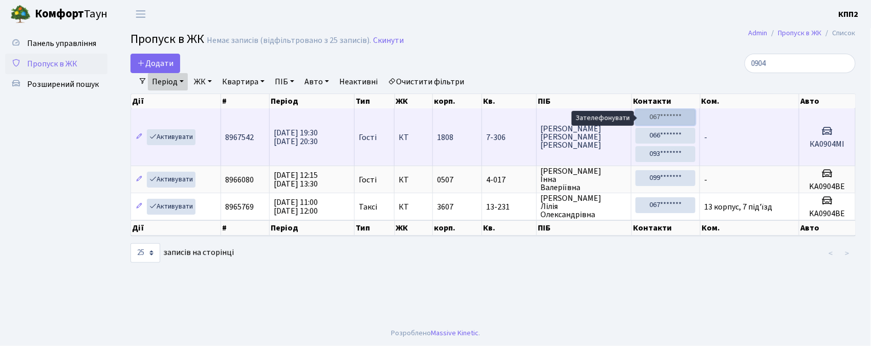
click at [666, 117] on link "067*******" at bounding box center [666, 118] width 60 height 16
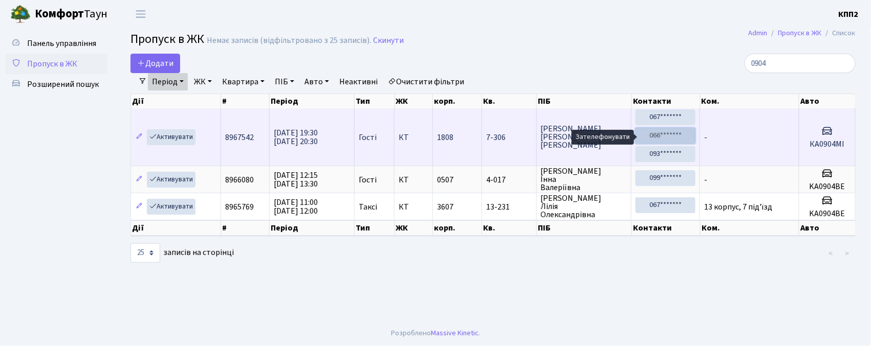
click at [671, 140] on link "066*******" at bounding box center [666, 136] width 60 height 16
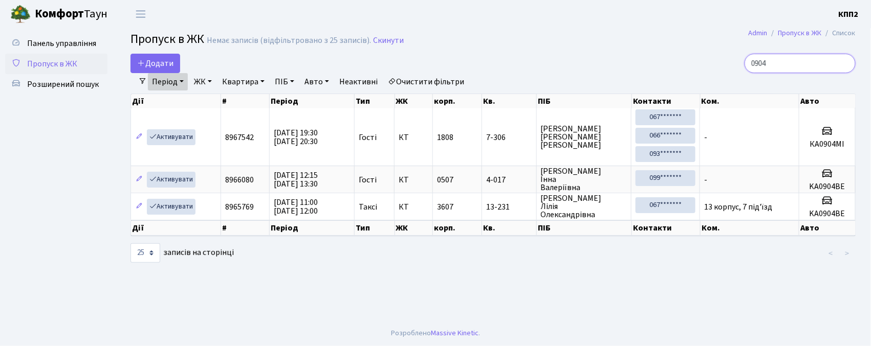
click at [797, 71] on input "0904" at bounding box center [800, 63] width 111 height 19
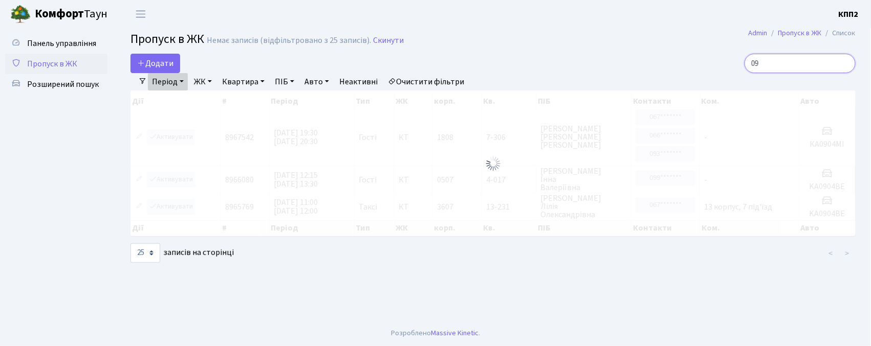
type input "0"
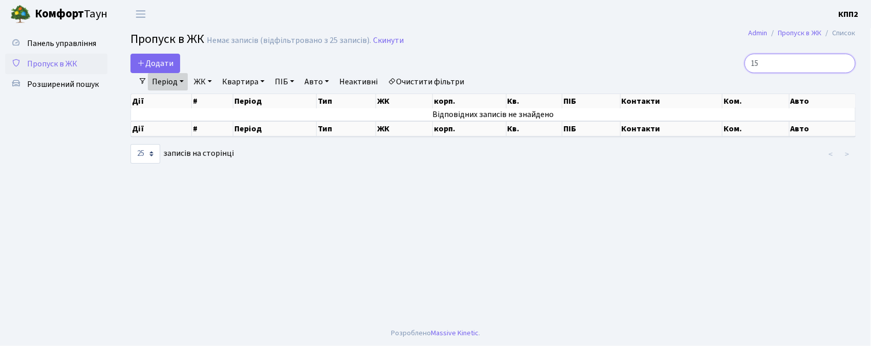
type input "1"
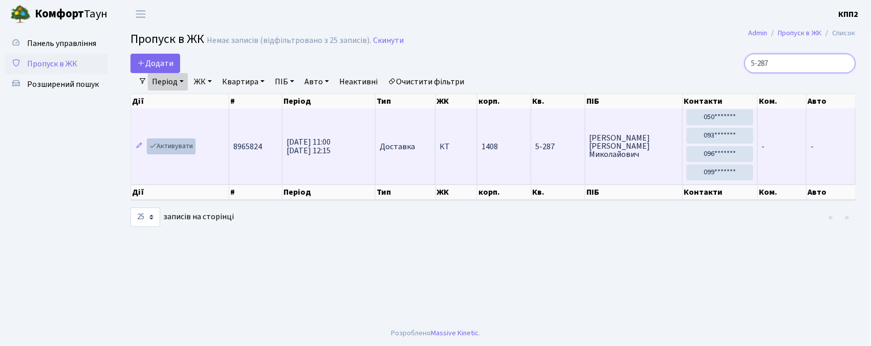
type input "5-287"
click at [159, 151] on link "Активувати" at bounding box center [171, 147] width 49 height 16
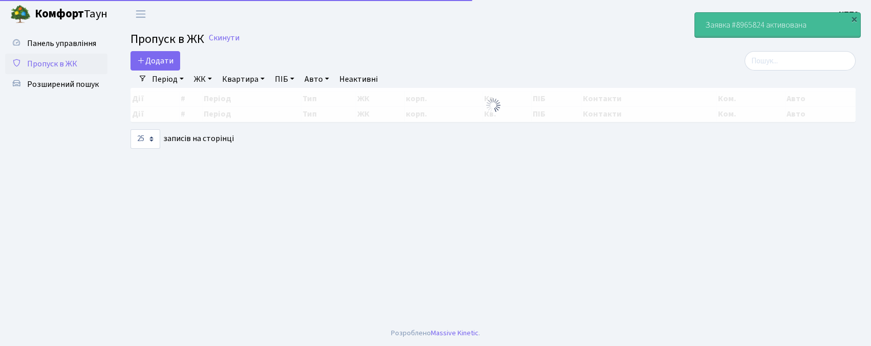
select select "25"
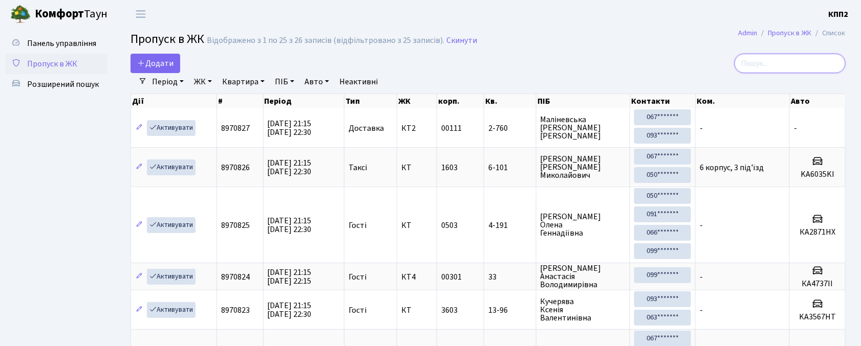
click at [768, 58] on input "search" at bounding box center [789, 63] width 111 height 19
click at [46, 47] on span "Панель управління" at bounding box center [61, 43] width 69 height 11
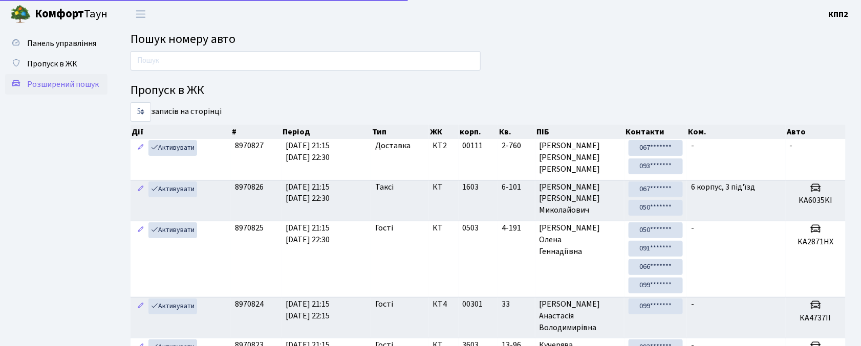
click at [37, 86] on span "Розширений пошук" at bounding box center [63, 84] width 72 height 11
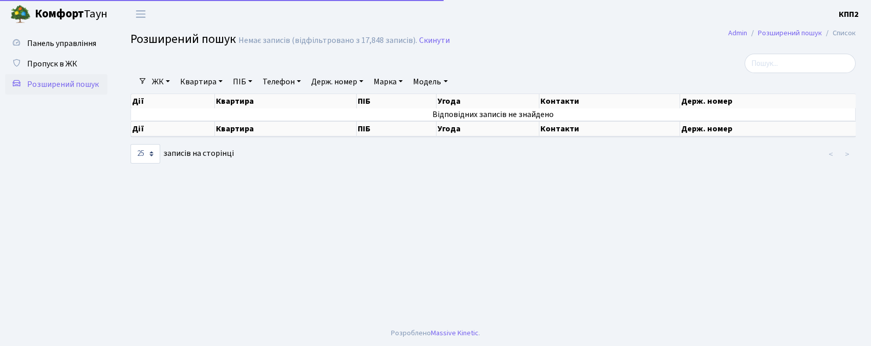
select select "25"
click at [209, 78] on link "Квартира" at bounding box center [201, 81] width 51 height 17
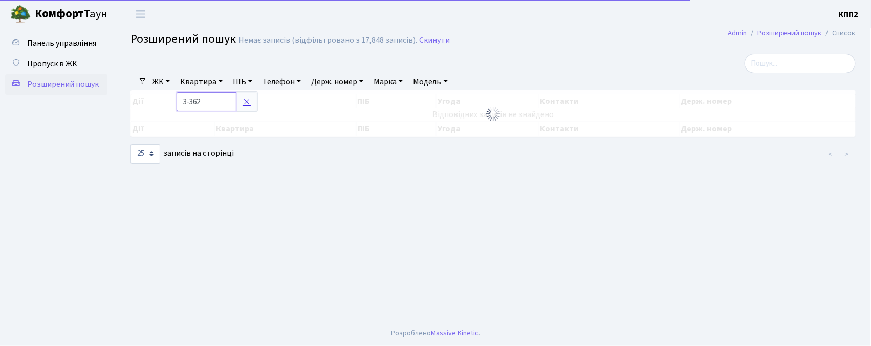
type input "3-362"
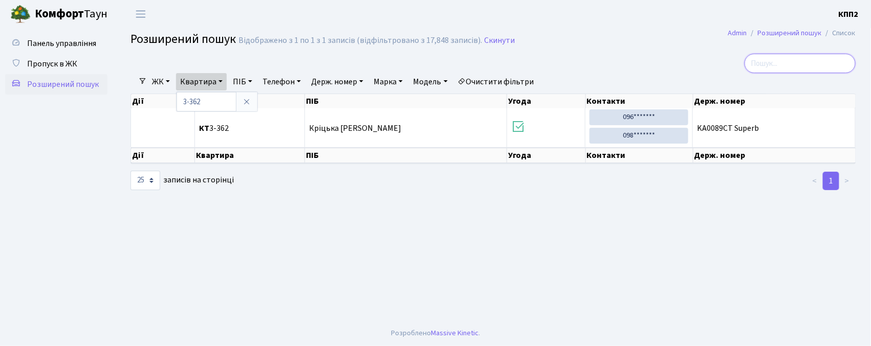
click at [810, 64] on input "search" at bounding box center [800, 63] width 111 height 19
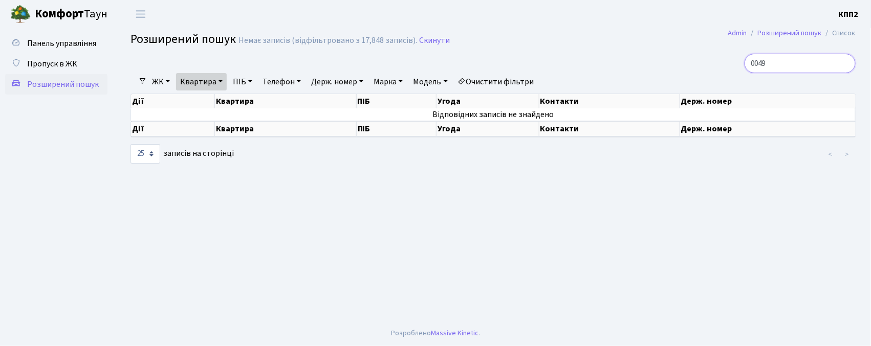
type input "0049"
drag, startPoint x: 193, startPoint y: 62, endPoint x: 185, endPoint y: 84, distance: 23.2
click at [193, 73] on div at bounding box center [370, 63] width 494 height 19
click at [187, 84] on link "Квартира" at bounding box center [201, 81] width 51 height 17
click at [246, 108] on link at bounding box center [246, 101] width 21 height 19
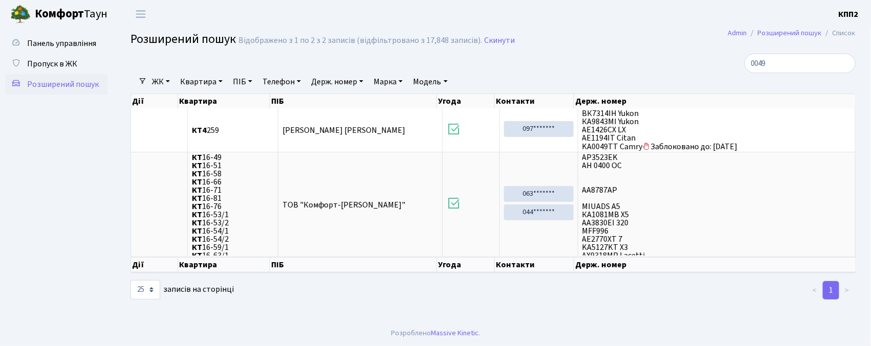
click at [191, 85] on link "Квартира" at bounding box center [201, 81] width 51 height 17
click at [250, 101] on icon at bounding box center [247, 102] width 8 height 8
click at [51, 56] on link "Пропуск в ЖК" at bounding box center [56, 64] width 102 height 20
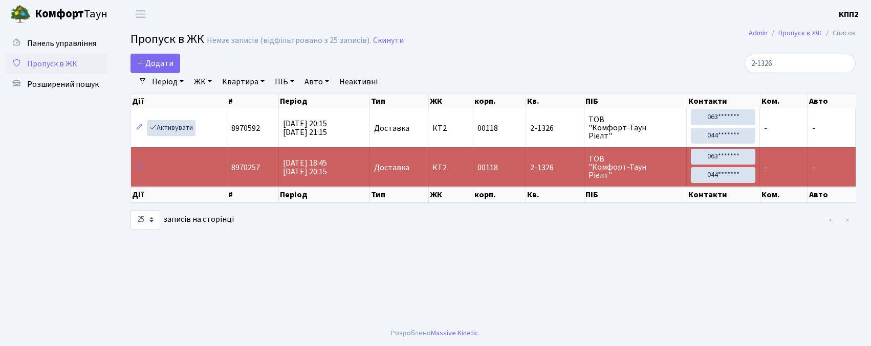
select select "25"
click at [152, 56] on link "Додати" at bounding box center [155, 63] width 50 height 19
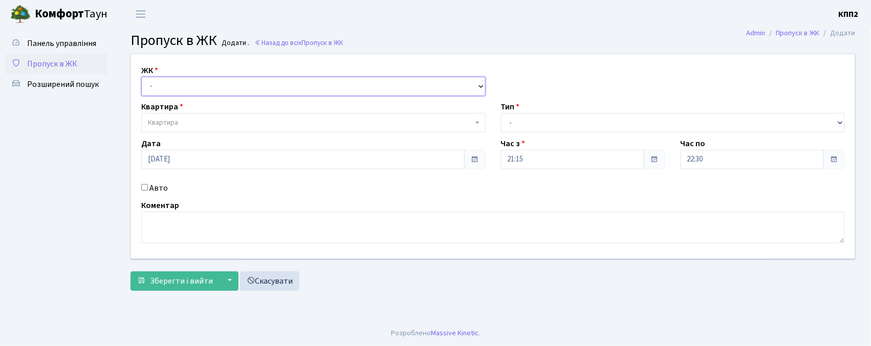
click at [145, 77] on select "- КТ, вул. Регенераторна, 4 КТ2, просп. [STREET_ADDRESS] [STREET_ADDRESS] [PERS…" at bounding box center [313, 86] width 344 height 19
select select "302"
click at [141, 77] on select "- КТ, вул. Регенераторна, 4 КТ2, просп. [STREET_ADDRESS] [STREET_ADDRESS] [PERS…" at bounding box center [313, 86] width 344 height 19
select select
click at [175, 129] on span "Квартира" at bounding box center [313, 122] width 344 height 19
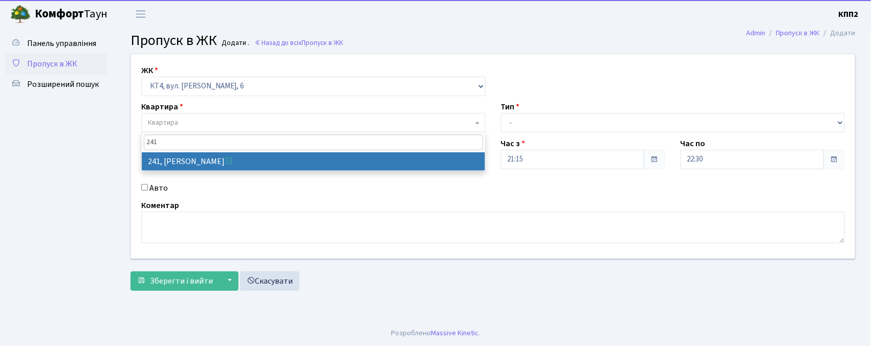
type input "241"
select select "16958"
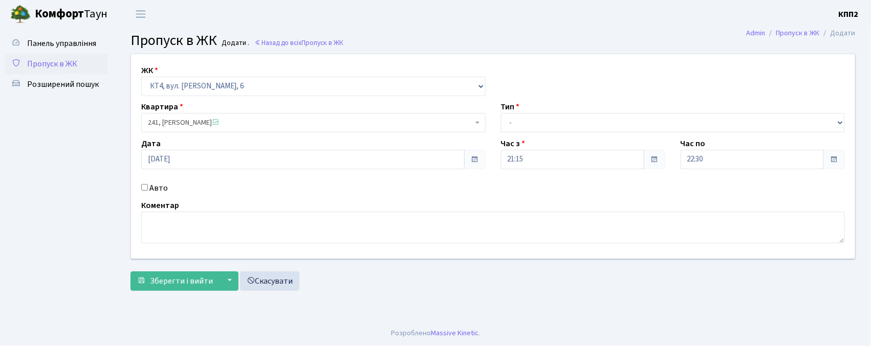
click at [144, 187] on input "Авто" at bounding box center [144, 187] width 7 height 7
checkbox input "true"
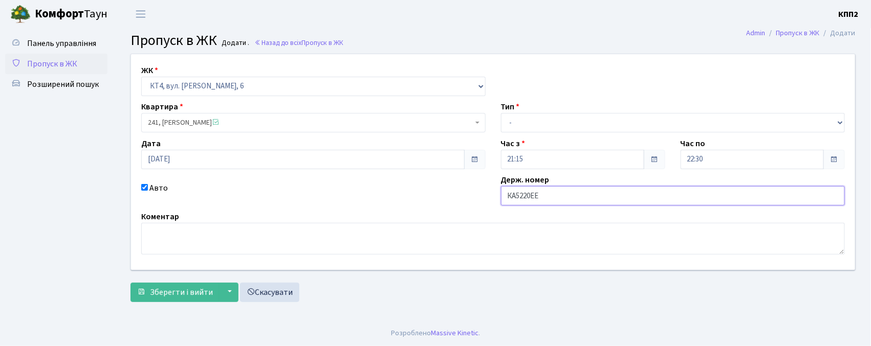
type input "КА5220ЕЕ"
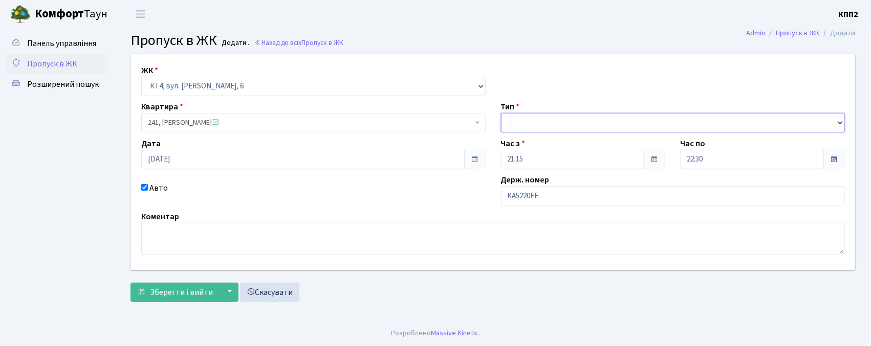
click at [537, 121] on select "- Доставка Таксі Гості Сервіс" at bounding box center [673, 122] width 344 height 19
select select "2"
click at [501, 113] on select "- Доставка Таксі Гості Сервіс" at bounding box center [673, 122] width 344 height 19
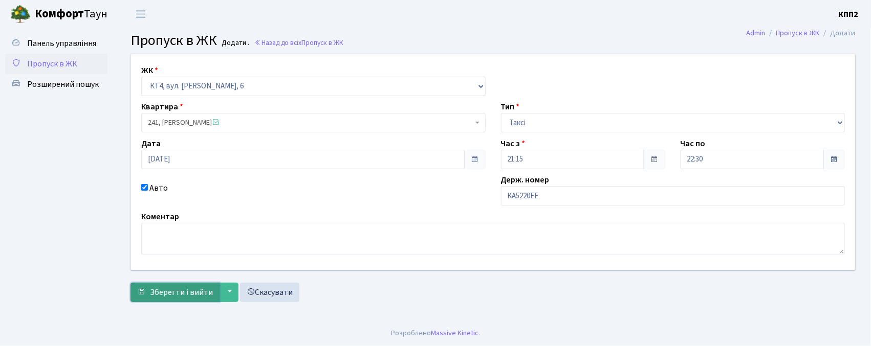
click at [177, 293] on span "Зберегти і вийти" at bounding box center [181, 292] width 63 height 11
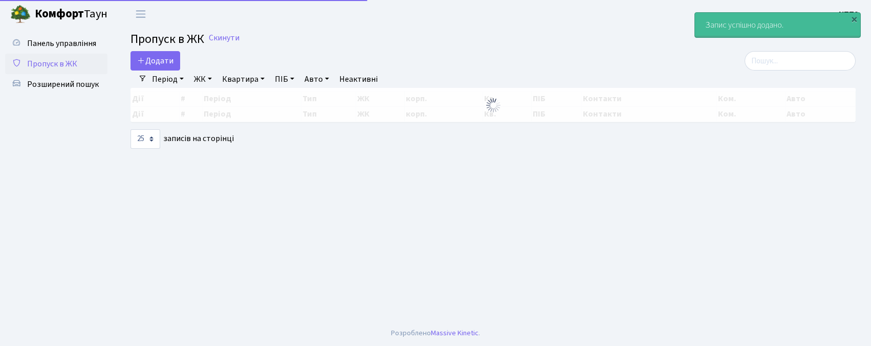
select select "25"
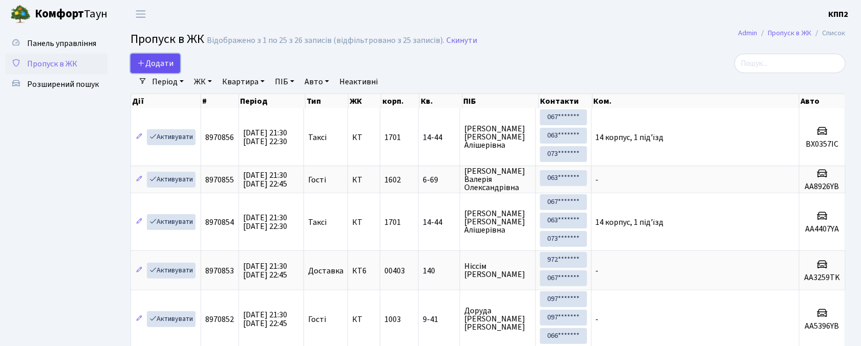
click at [154, 61] on span "Додати" at bounding box center [155, 63] width 36 height 11
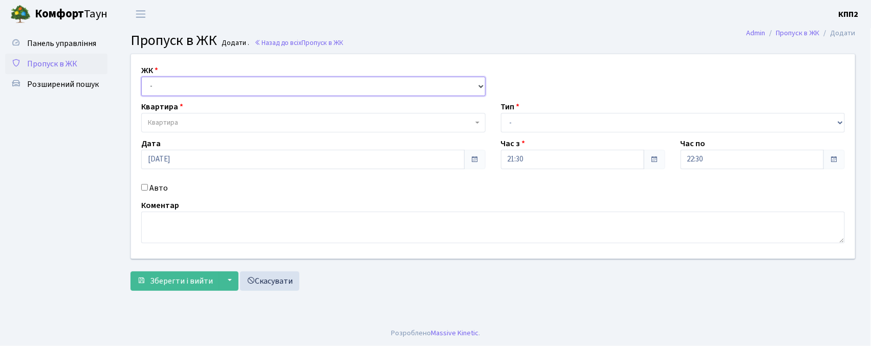
drag, startPoint x: 175, startPoint y: 84, endPoint x: 177, endPoint y: 94, distance: 10.1
click at [175, 84] on select "- КТ, вул. Регенераторна, 4 КТ2, просп. Соборності, 17 КТ3, вул. Березнева, 16 …" at bounding box center [313, 86] width 344 height 19
select select "271"
click at [141, 77] on select "- КТ, вул. Регенераторна, 4 КТ2, просп. Соборності, 17 КТ3, вул. Березнева, 16 …" at bounding box center [313, 86] width 344 height 19
select select
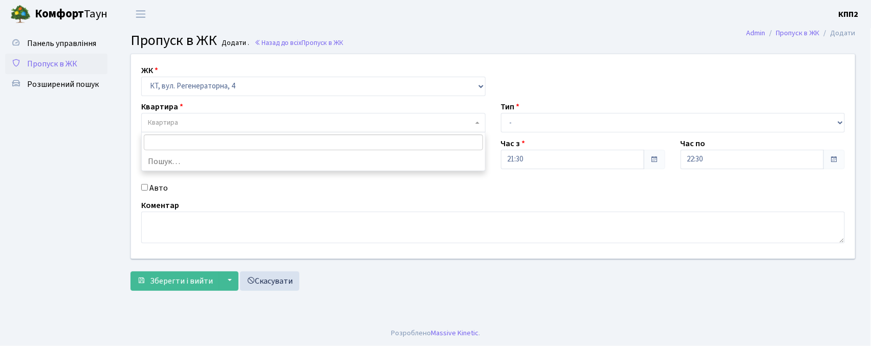
click at [186, 122] on span "Квартира" at bounding box center [310, 123] width 325 height 10
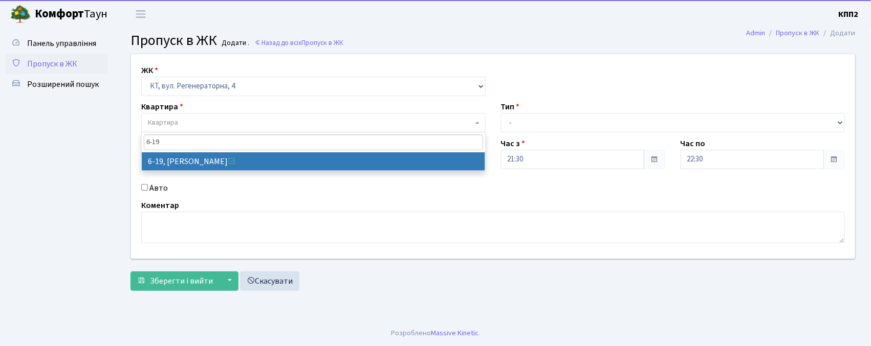
type input "6-19"
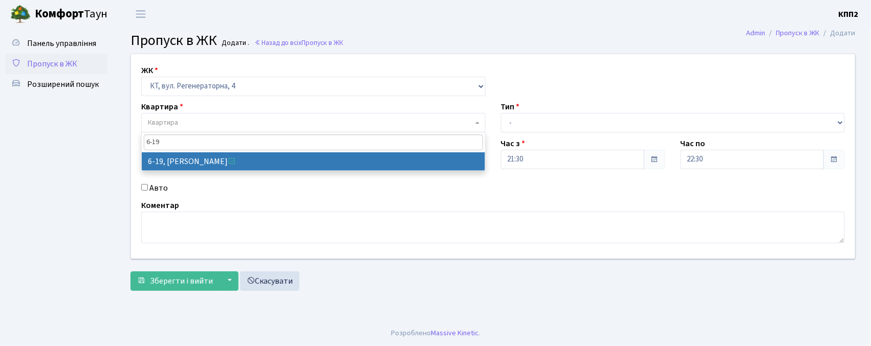
drag, startPoint x: 201, startPoint y: 162, endPoint x: 207, endPoint y: 162, distance: 6.1
select select "5199"
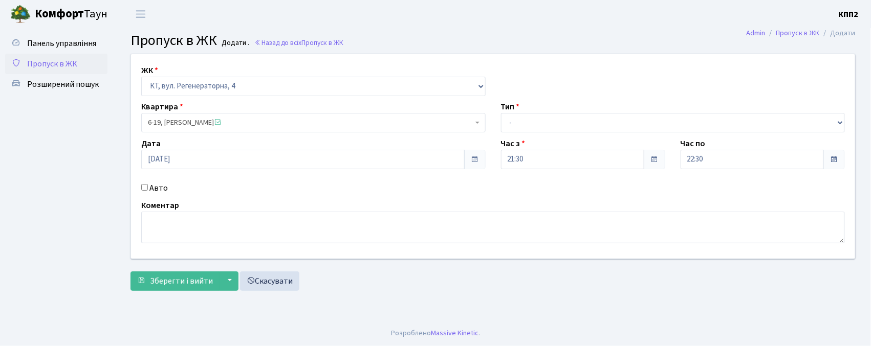
click at [149, 185] on label "Авто" at bounding box center [158, 188] width 18 height 12
click at [148, 185] on input "Авто" at bounding box center [144, 187] width 7 height 7
checkbox input "true"
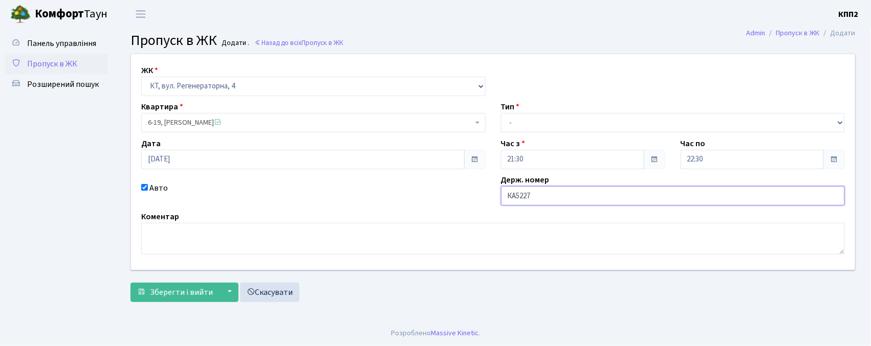
type input "КА5227ЕВ"
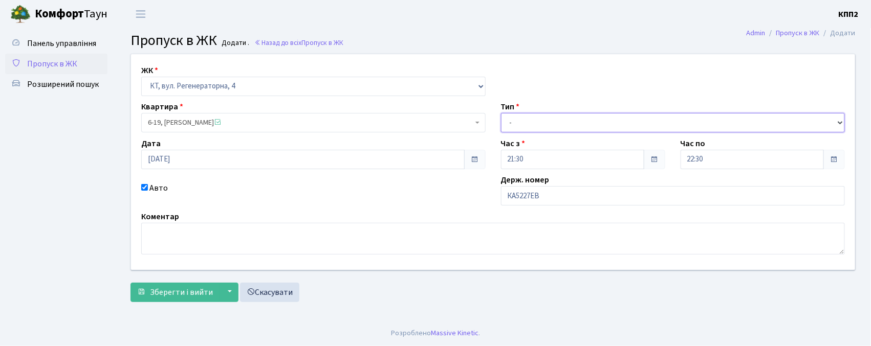
click at [532, 124] on select "- Доставка Таксі Гості Сервіс" at bounding box center [673, 122] width 344 height 19
select select "3"
click at [501, 113] on select "- Доставка Таксі Гості Сервіс" at bounding box center [673, 122] width 344 height 19
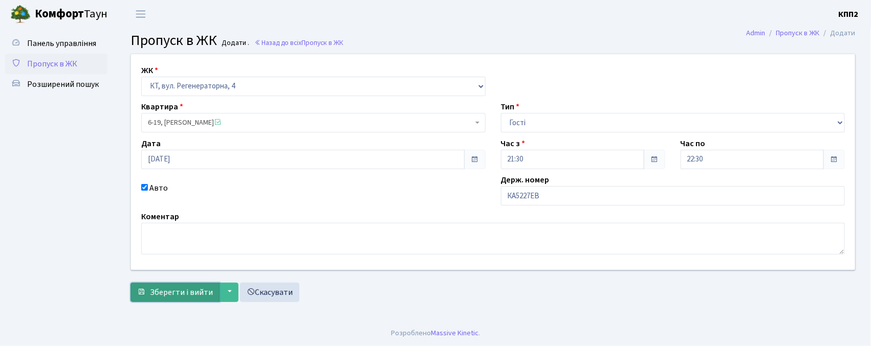
click at [191, 291] on span "Зберегти і вийти" at bounding box center [181, 292] width 63 height 11
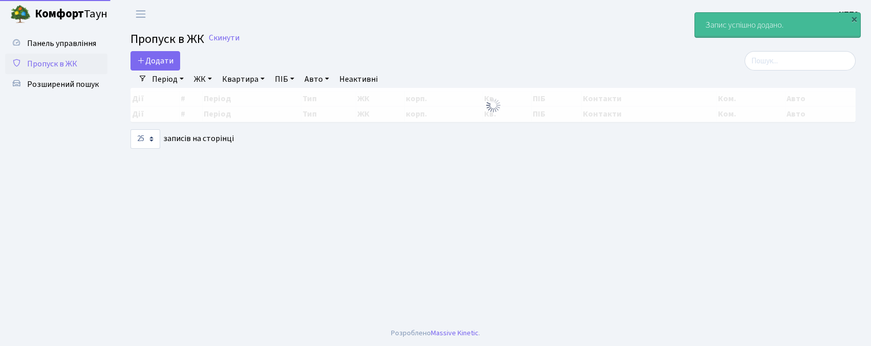
select select "25"
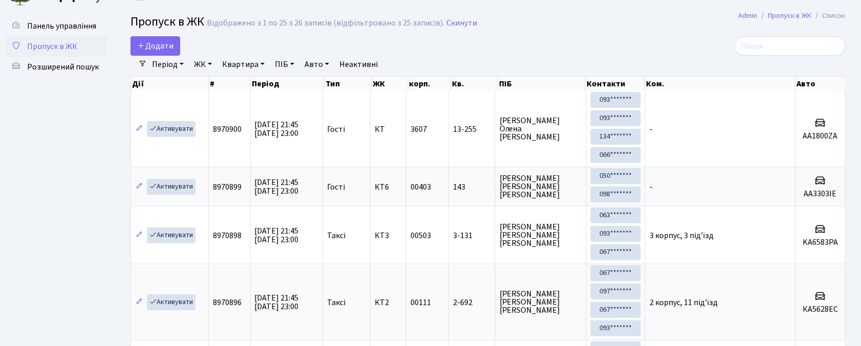
scroll to position [15, 0]
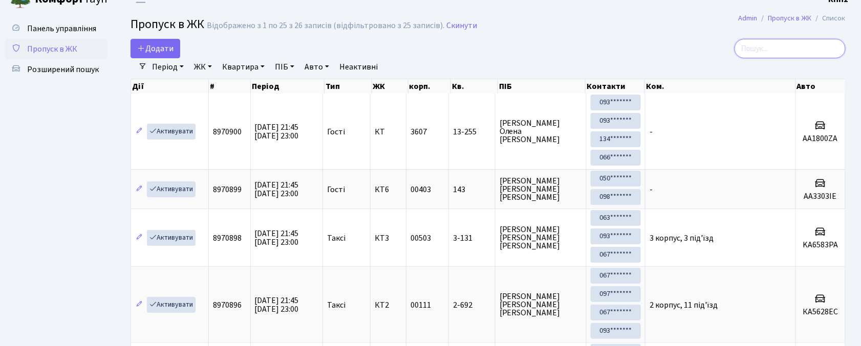
click at [774, 48] on input "search" at bounding box center [789, 48] width 111 height 19
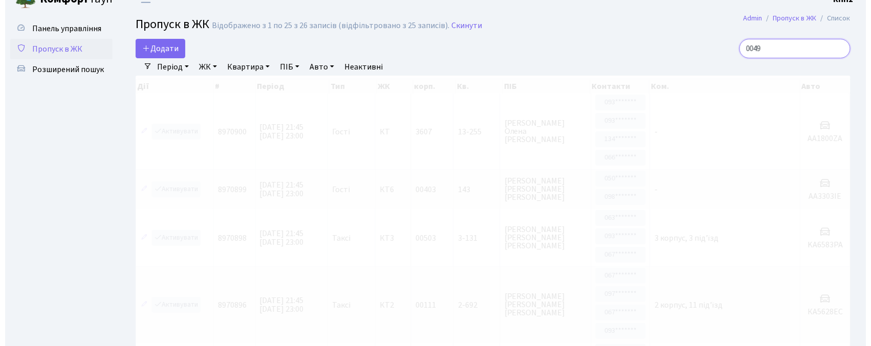
scroll to position [0, 0]
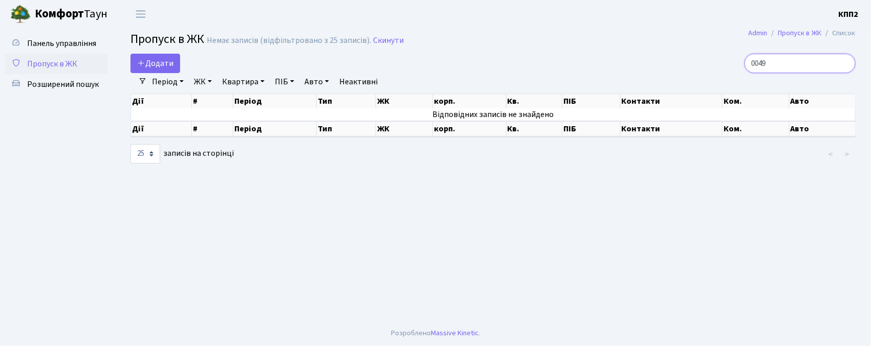
type input "0049"
click at [170, 82] on link "Період" at bounding box center [168, 81] width 40 height 17
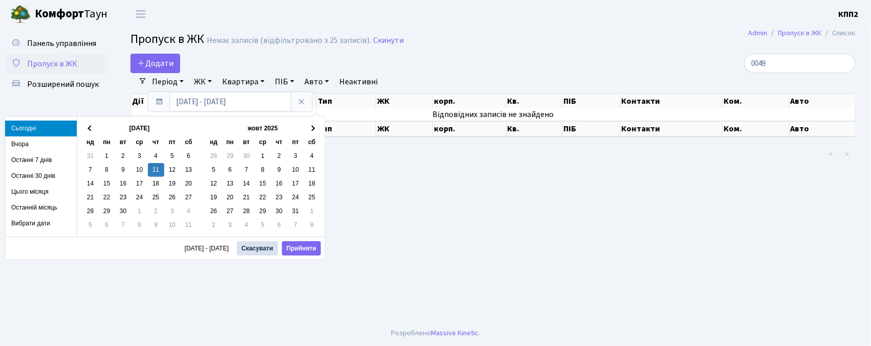
click at [57, 139] on li "Вчора" at bounding box center [41, 145] width 72 height 16
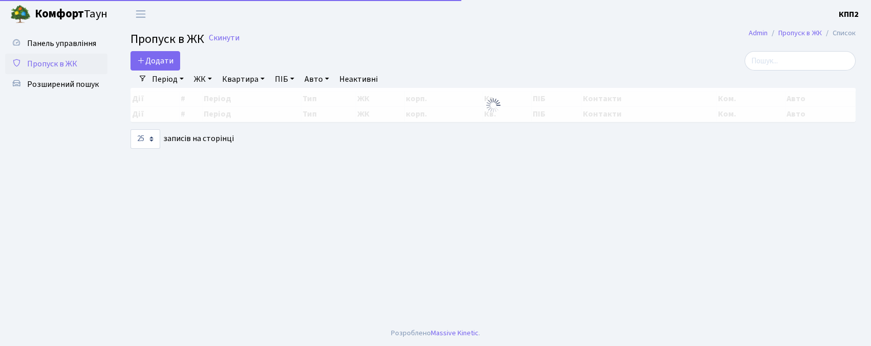
select select "25"
click at [157, 69] on link "Додати" at bounding box center [155, 60] width 50 height 19
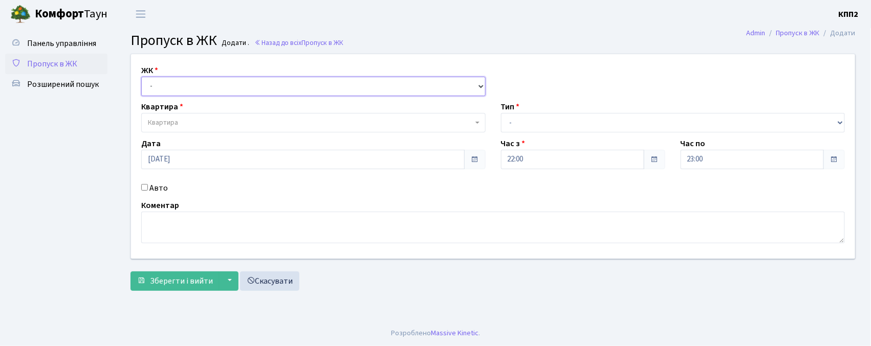
click at [183, 85] on select "- КТ, вул. Регенераторна, 4 КТ2, просп. [STREET_ADDRESS] [STREET_ADDRESS] [PERS…" at bounding box center [313, 86] width 344 height 19
click at [141, 77] on select "- КТ, вул. Регенераторна, 4 КТ2, просп. [STREET_ADDRESS] [STREET_ADDRESS] [PERS…" at bounding box center [313, 86] width 344 height 19
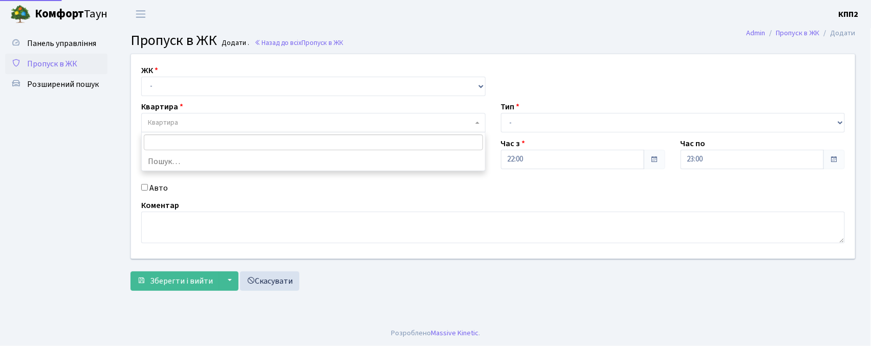
click at [160, 121] on span "Квартира" at bounding box center [163, 123] width 30 height 10
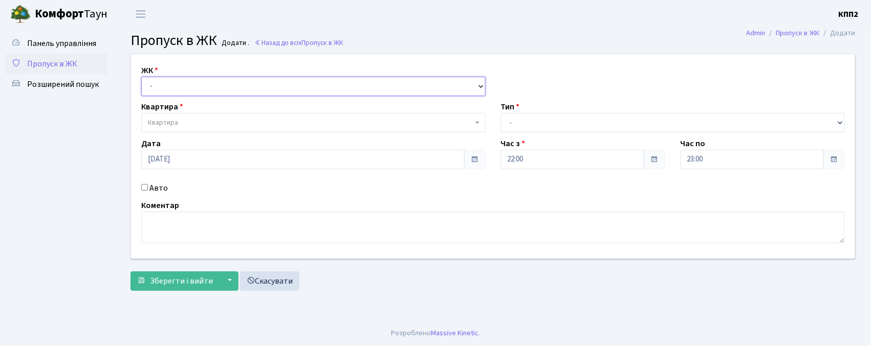
click at [164, 86] on select "- КТ, вул. Регенераторна, 4 КТ2, просп. [STREET_ADDRESS] [STREET_ADDRESS] [PERS…" at bounding box center [313, 86] width 344 height 19
select select "271"
click at [141, 77] on select "- КТ, вул. Регенераторна, 4 КТ2, просп. [STREET_ADDRESS] [STREET_ADDRESS] [PERS…" at bounding box center [313, 86] width 344 height 19
select select
click at [170, 116] on span "Квартира" at bounding box center [313, 122] width 344 height 19
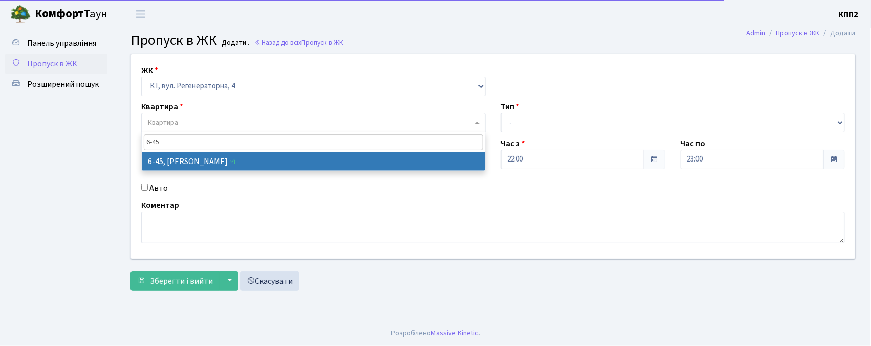
type input "6-45"
drag, startPoint x: 168, startPoint y: 160, endPoint x: 170, endPoint y: 179, distance: 18.5
select select "5225"
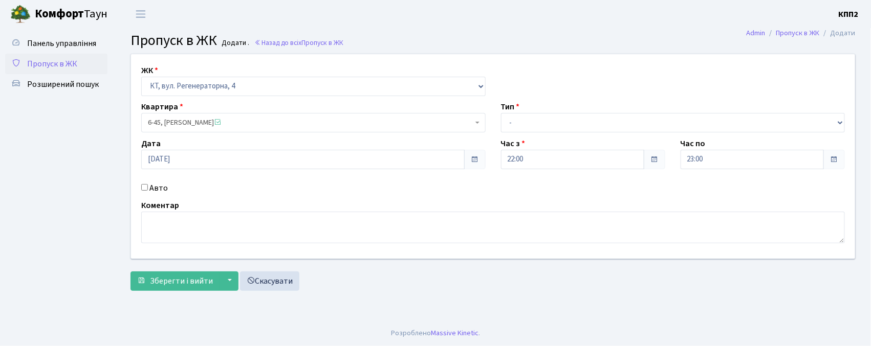
drag, startPoint x: 148, startPoint y: 189, endPoint x: 138, endPoint y: 189, distance: 10.2
click at [147, 189] on div "Авто" at bounding box center [314, 188] width 360 height 12
click at [139, 189] on div "Авто" at bounding box center [314, 188] width 360 height 12
click at [144, 187] on input "Авто" at bounding box center [144, 187] width 7 height 7
checkbox input "true"
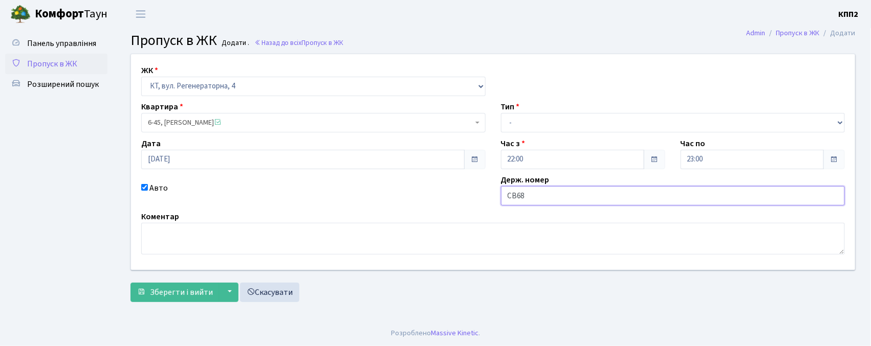
type input "СВ6806ЕМ"
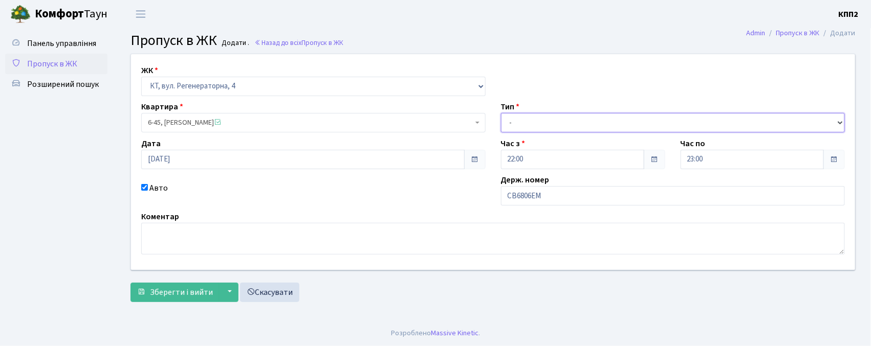
click at [537, 115] on select "- Доставка Таксі Гості Сервіс" at bounding box center [673, 122] width 344 height 19
select select "3"
click at [501, 113] on select "- Доставка Таксі Гості Сервіс" at bounding box center [673, 122] width 344 height 19
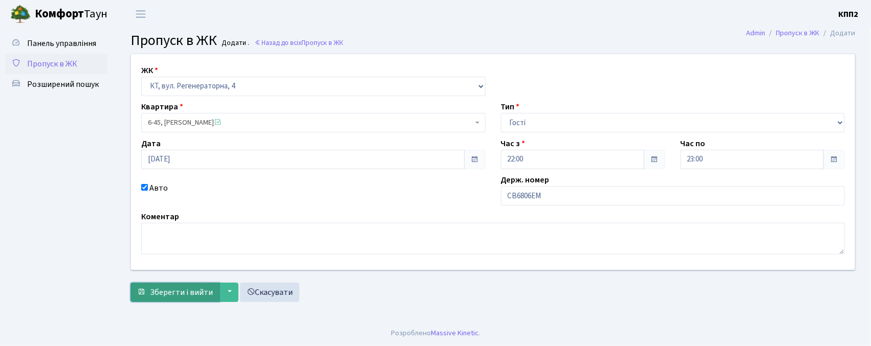
click at [179, 294] on span "Зберегти і вийти" at bounding box center [181, 292] width 63 height 11
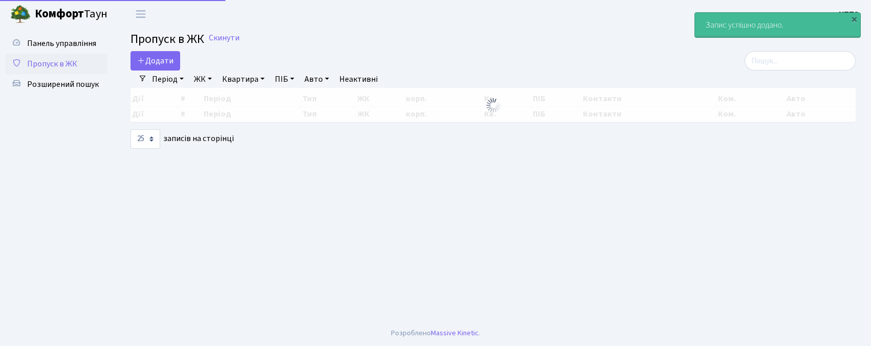
select select "25"
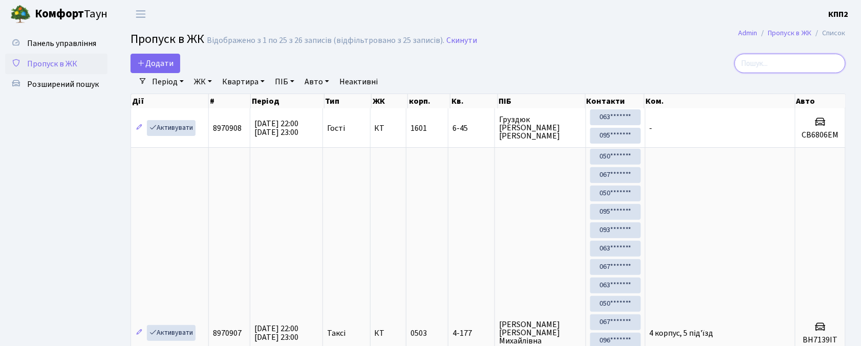
click at [764, 62] on input "search" at bounding box center [789, 63] width 111 height 19
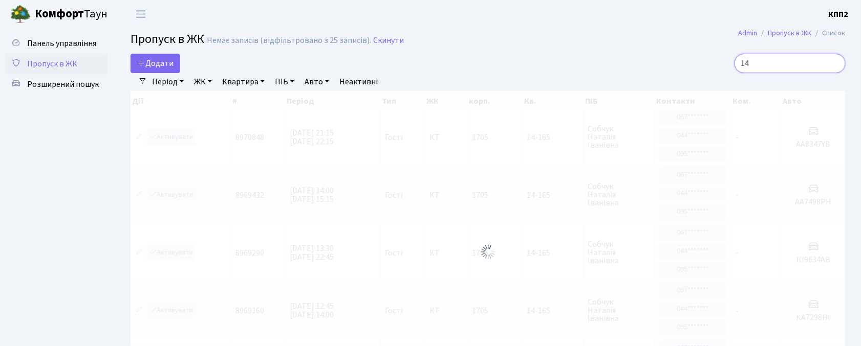
type input "1"
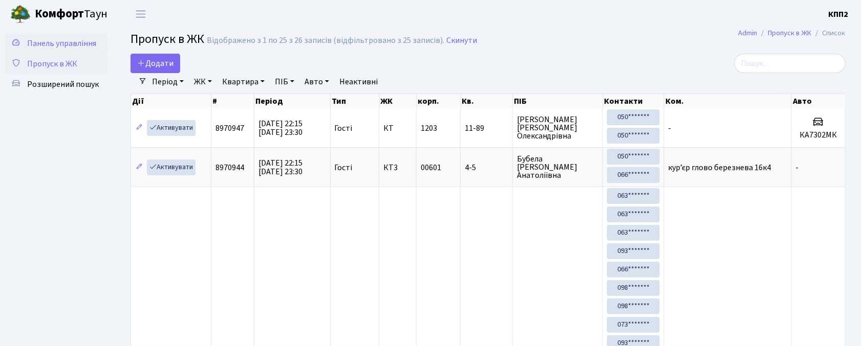
click at [64, 44] on span "Панель управління" at bounding box center [61, 43] width 69 height 11
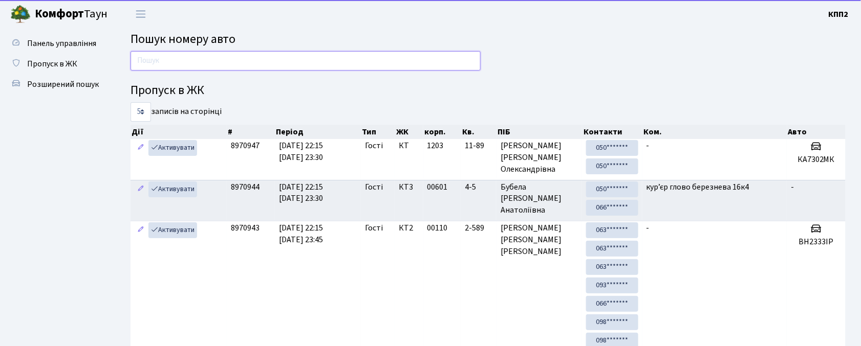
click at [343, 67] on input "text" at bounding box center [305, 60] width 350 height 19
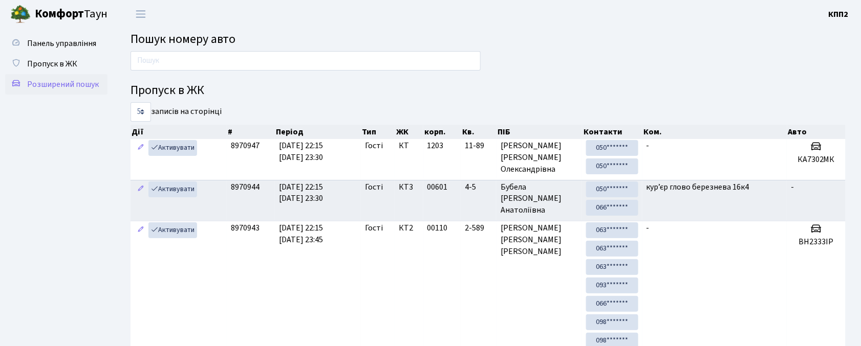
click at [74, 93] on link "Розширений пошук" at bounding box center [56, 84] width 102 height 20
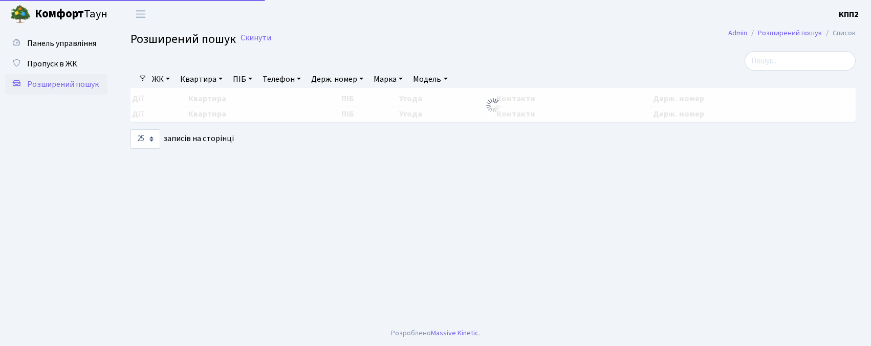
select select "25"
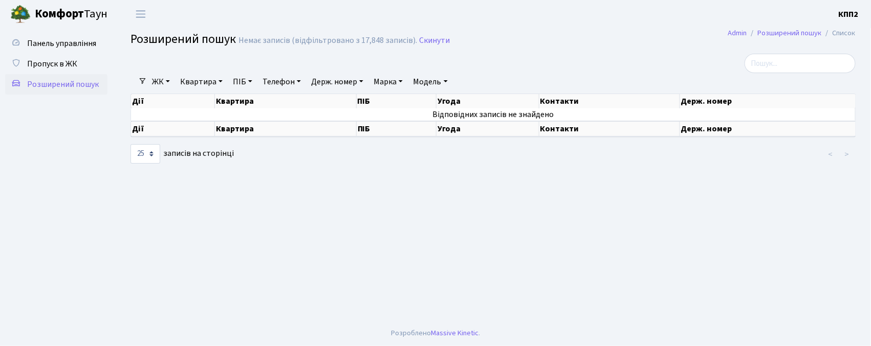
click at [236, 84] on link "ПІБ" at bounding box center [243, 81] width 28 height 17
click at [205, 84] on link "Квартира" at bounding box center [201, 81] width 51 height 17
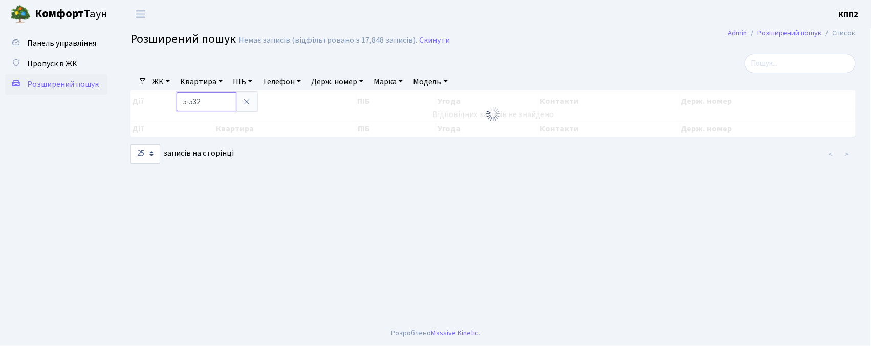
type input "5-532"
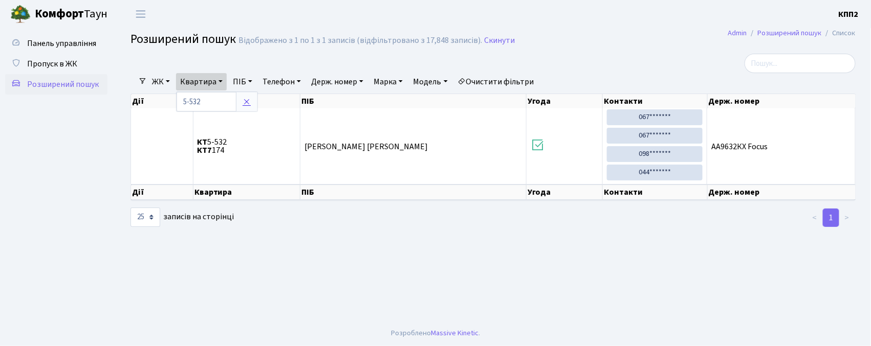
click at [241, 103] on link at bounding box center [246, 101] width 21 height 19
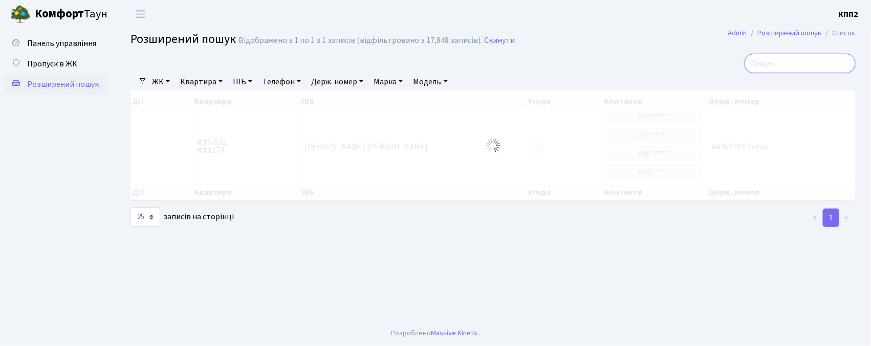
click at [790, 69] on input "search" at bounding box center [800, 63] width 111 height 19
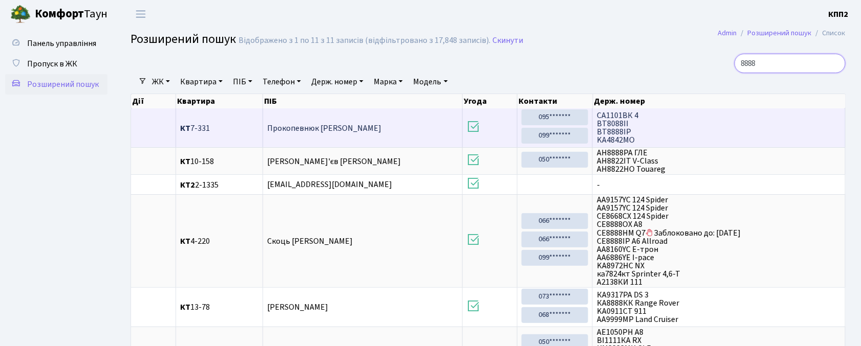
scroll to position [1, 0]
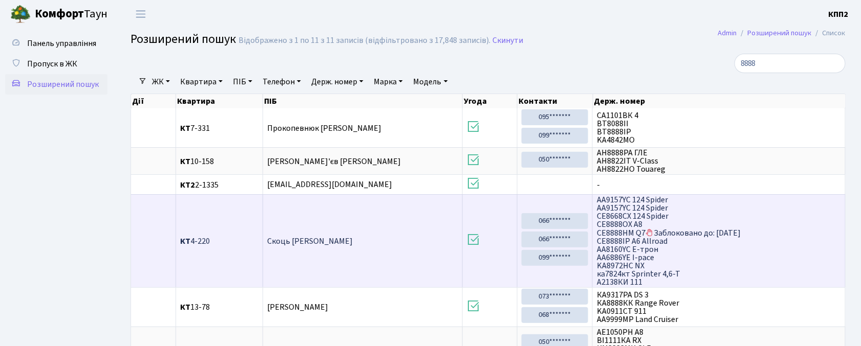
click at [650, 234] on icon at bounding box center [649, 233] width 8 height 8
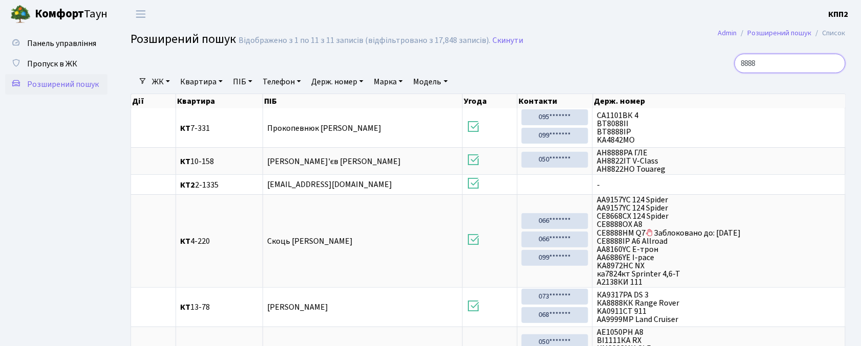
click at [764, 60] on input "8888" at bounding box center [789, 63] width 111 height 19
click at [820, 64] on input "8888" at bounding box center [789, 63] width 111 height 19
type input "8"
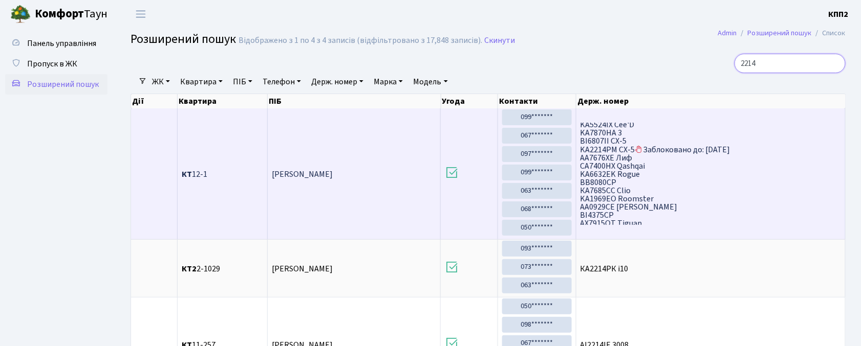
scroll to position [68, 0]
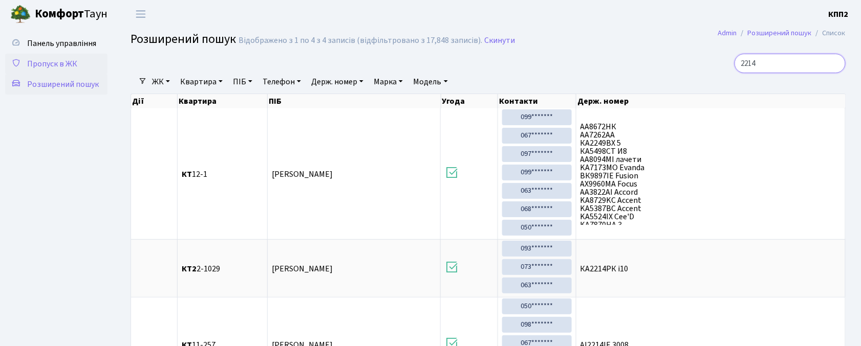
type input "2214"
click at [58, 56] on link "Пропуск в ЖК" at bounding box center [56, 64] width 102 height 20
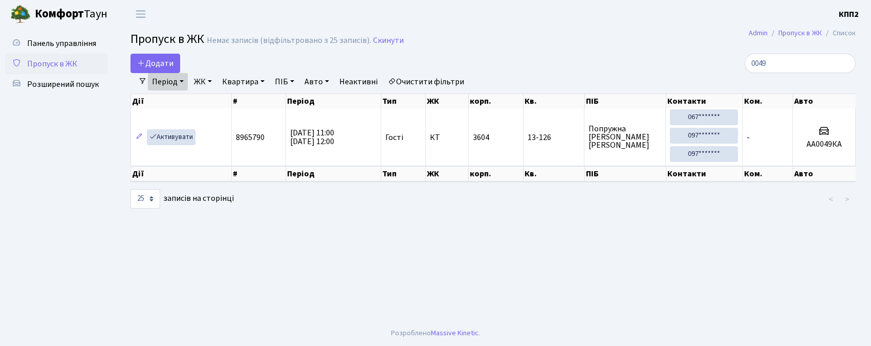
select select "25"
click at [172, 60] on span "Додати" at bounding box center [155, 63] width 36 height 11
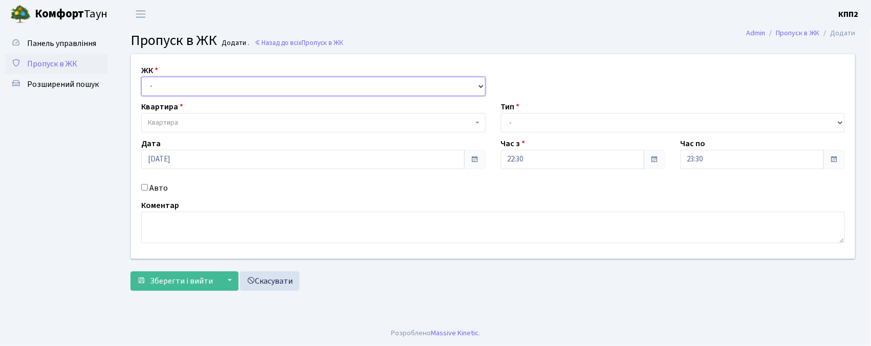
click at [154, 78] on select "- КТ, вул. Регенераторна, 4 КТ2, просп. [STREET_ADDRESS] [STREET_ADDRESS] [PERS…" at bounding box center [313, 86] width 344 height 19
select select "271"
click at [141, 77] on select "- КТ, вул. Регенераторна, 4 КТ2, просп. [STREET_ADDRESS] [STREET_ADDRESS] [PERS…" at bounding box center [313, 86] width 344 height 19
select select
click at [175, 125] on span "Квартира" at bounding box center [163, 123] width 30 height 10
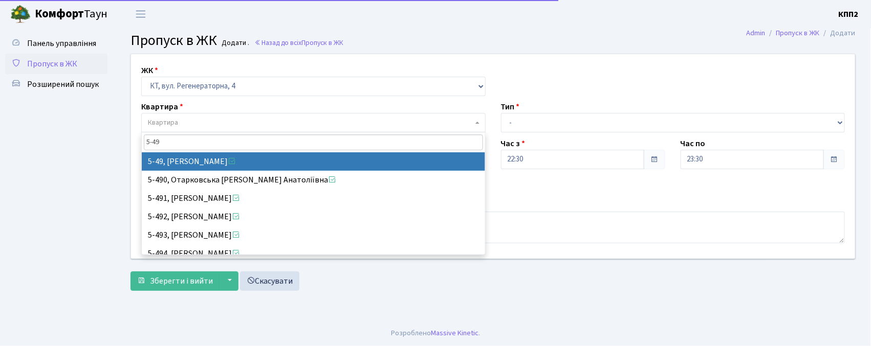
type input "5-493"
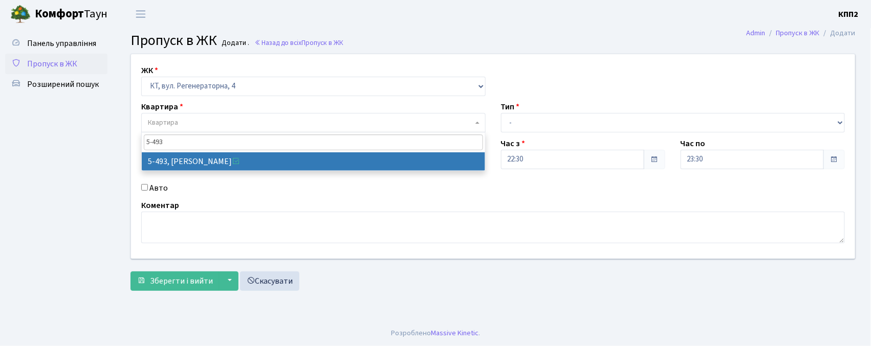
click at [172, 151] on span "5-493" at bounding box center [313, 143] width 343 height 20
select select "2021"
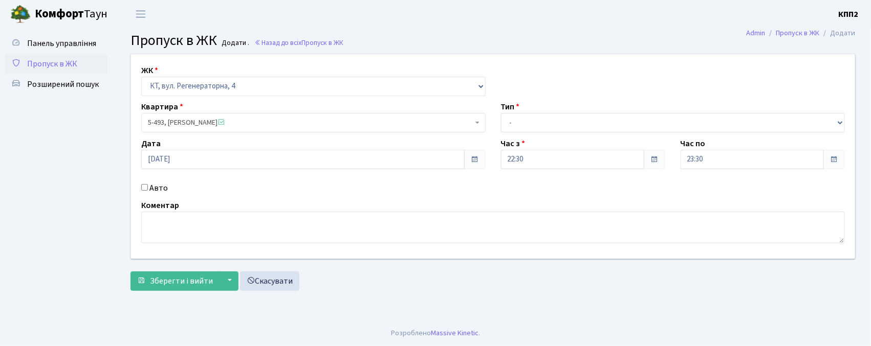
click at [146, 188] on input "Авто" at bounding box center [144, 187] width 7 height 7
checkbox input "true"
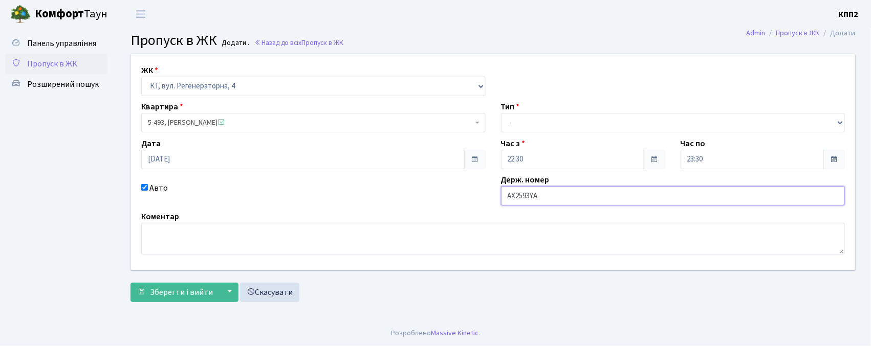
type input "АХ2593YA"
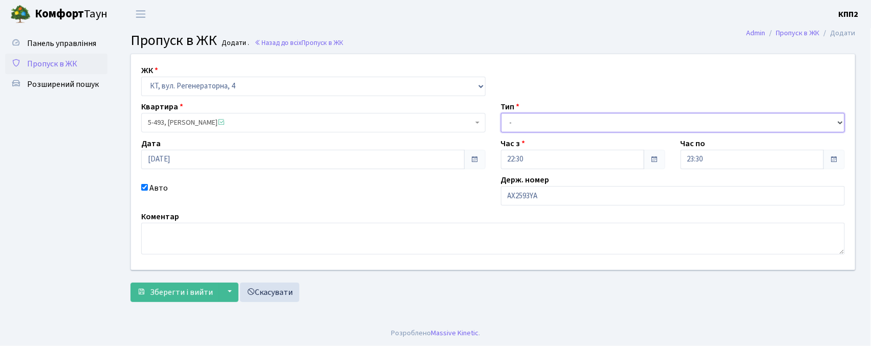
click at [525, 126] on select "- Доставка Таксі Гості Сервіс" at bounding box center [673, 122] width 344 height 19
select select "2"
click at [501, 113] on select "- Доставка Таксі Гості Сервіс" at bounding box center [673, 122] width 344 height 19
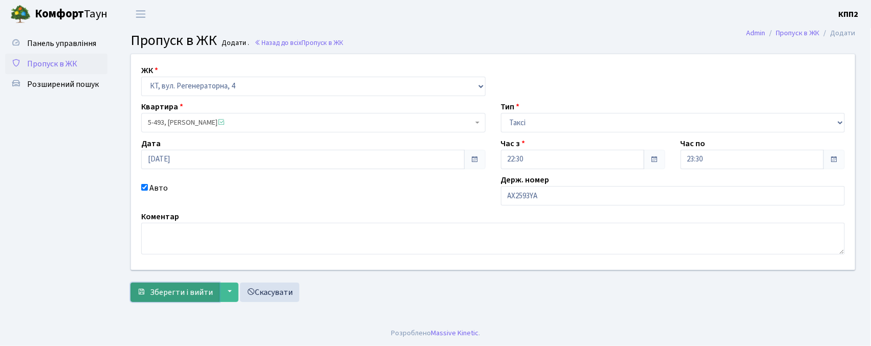
click at [183, 295] on span "Зберегти і вийти" at bounding box center [181, 292] width 63 height 11
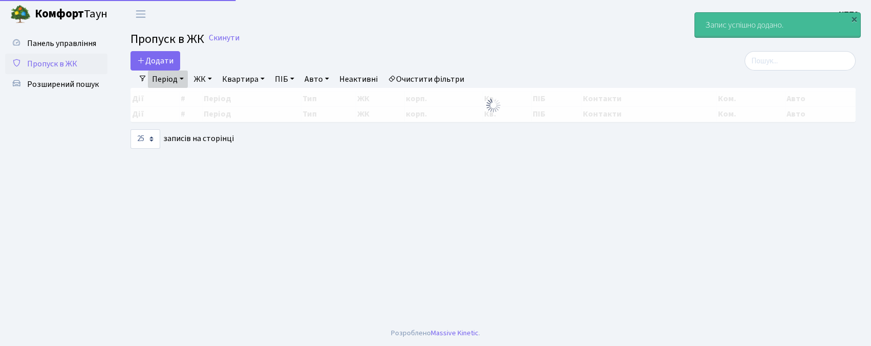
select select "25"
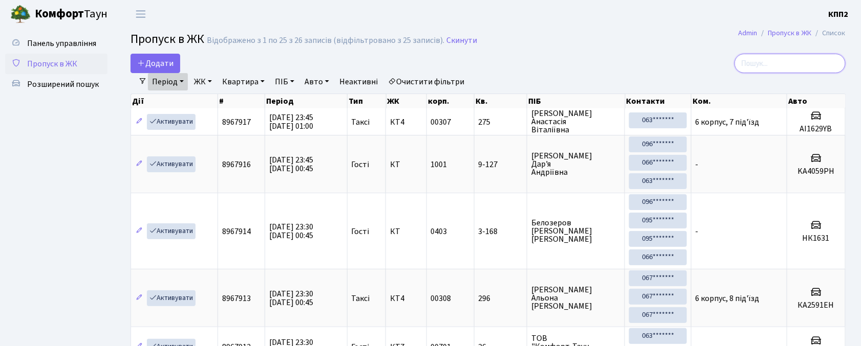
click at [773, 58] on input "search" at bounding box center [789, 63] width 111 height 19
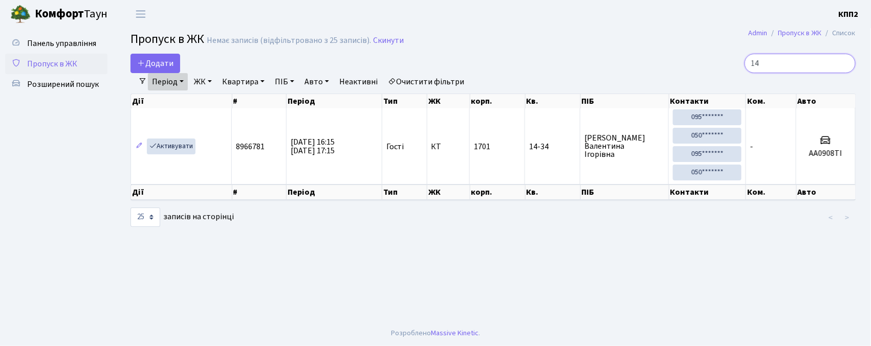
type input "1"
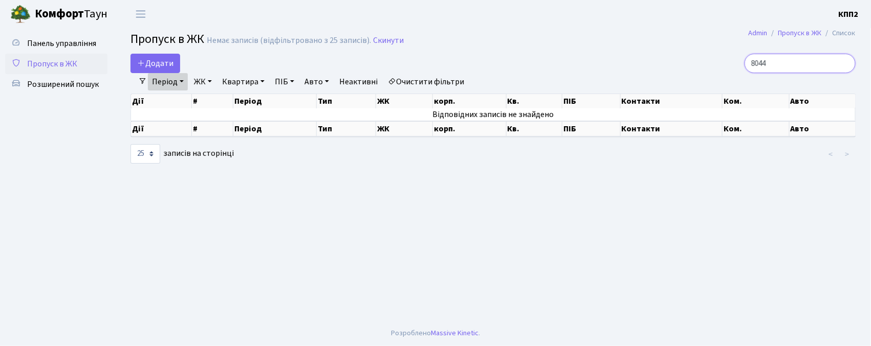
type input "8044"
click at [162, 80] on link "Період" at bounding box center [168, 81] width 40 height 17
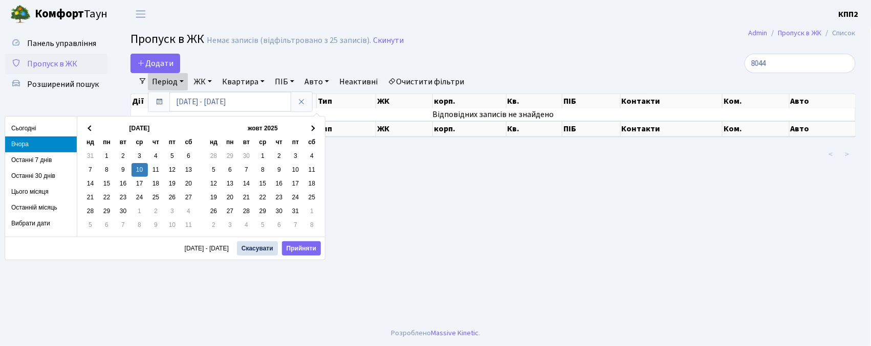
click at [40, 121] on li "Сьогодні" at bounding box center [41, 129] width 72 height 16
type input "[DATE] - [DATE]"
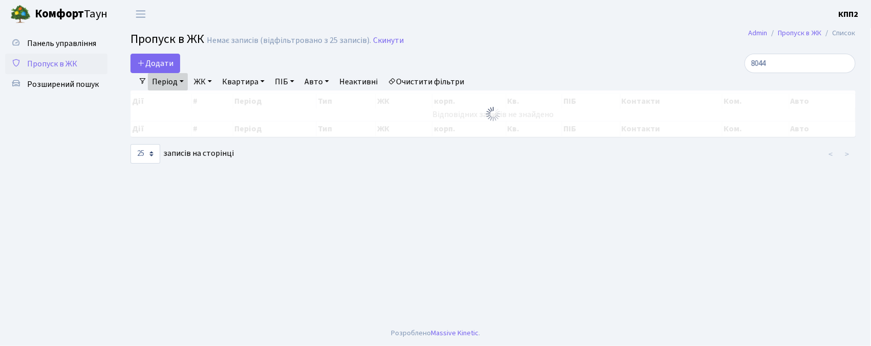
click at [173, 82] on link "Період" at bounding box center [168, 81] width 40 height 17
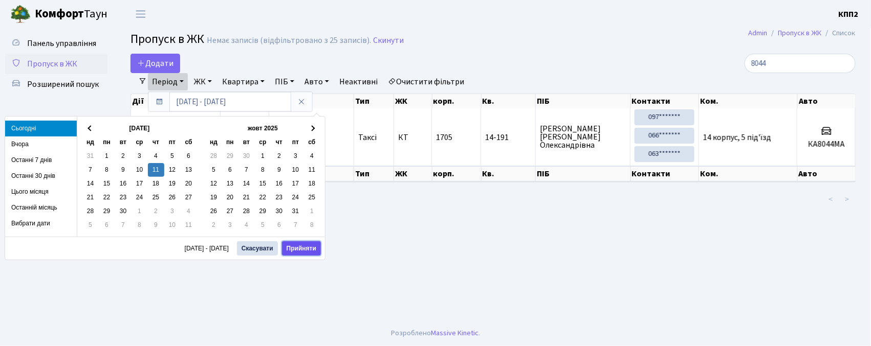
click at [307, 254] on button "Прийняти" at bounding box center [301, 249] width 39 height 14
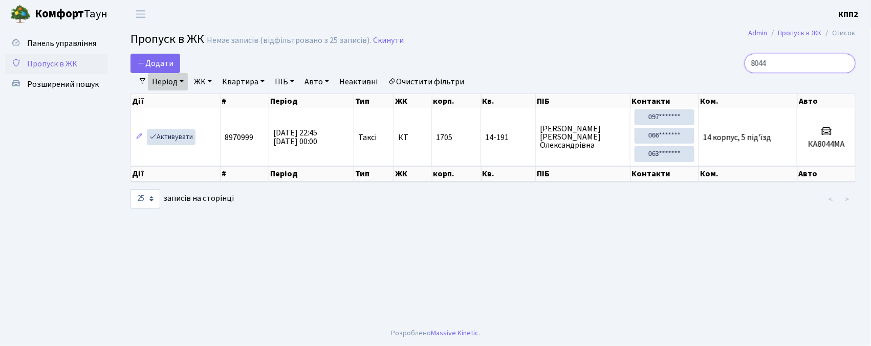
click at [819, 70] on input "8044" at bounding box center [800, 63] width 111 height 19
type input "8"
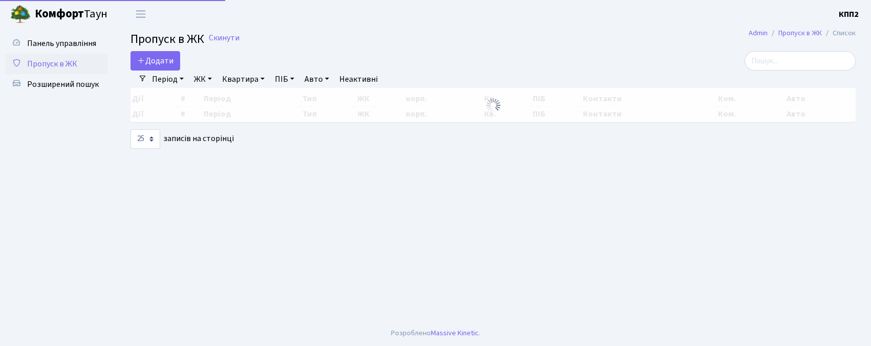
select select "25"
click at [165, 57] on link "Додати" at bounding box center [155, 60] width 50 height 19
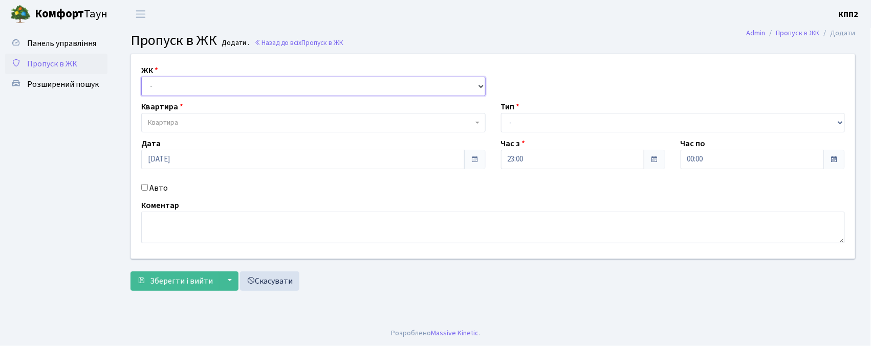
drag, startPoint x: 190, startPoint y: 84, endPoint x: 184, endPoint y: 88, distance: 7.4
click at [190, 84] on select "- КТ, вул. Регенераторна, 4 КТ2, просп. Соборності, 17 КТ3, вул. Березнева, 16 …" at bounding box center [313, 86] width 344 height 19
select select "271"
click at [141, 77] on select "- КТ, вул. Регенераторна, 4 КТ2, просп. Соборності, 17 КТ3, вул. Березнева, 16 …" at bounding box center [313, 86] width 344 height 19
select select
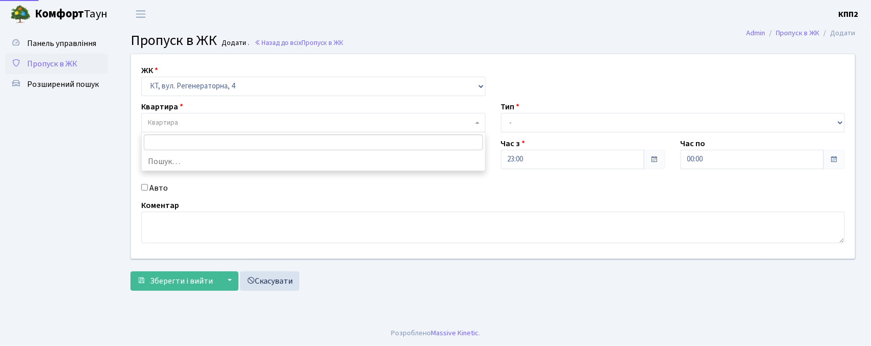
click at [162, 116] on span "Квартира" at bounding box center [313, 122] width 344 height 19
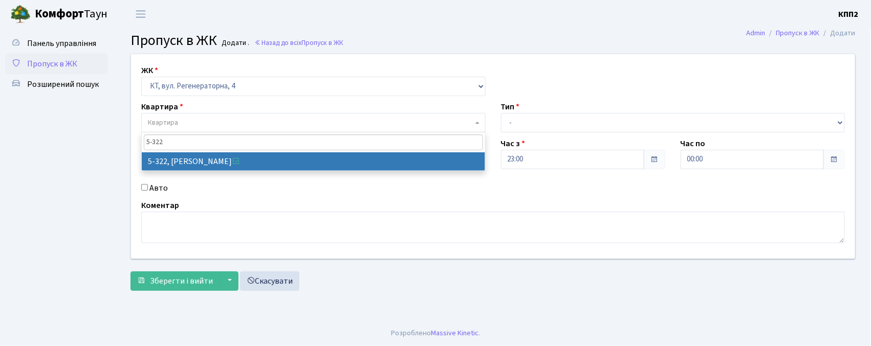
type input "5-322"
select select "2245"
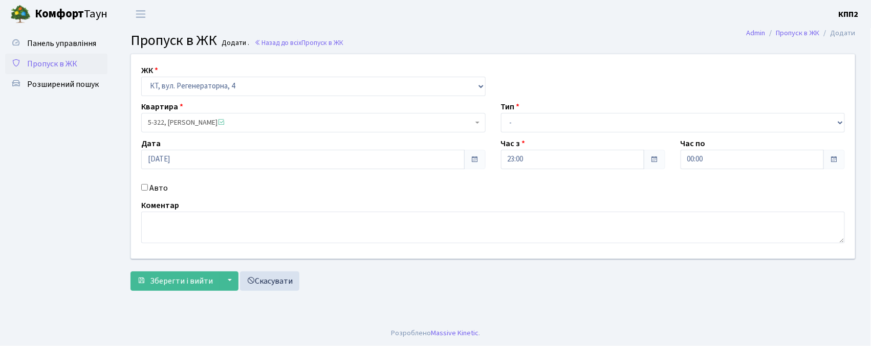
click at [142, 192] on div "Авто" at bounding box center [314, 188] width 360 height 12
click at [142, 184] on input "Авто" at bounding box center [144, 187] width 7 height 7
checkbox input "true"
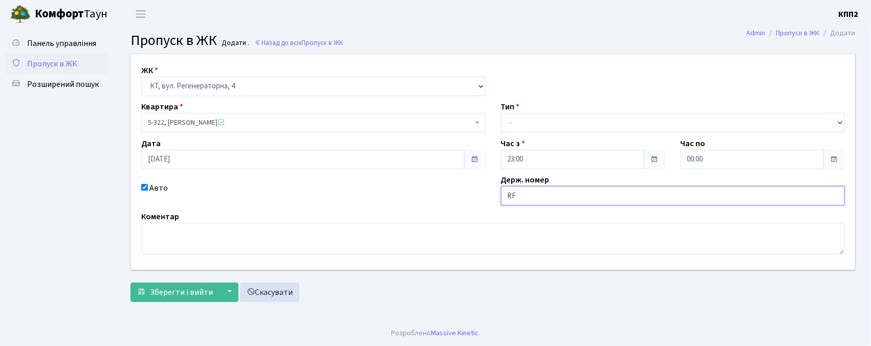
type input "R"
type input "KA2253HK"
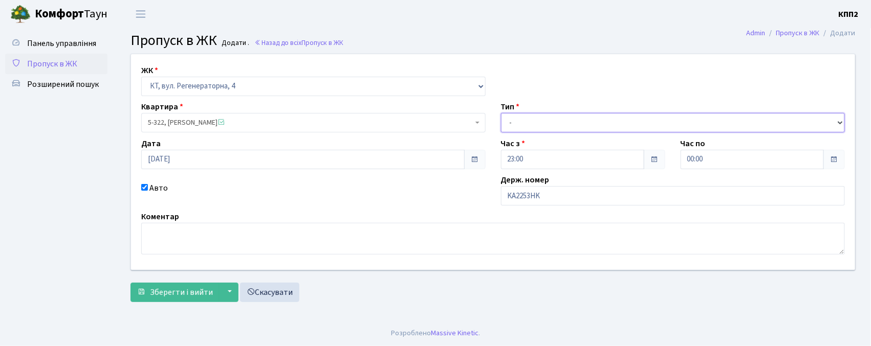
click at [547, 127] on select "- Доставка Таксі Гості Сервіс" at bounding box center [673, 122] width 344 height 19
select select "3"
click at [501, 113] on select "- Доставка Таксі Гості Сервіс" at bounding box center [673, 122] width 344 height 19
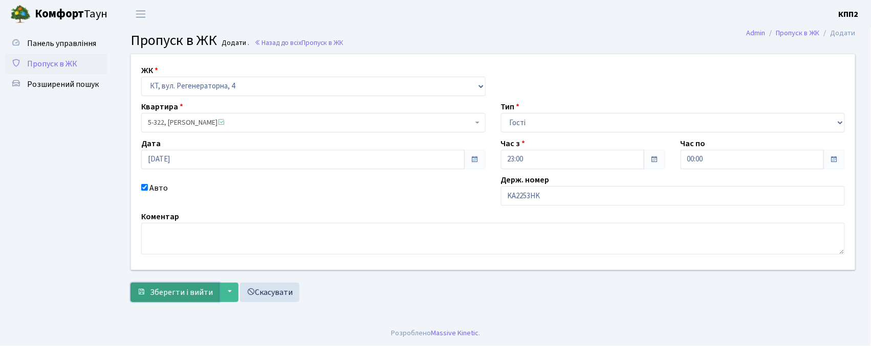
click at [190, 295] on span "Зберегти і вийти" at bounding box center [181, 292] width 63 height 11
